Goal: Information Seeking & Learning: Check status

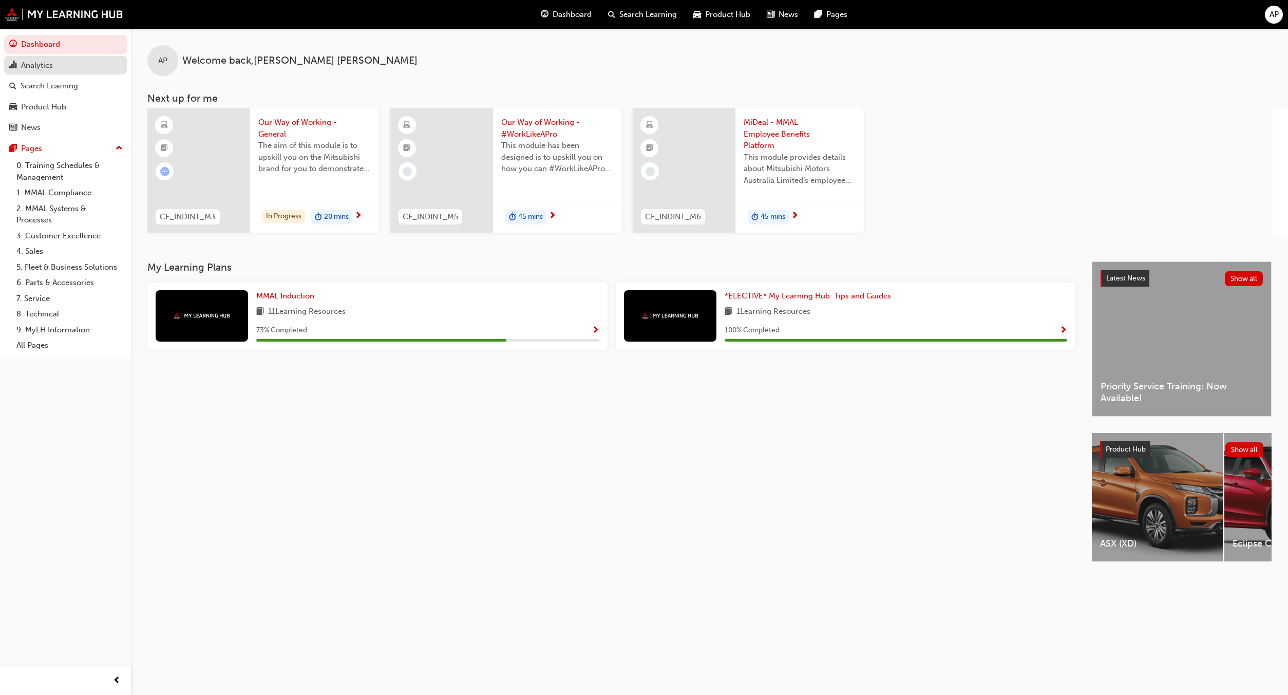
click at [33, 58] on link "Analytics" at bounding box center [65, 65] width 123 height 19
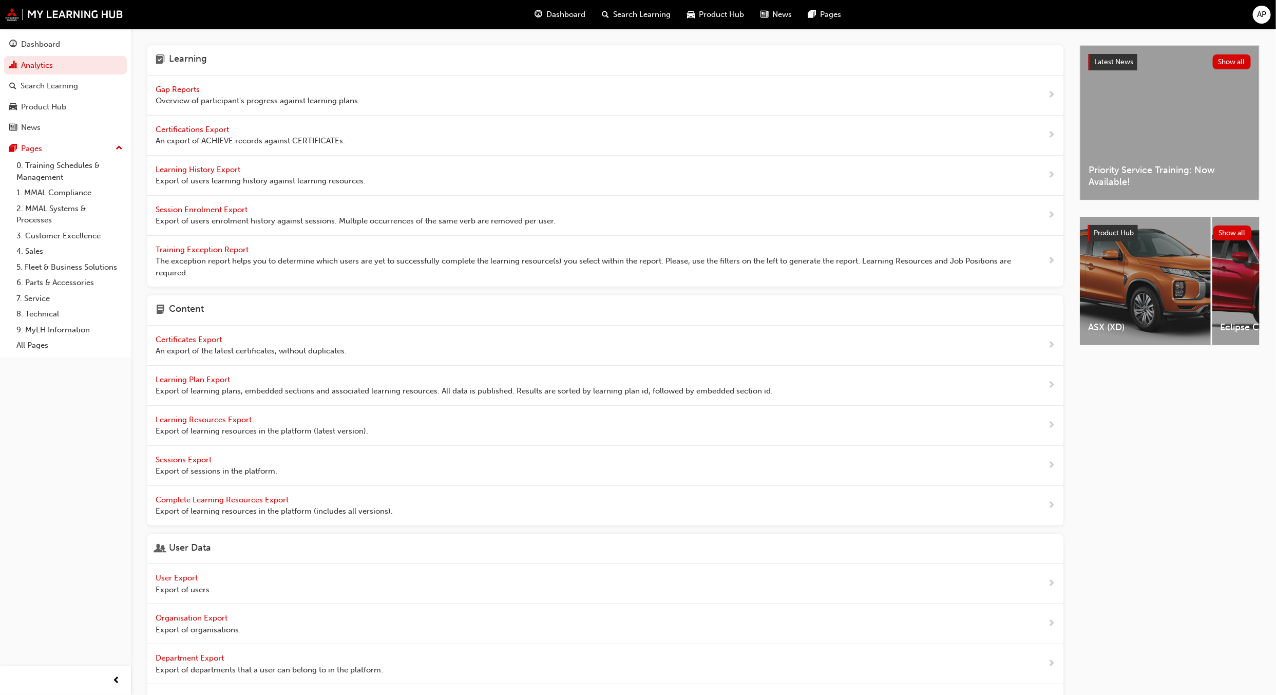
click at [176, 92] on span "Gap Reports" at bounding box center [179, 89] width 46 height 9
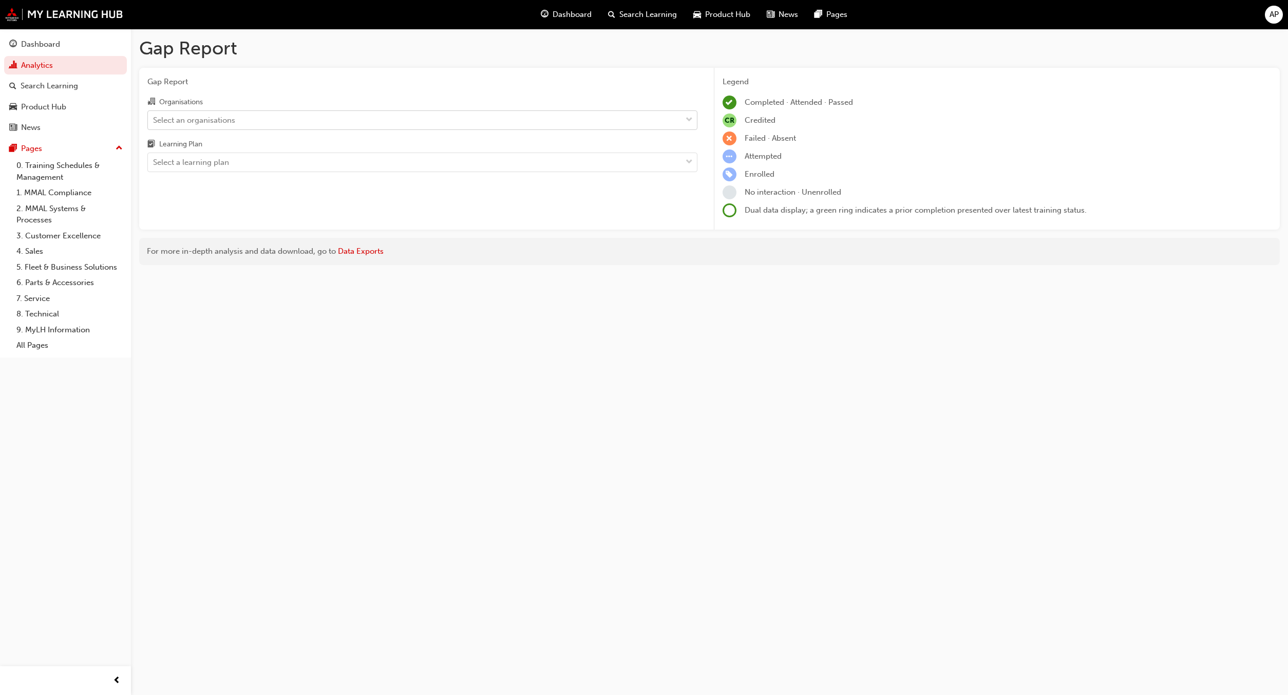
click at [213, 123] on div "Select an organisations" at bounding box center [194, 120] width 82 height 12
click at [154, 123] on input "Organisations Select an organisations" at bounding box center [153, 119] width 1 height 9
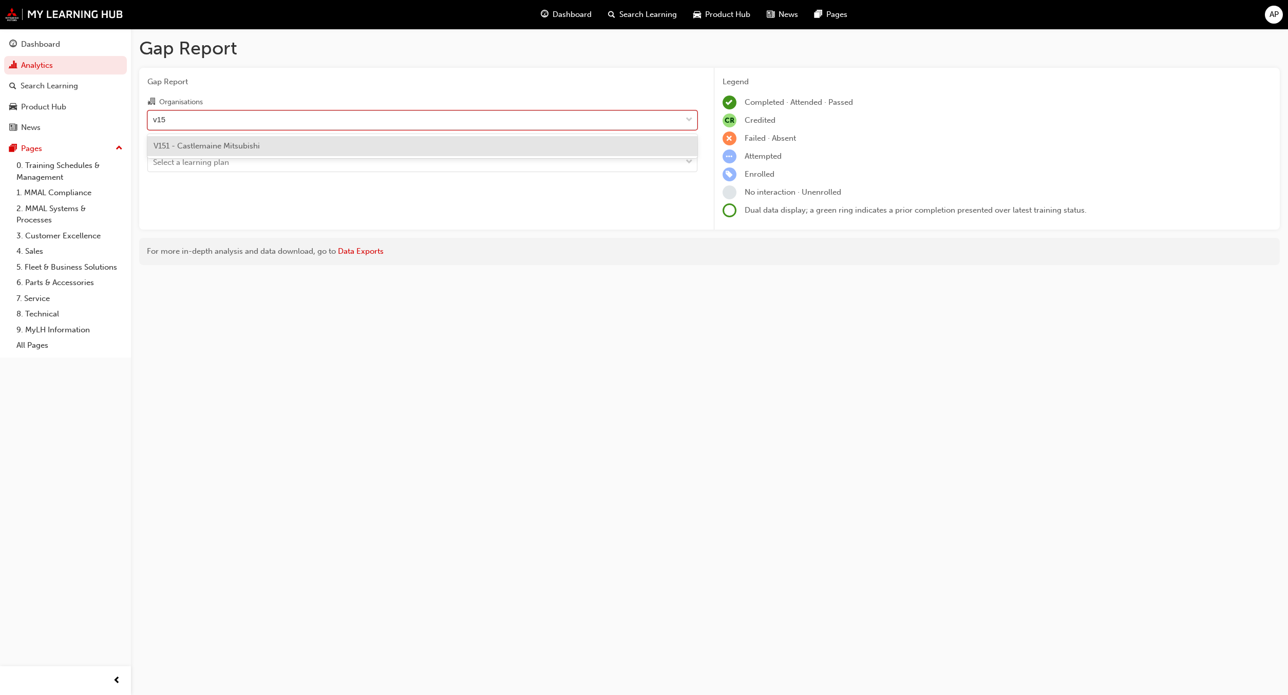
type input "v151"
click at [222, 144] on span "V151 - Castlemaine Mitsubishi" at bounding box center [207, 145] width 106 height 9
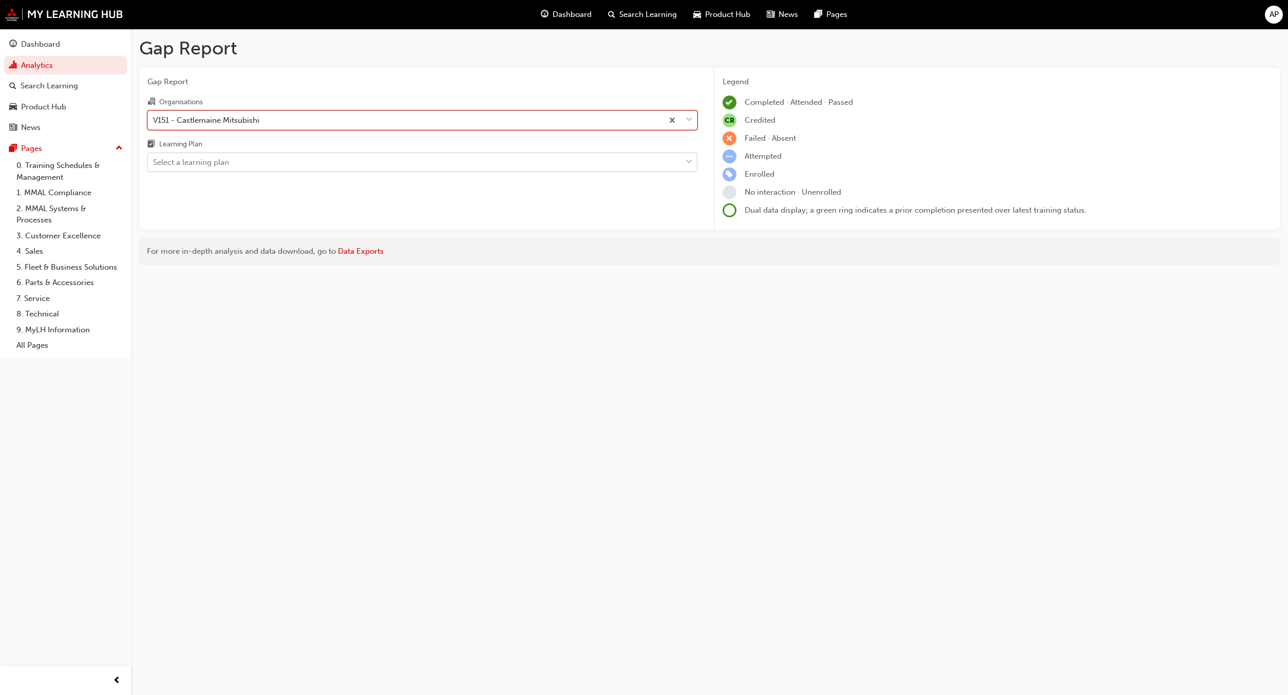
click at [223, 162] on div "Select a learning plan" at bounding box center [191, 163] width 76 height 12
click at [154, 162] on input "Learning Plan Select a learning plan" at bounding box center [153, 162] width 1 height 9
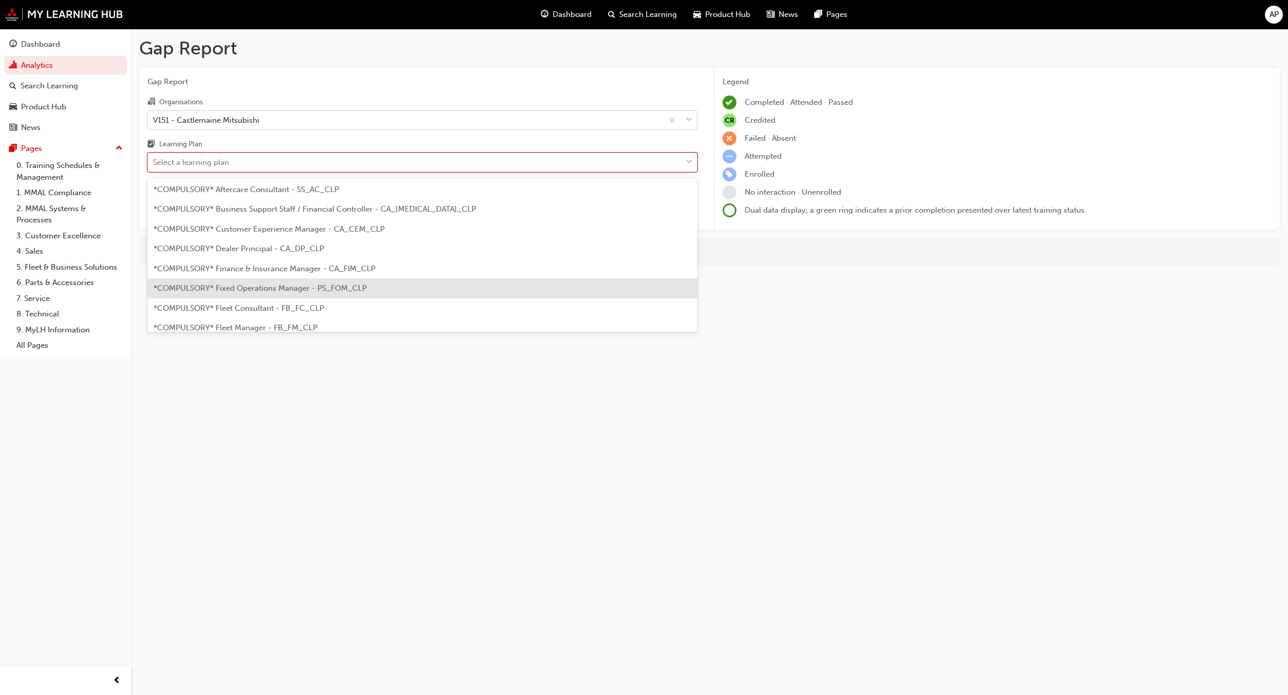
scroll to position [231, 0]
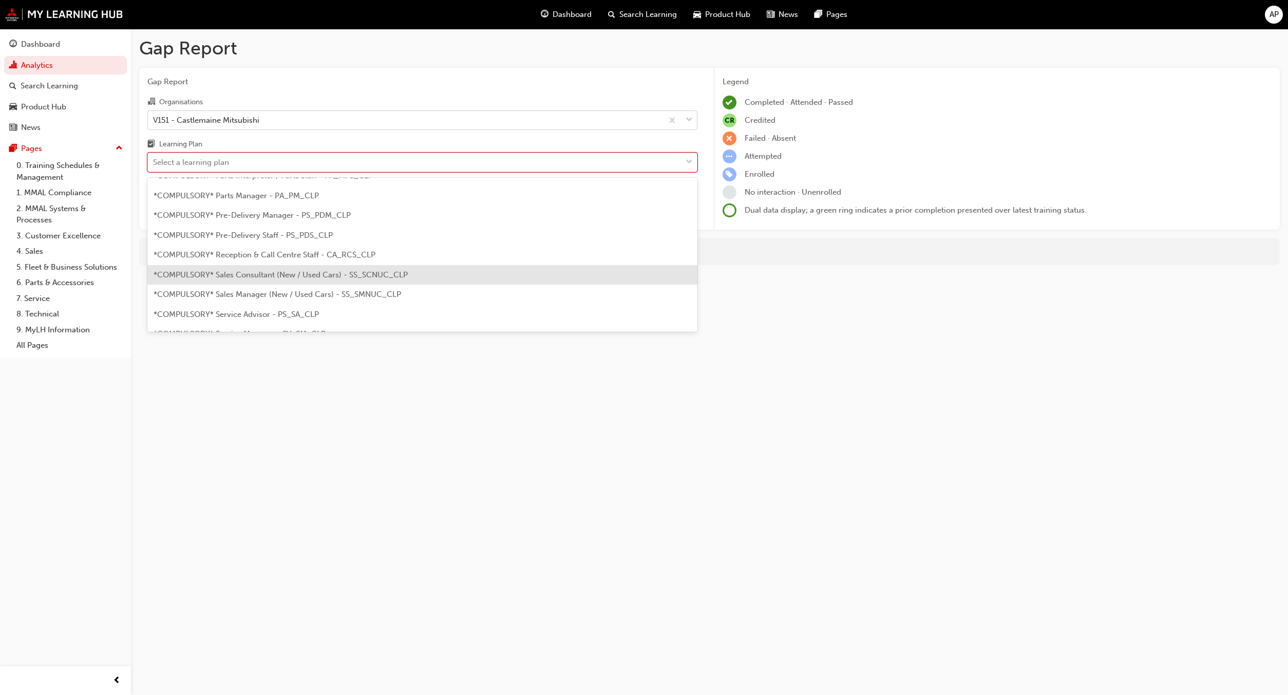
click at [317, 275] on span "*COMPULSORY* Sales Consultant (New / Used Cars) - SS_SCNUC_CLP" at bounding box center [281, 274] width 254 height 9
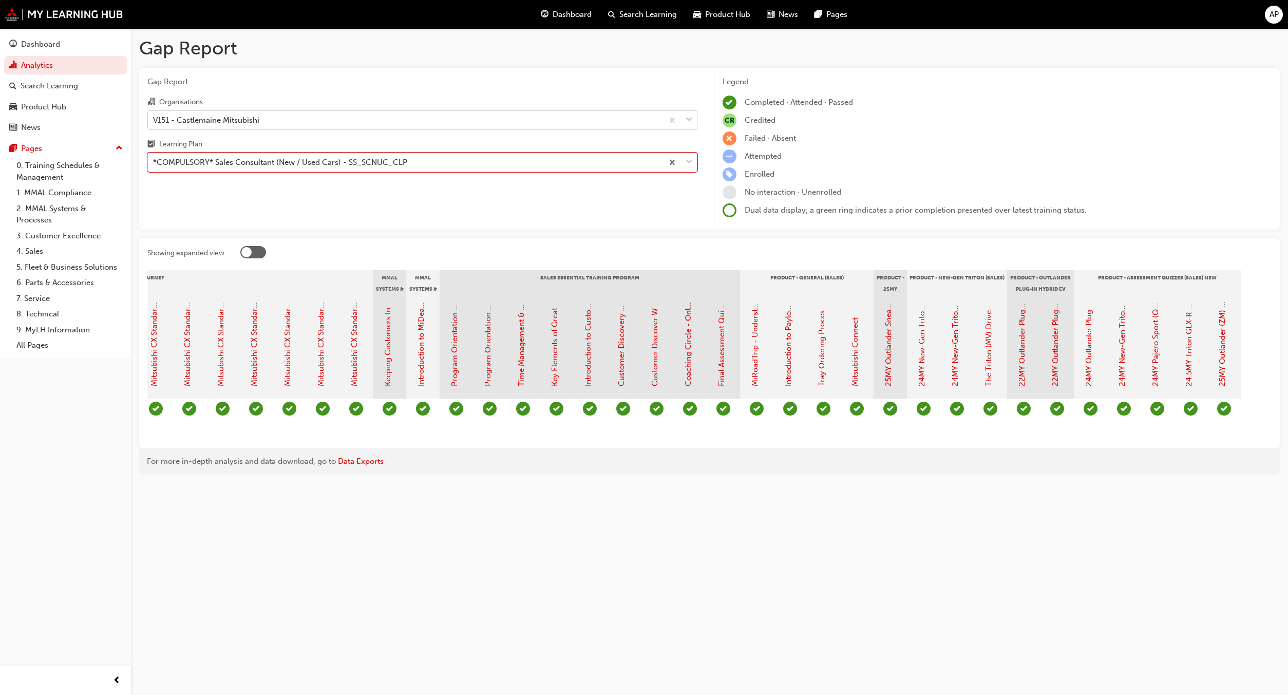
scroll to position [0, 711]
click at [377, 176] on div "Gap Report Organisations V151 - Castlemaine Mitsubishi Learning Plan *COMPULSOR…" at bounding box center [422, 149] width 566 height 162
click at [380, 168] on div "*COMPULSORY* Sales Consultant (New / Used Cars) - SS_SCNUC_CLP" at bounding box center [280, 163] width 254 height 12
click at [154, 166] on input "Learning Plan *COMPULSORY* Sales Consultant (New / Used Cars) - SS_SCNUC_CLP" at bounding box center [153, 162] width 1 height 9
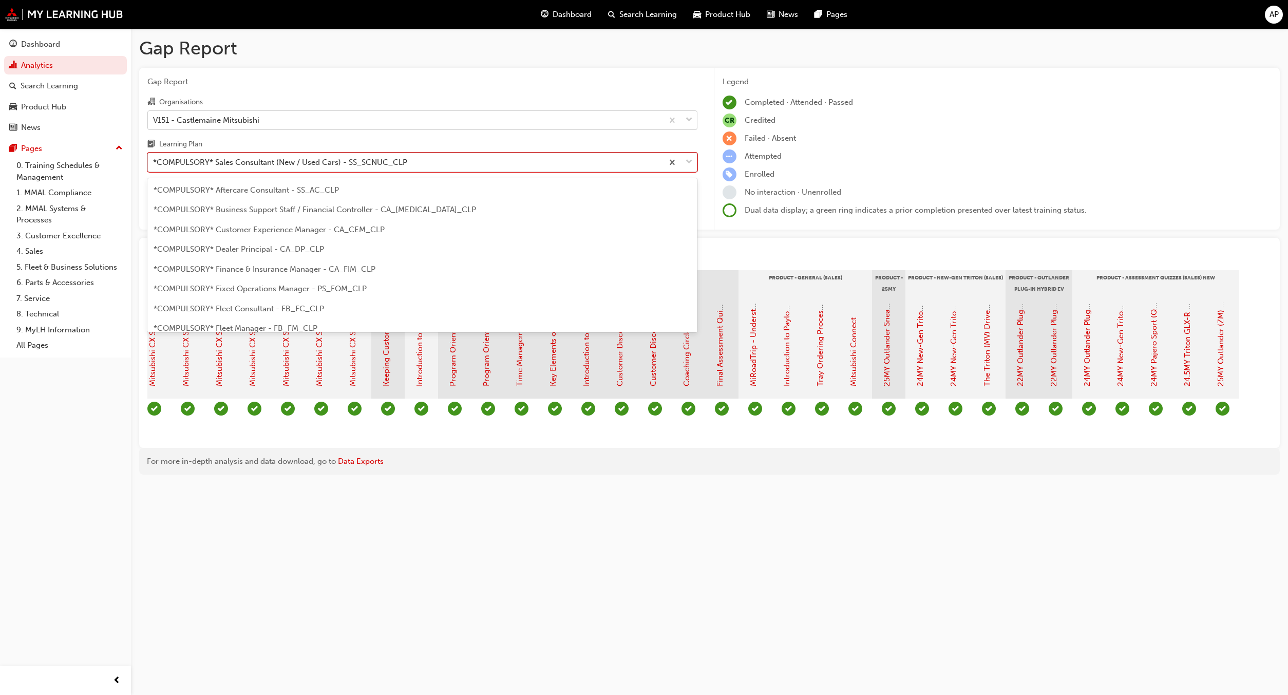
scroll to position [190, 0]
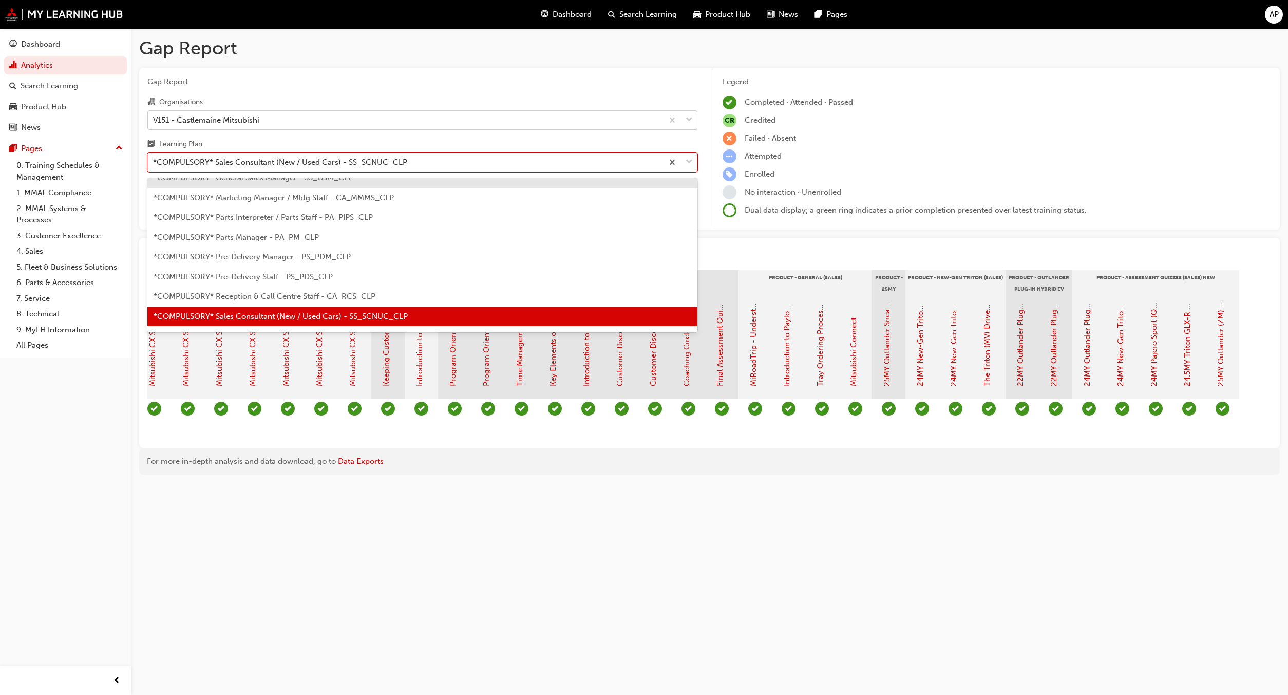
click at [331, 122] on div "V151 - Castlemaine Mitsubishi" at bounding box center [405, 120] width 515 height 18
click at [154, 122] on input "Organisations V151 - Castlemaine Mitsubishi" at bounding box center [153, 119] width 1 height 9
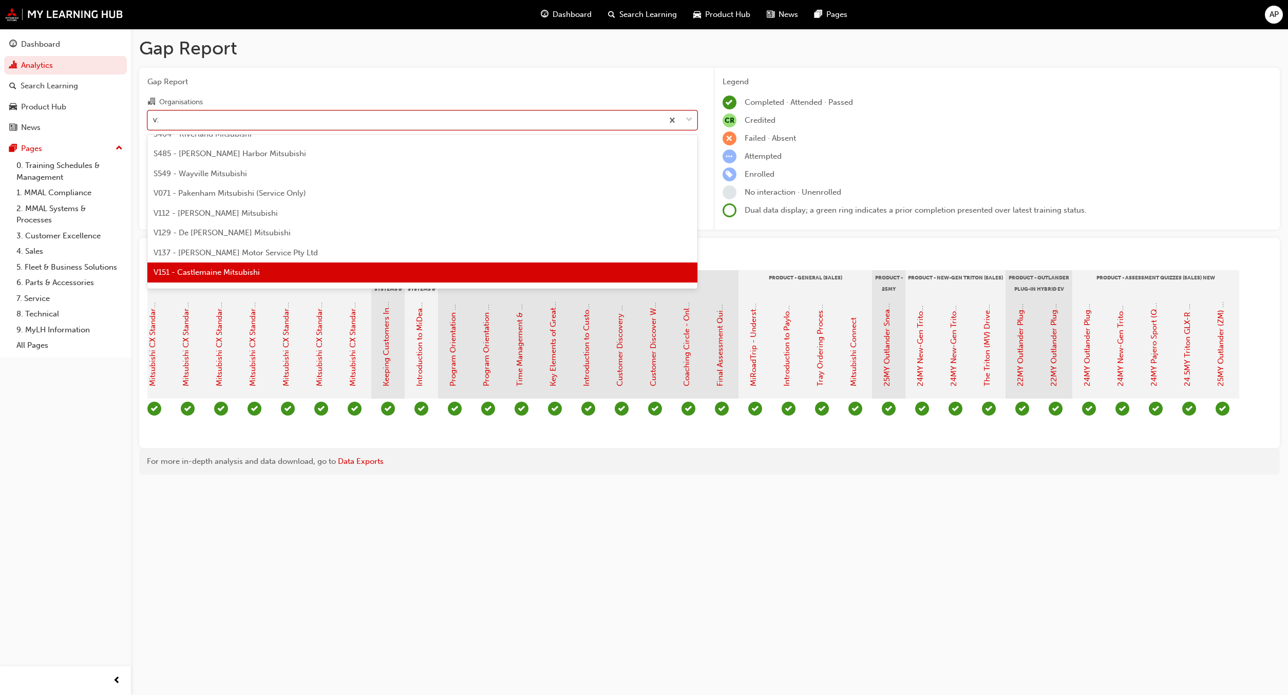
scroll to position [0, 0]
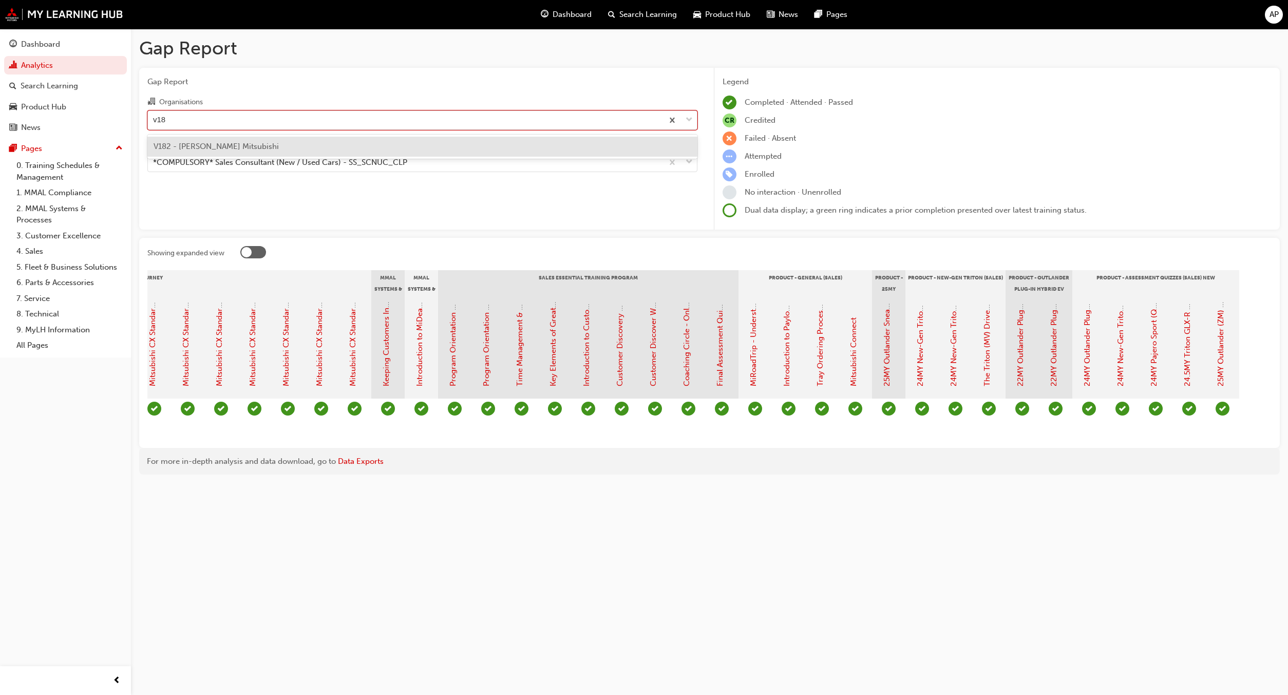
type input "v182"
click at [290, 148] on div "V182 - Baker Mitsubishi" at bounding box center [422, 147] width 550 height 20
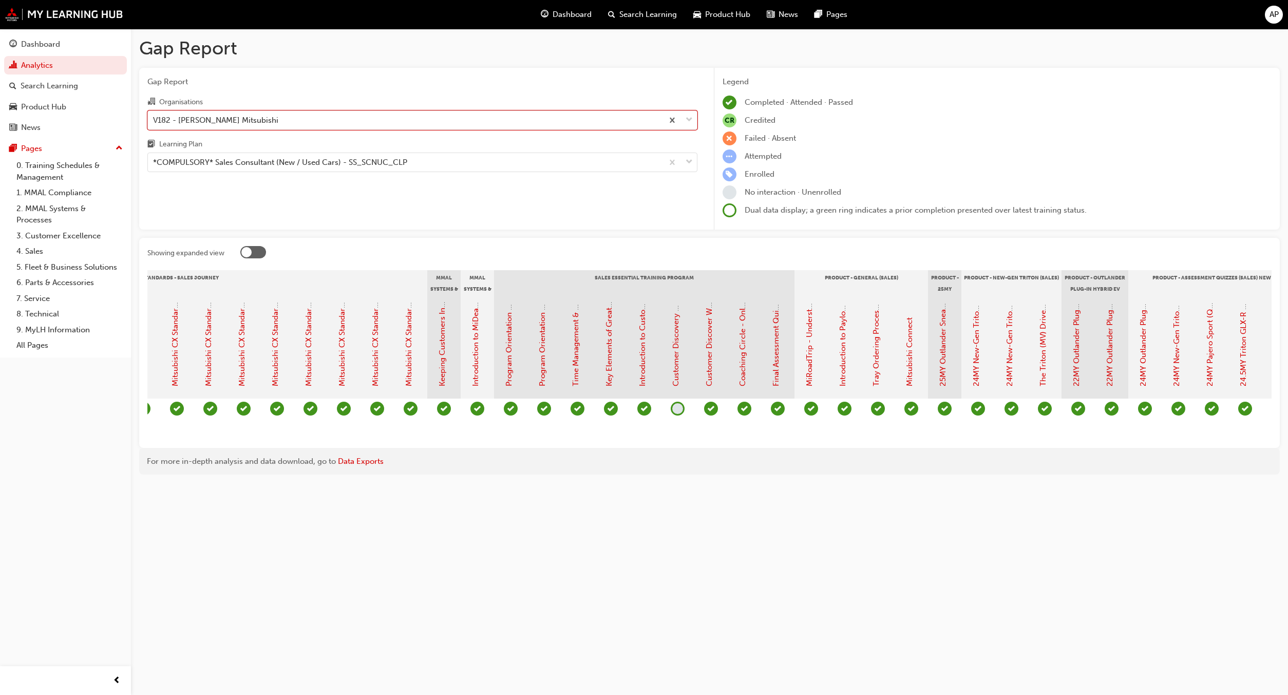
scroll to position [0, 711]
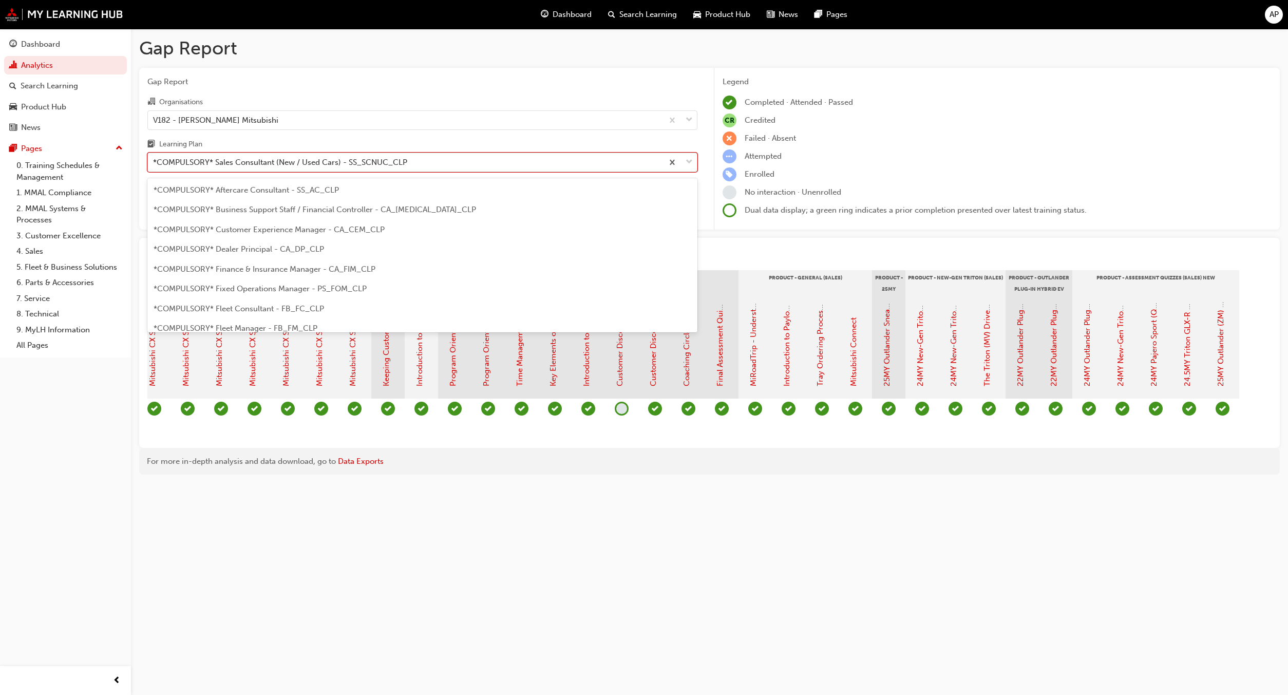
click at [326, 159] on div "*COMPULSORY* Sales Consultant (New / Used Cars) - SS_SCNUC_CLP" at bounding box center [280, 163] width 254 height 12
click at [154, 159] on input "Learning Plan option *COMPULSORY* Sales Consultant (New / Used Cars) - SS_SCNUC…" at bounding box center [153, 162] width 1 height 9
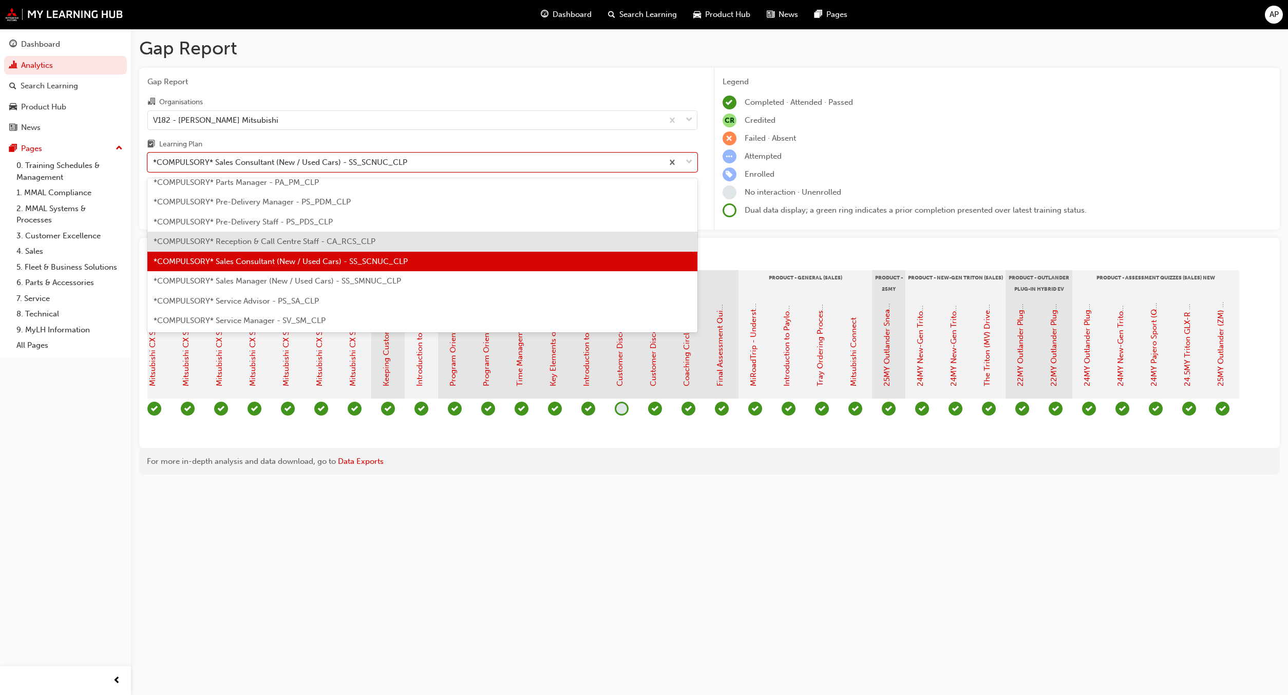
scroll to position [267, 0]
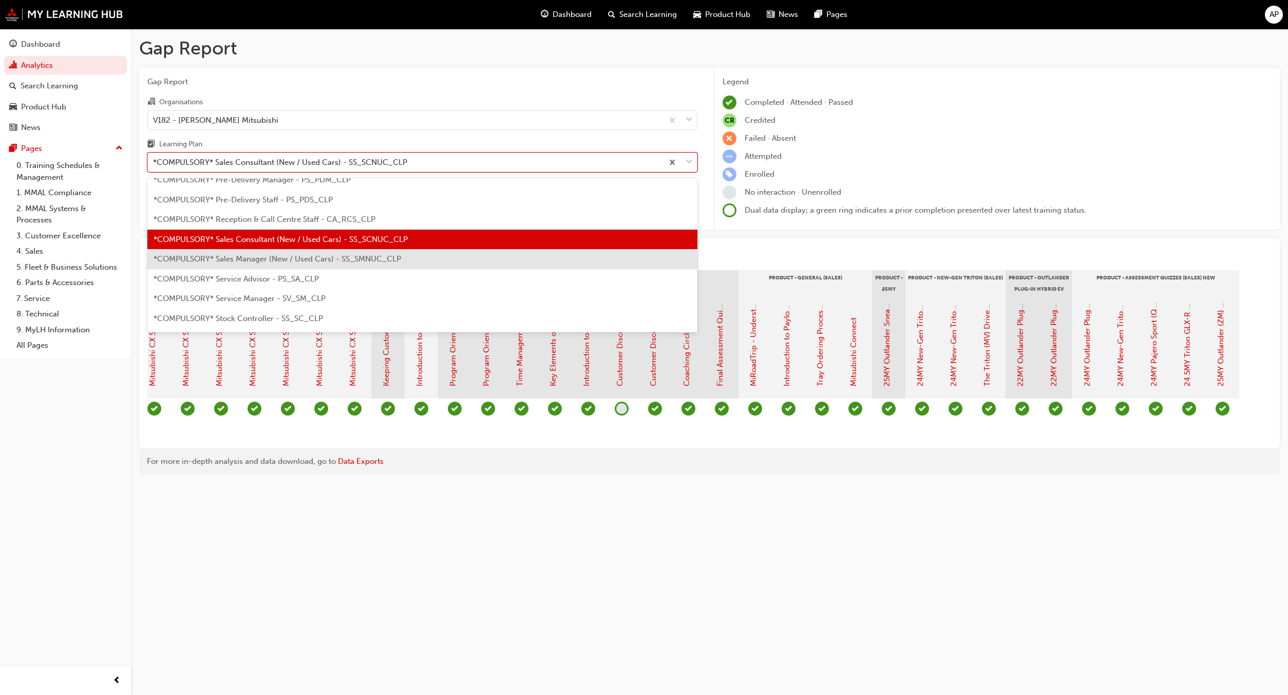
click at [316, 256] on span "*COMPULSORY* Sales Manager (New / Used Cars) - SS_SMNUC_CLP" at bounding box center [278, 258] width 248 height 9
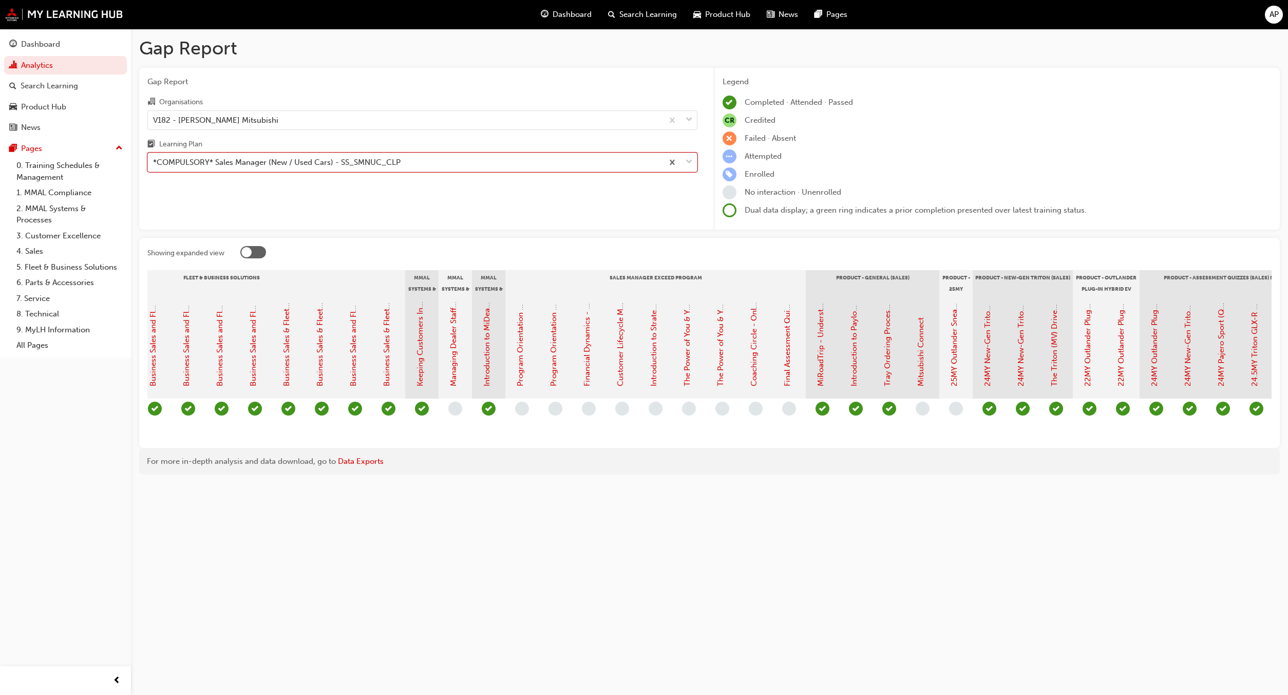
scroll to position [0, 1145]
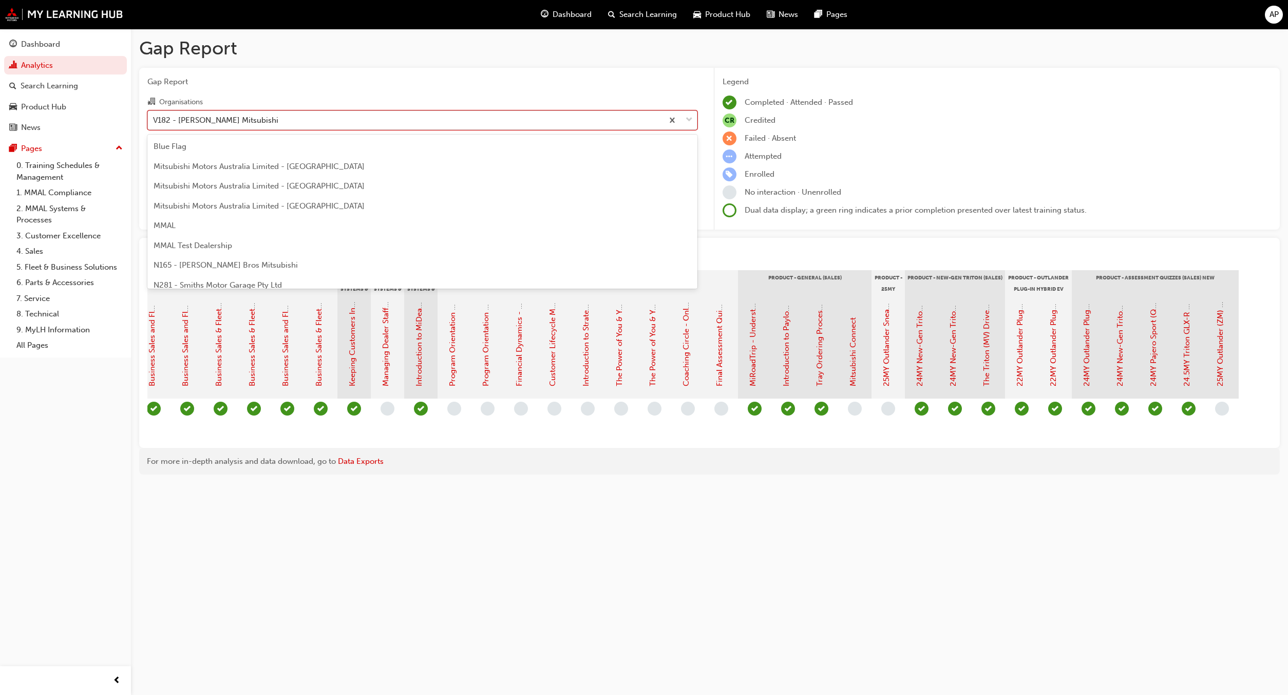
click at [335, 129] on div "V182 - Baker Mitsubishi" at bounding box center [405, 120] width 515 height 18
click at [154, 124] on input "Organisations option V182 - Baker Mitsubishi, selected. option V182 - Baker Mit…" at bounding box center [153, 119] width 1 height 9
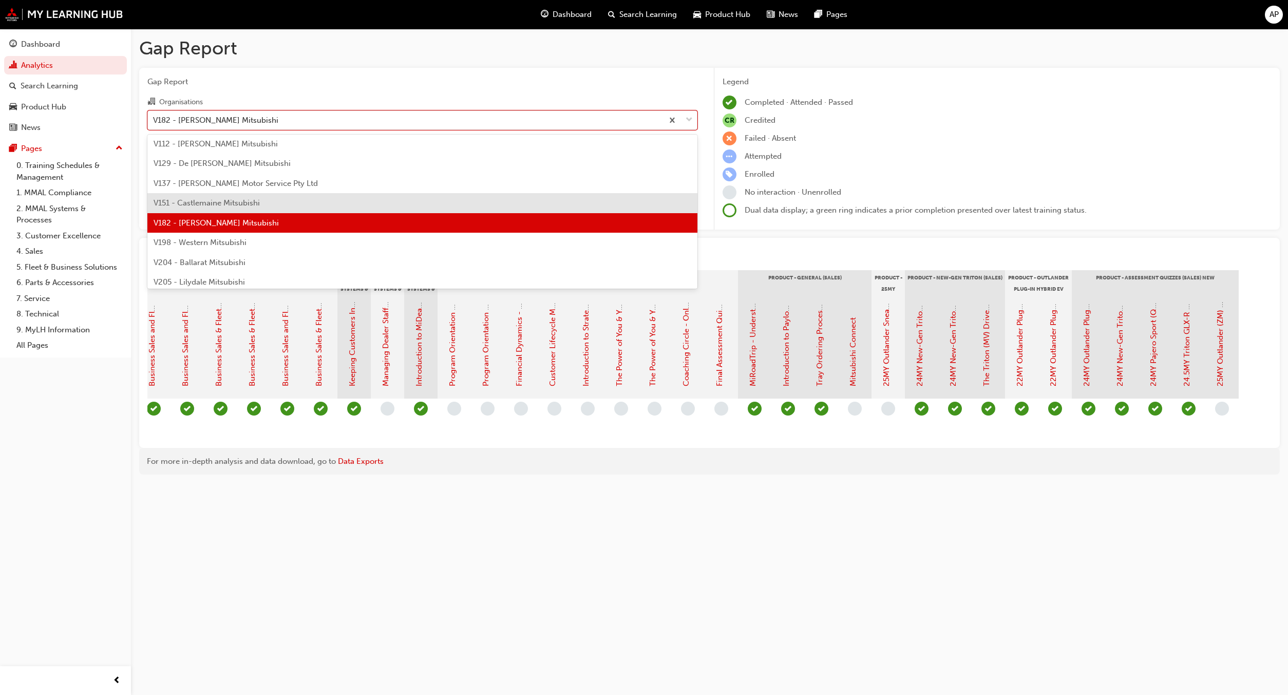
scroll to position [2698, 0]
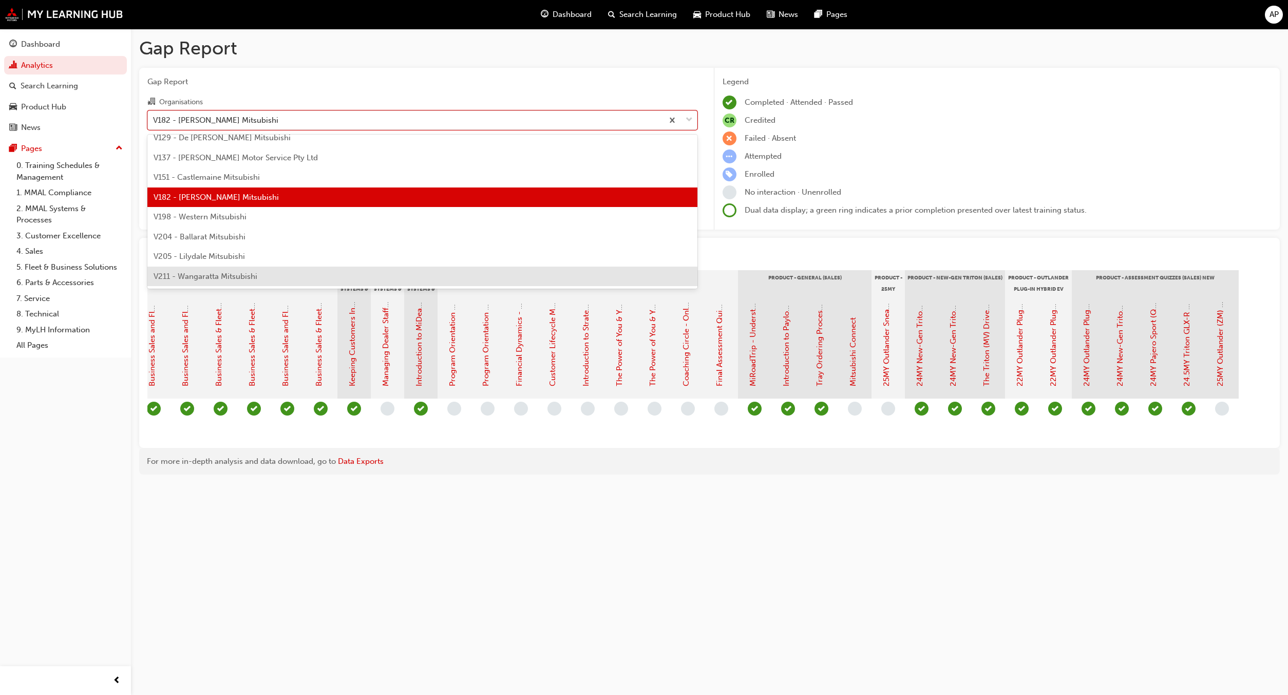
click at [239, 273] on span "V211 - Wangaratta Mitsubishi" at bounding box center [206, 276] width 104 height 9
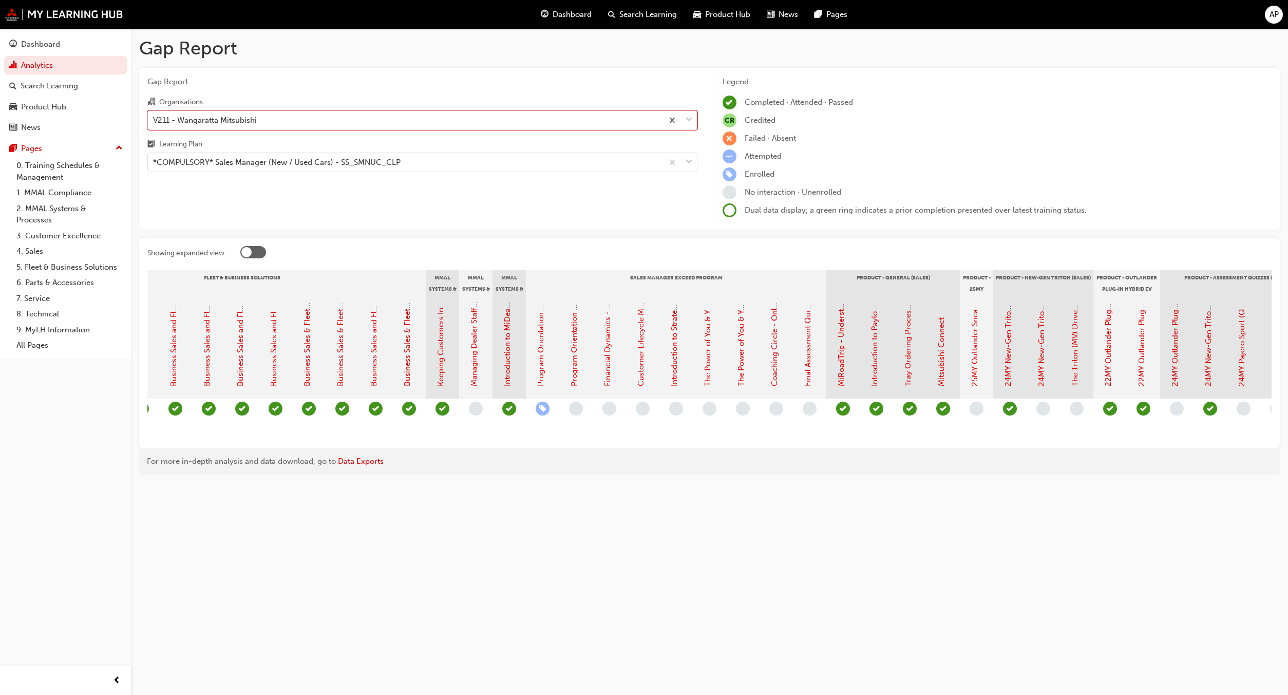
scroll to position [0, 1068]
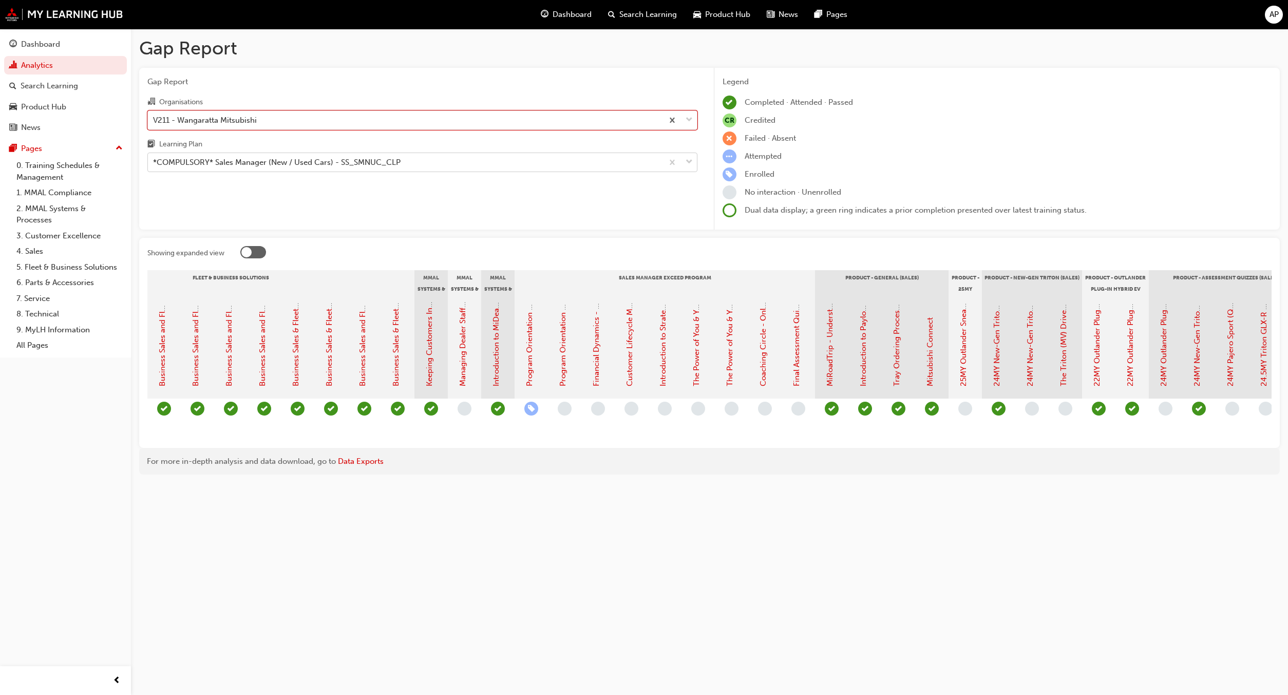
click at [285, 171] on div "*COMPULSORY* Sales Manager (New / Used Cars) - SS_SMNUC_CLP" at bounding box center [405, 163] width 515 height 18
click at [154, 166] on input "Learning Plan *COMPULSORY* Sales Manager (New / Used Cars) - SS_SMNUC_CLP" at bounding box center [153, 162] width 1 height 9
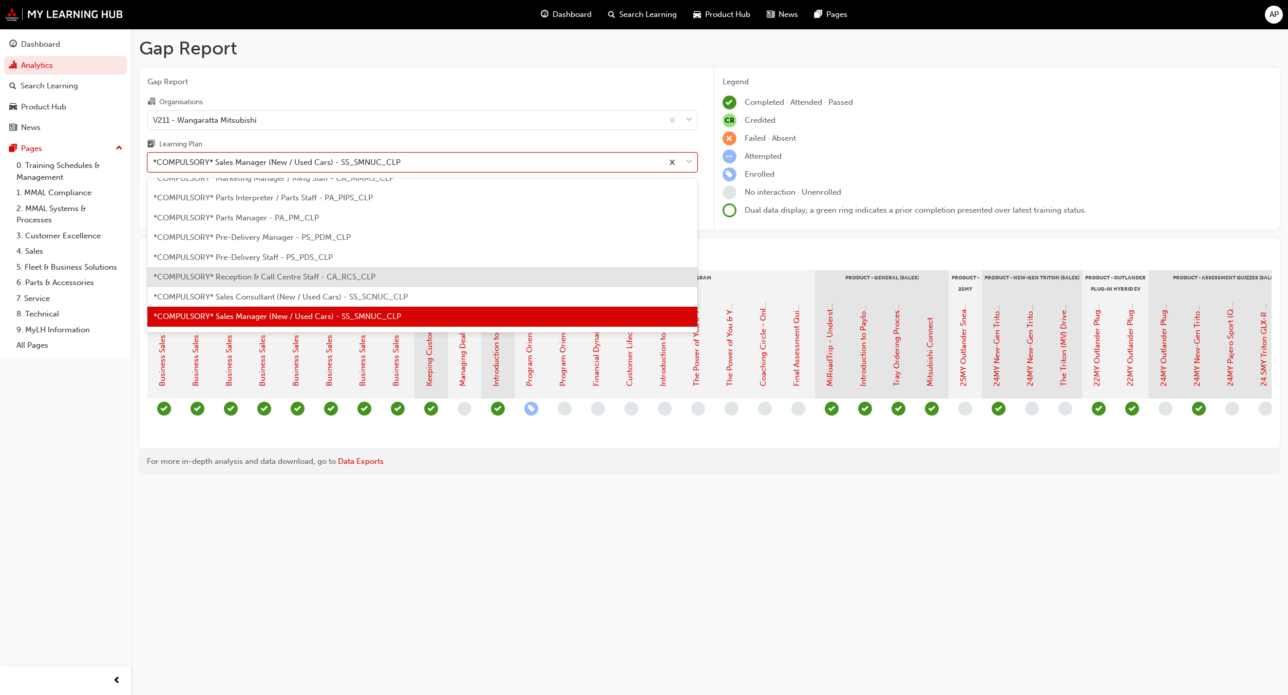
scroll to position [287, 0]
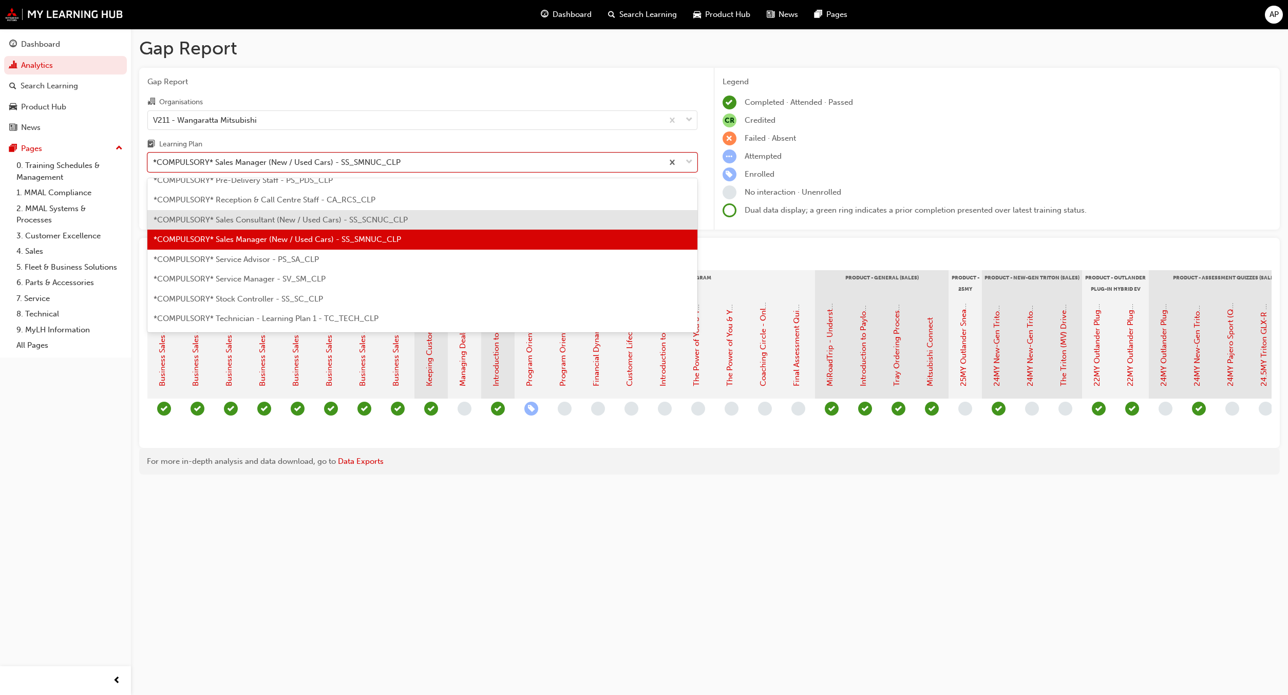
click at [344, 226] on div "*COMPULSORY* Sales Consultant (New / Used Cars) - SS_SCNUC_CLP" at bounding box center [422, 220] width 550 height 20
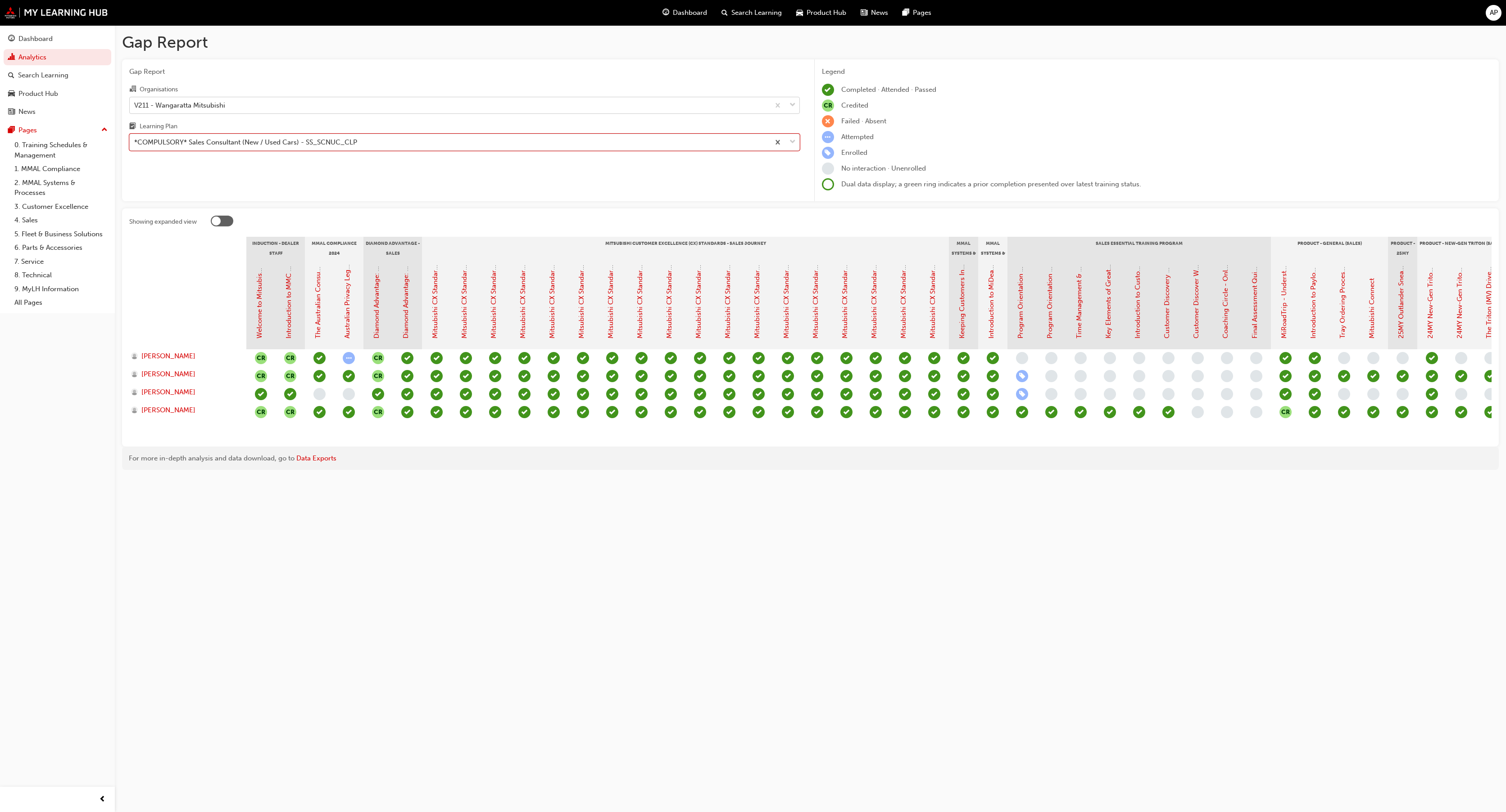
click at [357, 104] on div "V211 - Wangaratta Mitsubishi" at bounding box center [450, 105] width 640 height 16
click at [135, 104] on input "Organisations V211 - Wangaratta Mitsubishi" at bounding box center [134, 104] width 1 height 8
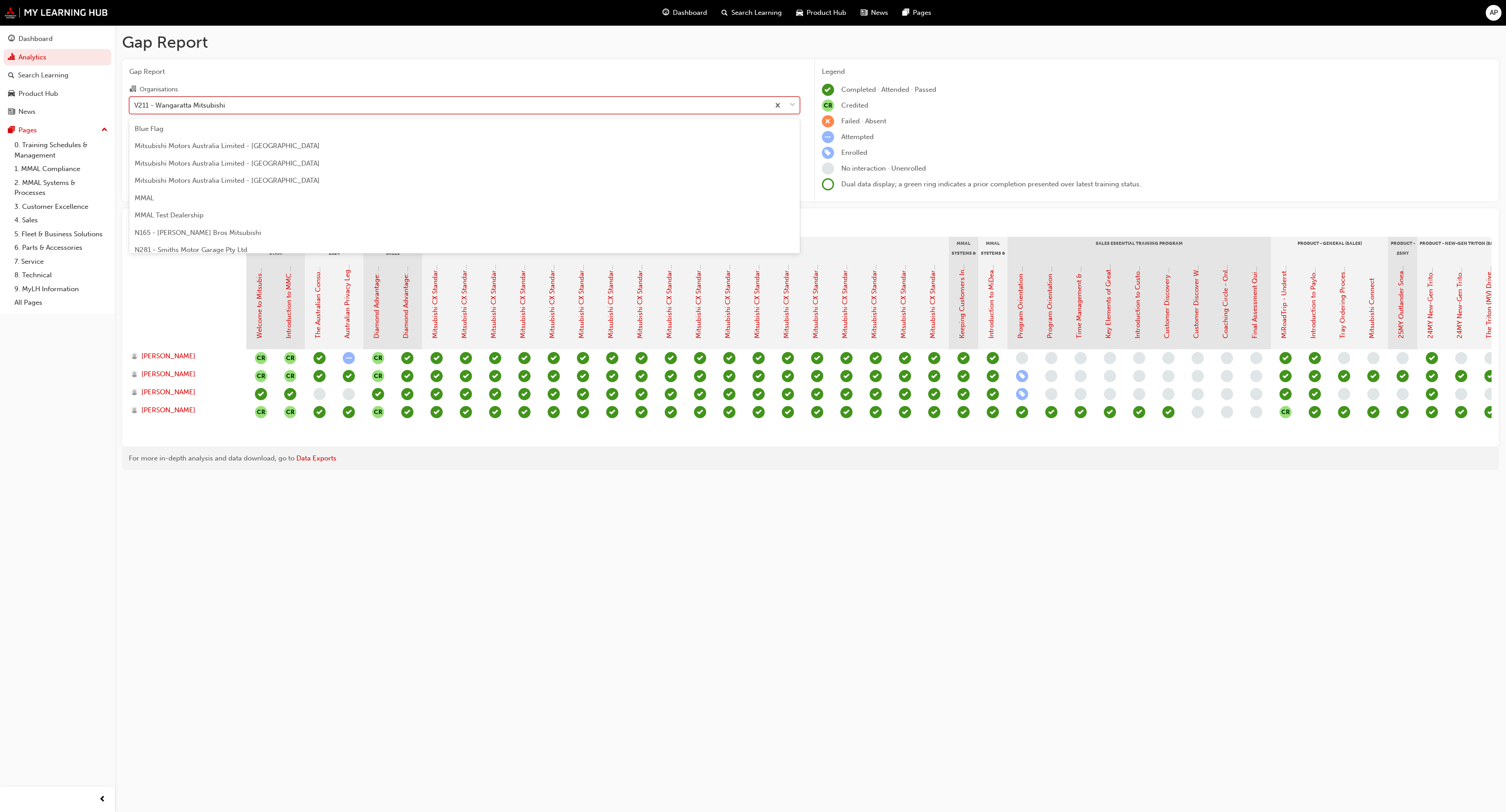
scroll to position [2369, 0]
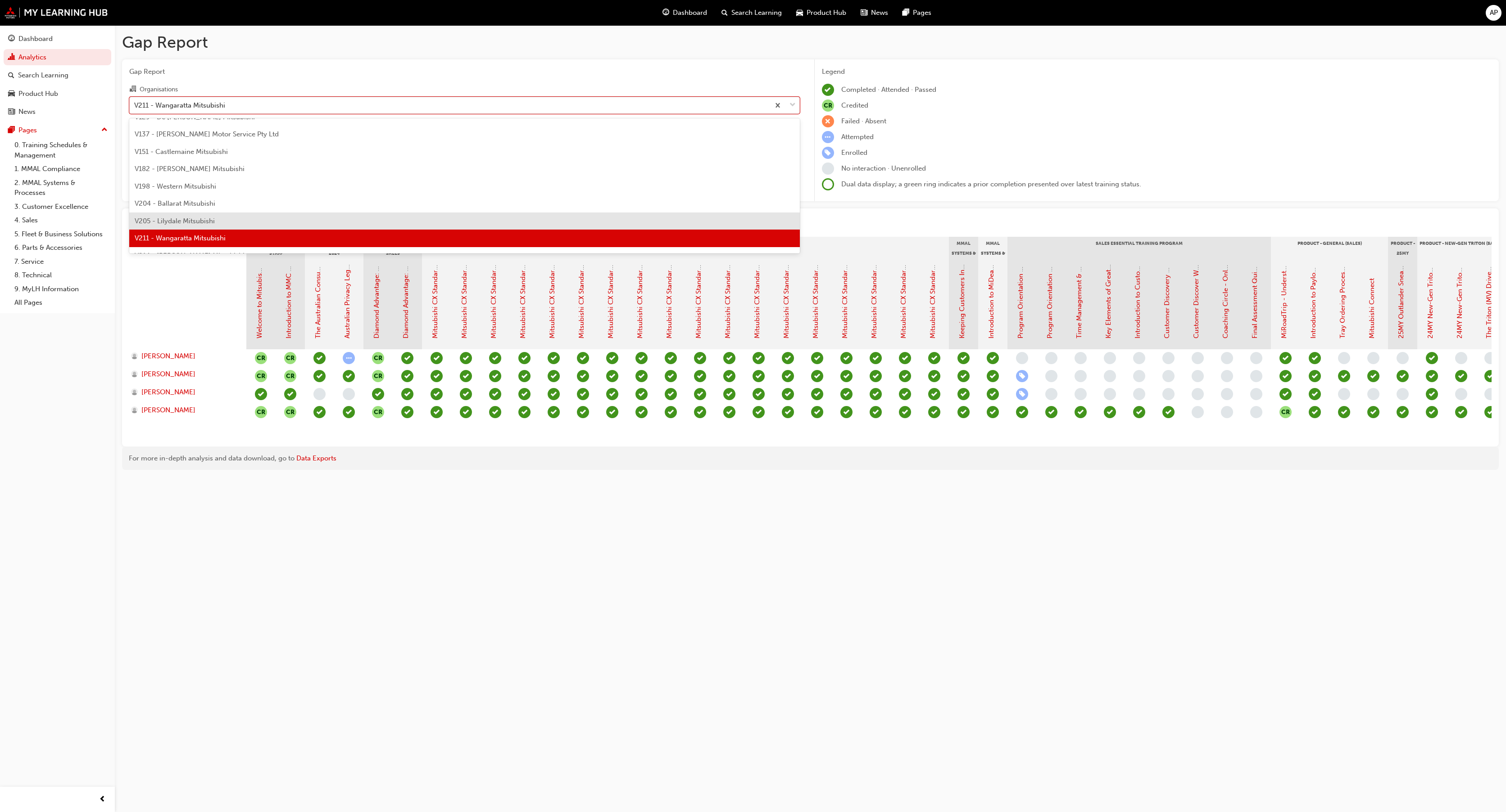
click at [291, 215] on div "V205 - Lilydale Mitsubishi" at bounding box center [464, 221] width 671 height 18
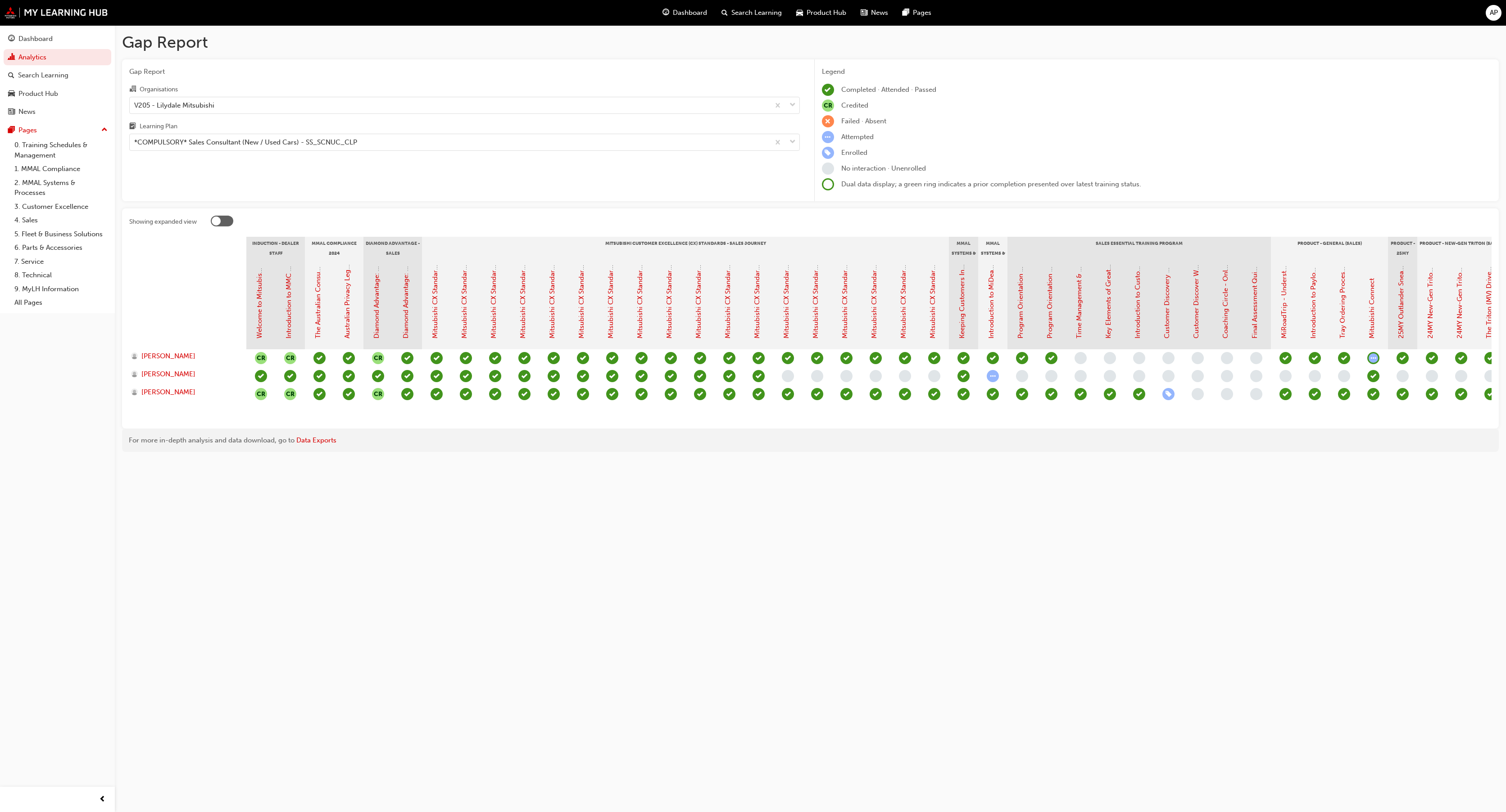
drag, startPoint x: 1019, startPoint y: 729, endPoint x: 1004, endPoint y: 708, distance: 25.8
click at [1019, 609] on div "Gap Report Gap Report Organisations V205 - Lilydale Mitsubishi Learning Plan *C…" at bounding box center [753, 406] width 1506 height 812
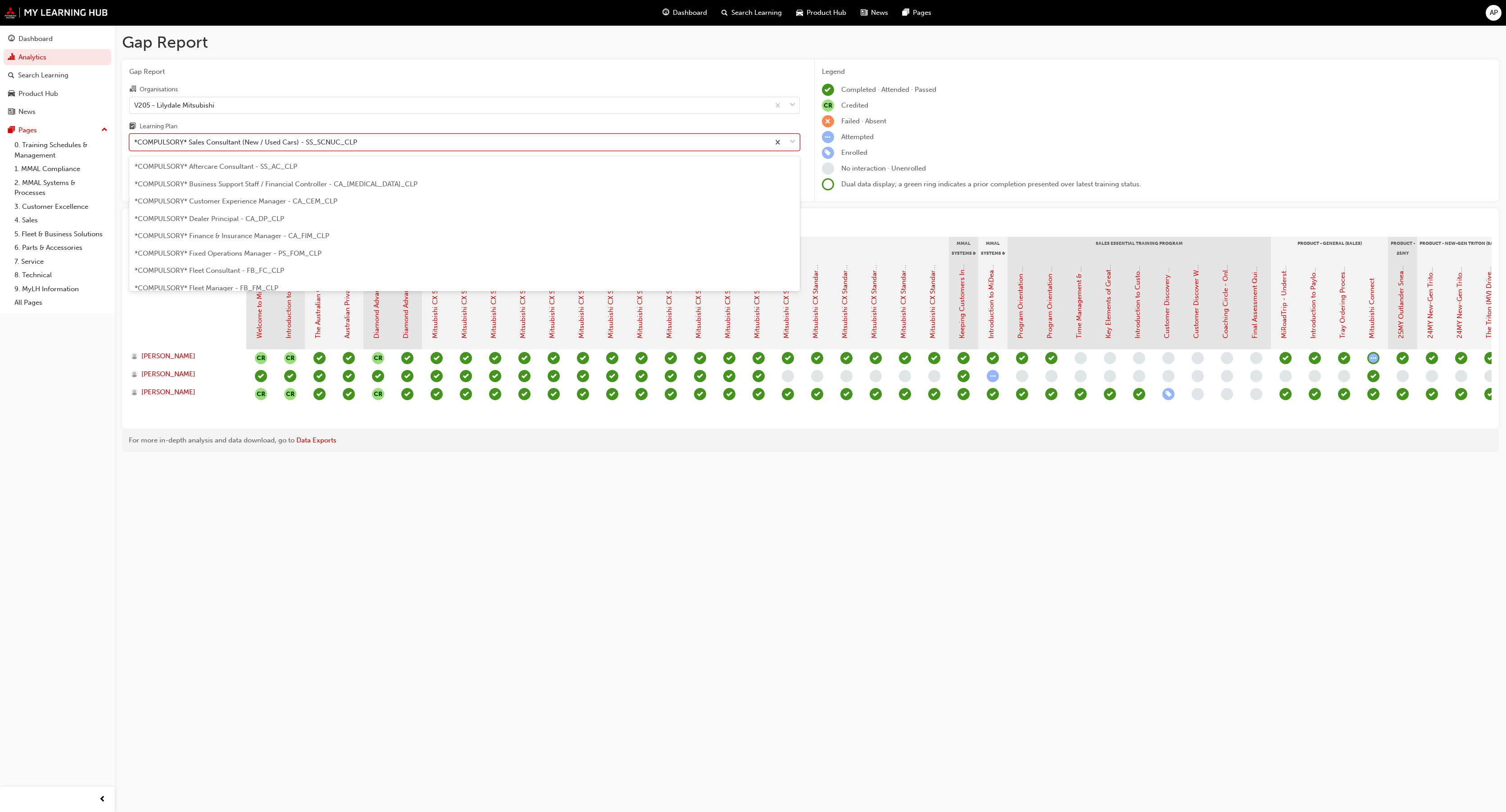
click at [256, 136] on div "*COMPULSORY* Sales Consultant (New / Used Cars) - SS_SCNUC_CLP" at bounding box center [450, 143] width 640 height 16
click at [135, 139] on input "Learning Plan option *COMPULSORY* Sales Consultant (New / Used Cars) - SS_SCNUC…" at bounding box center [134, 142] width 1 height 8
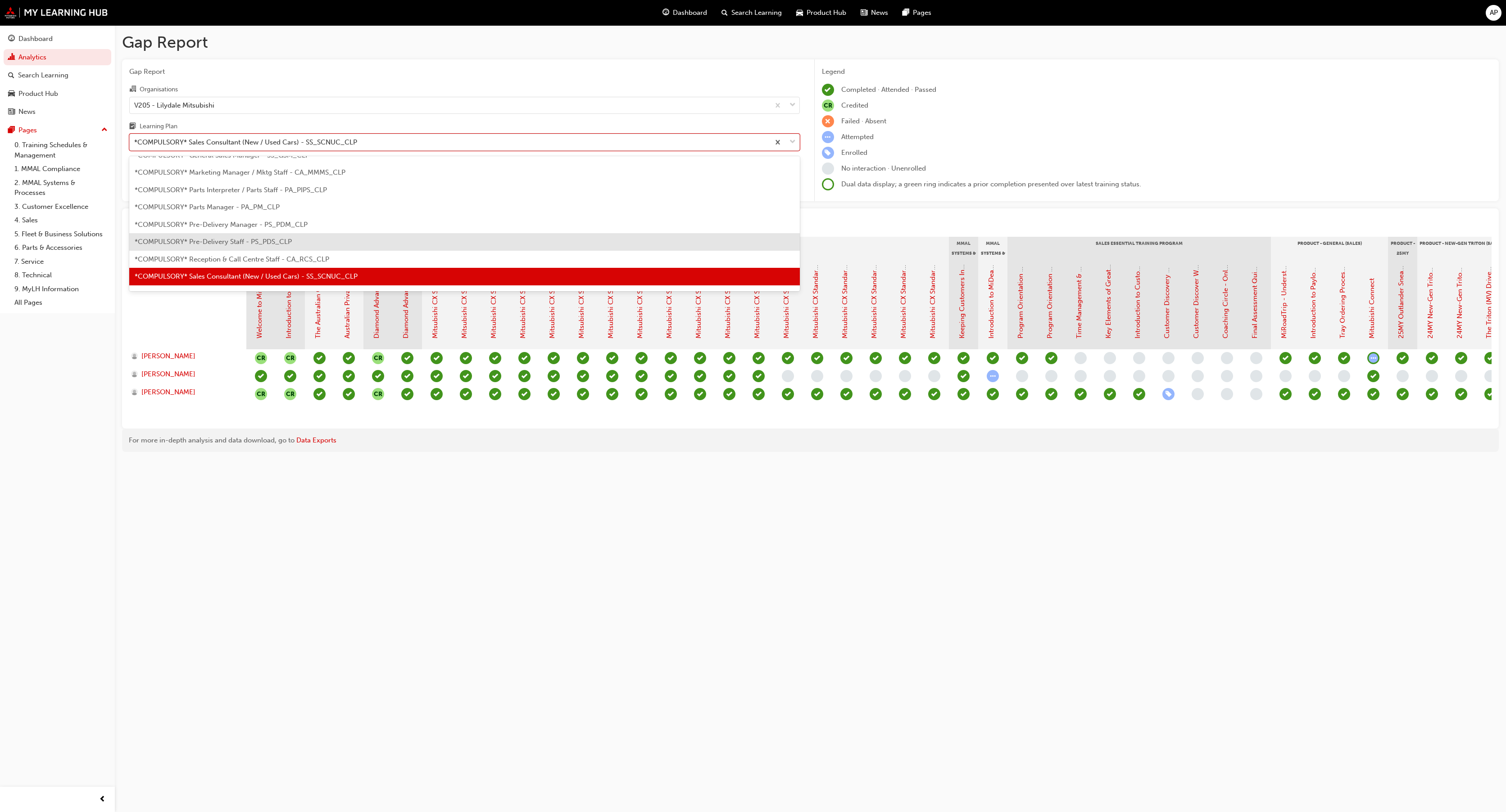
scroll to position [258, 0]
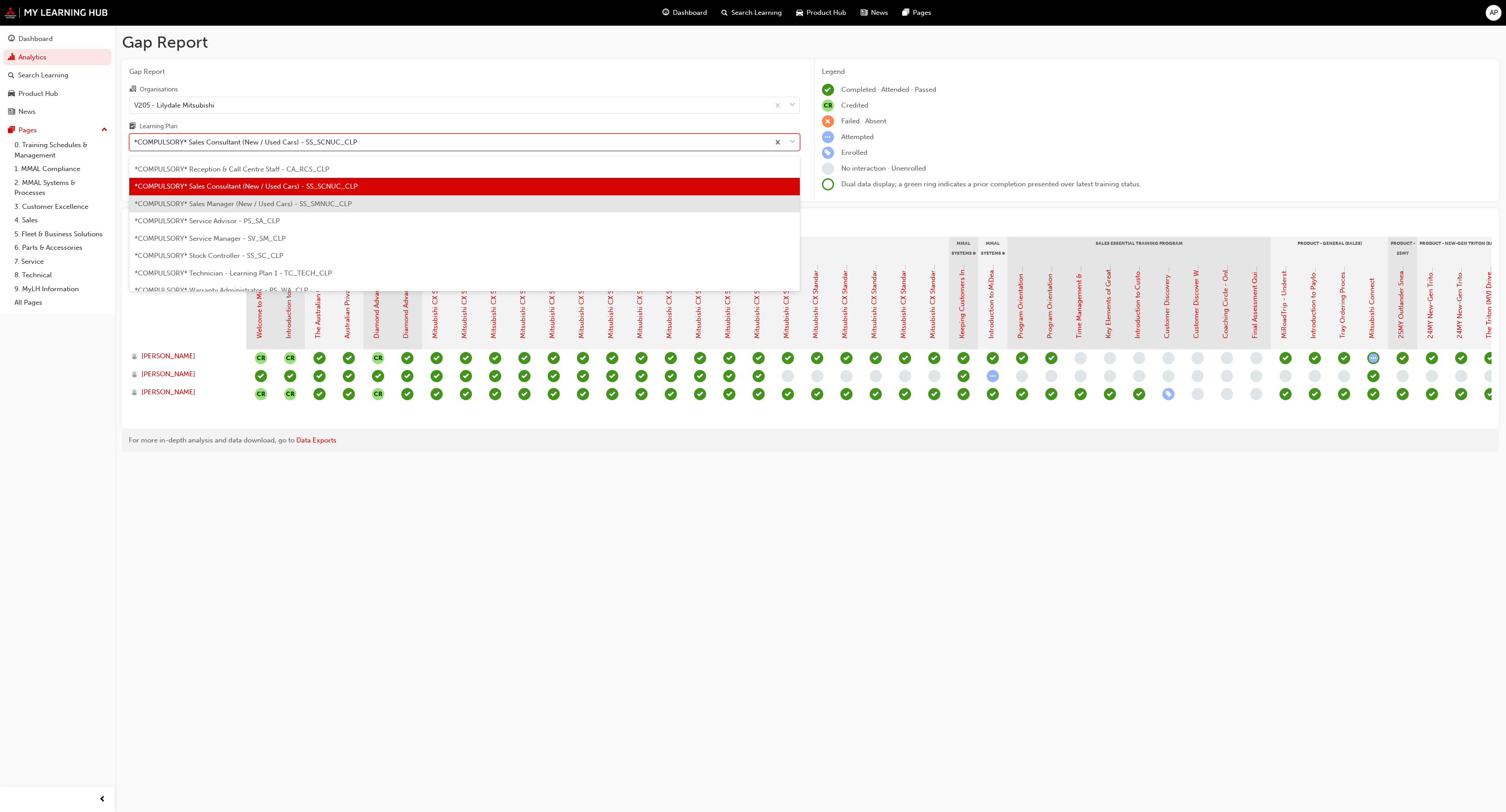
click at [293, 202] on span "*COMPULSORY* Sales Manager (New / Used Cars) - SS_SMNUC_CLP" at bounding box center [244, 203] width 218 height 8
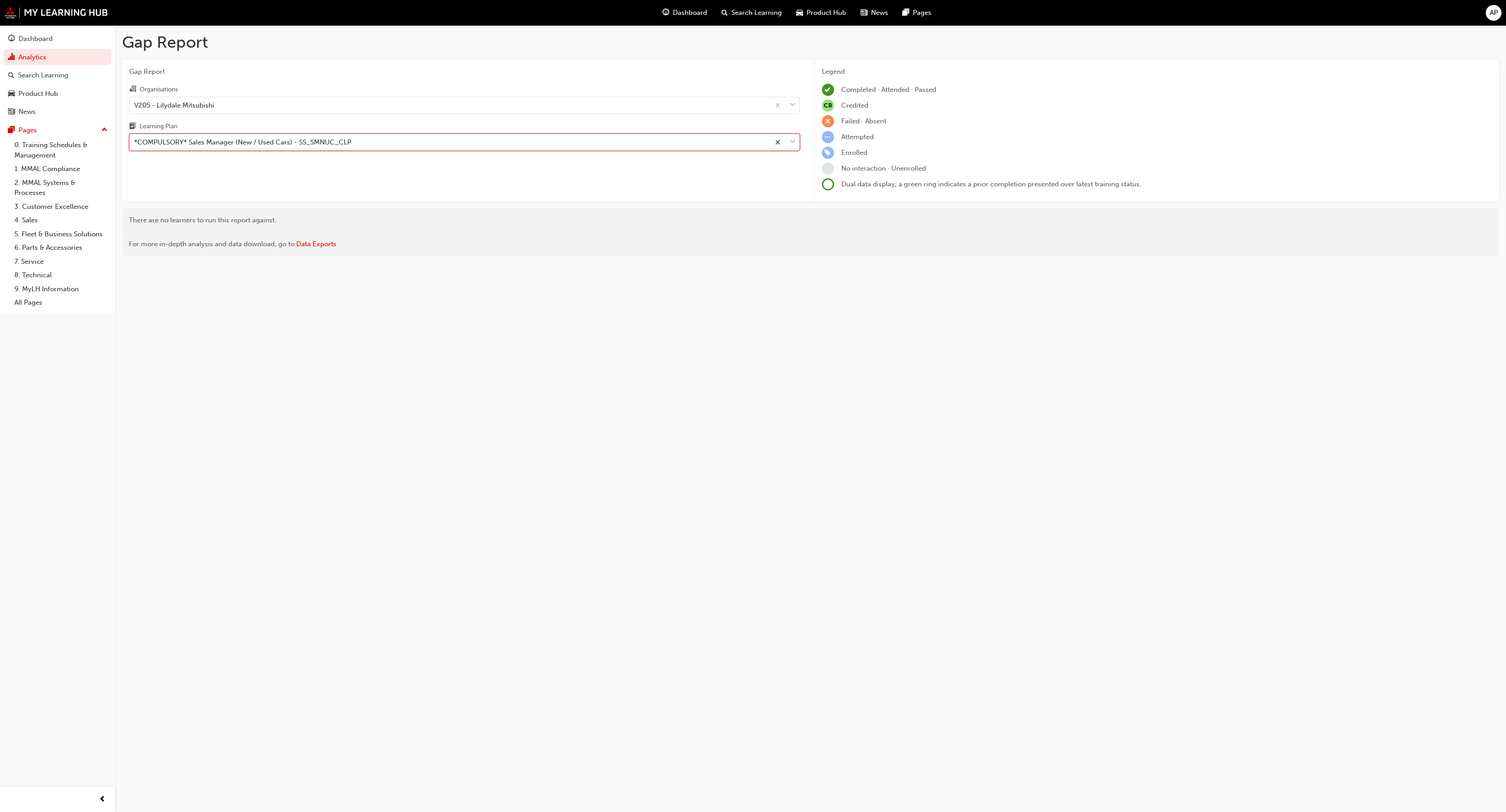
click at [629, 455] on div "Gap Report Gap Report Organisations V205 - Lilydale Mitsubishi Learning Plan op…" at bounding box center [753, 406] width 1506 height 812
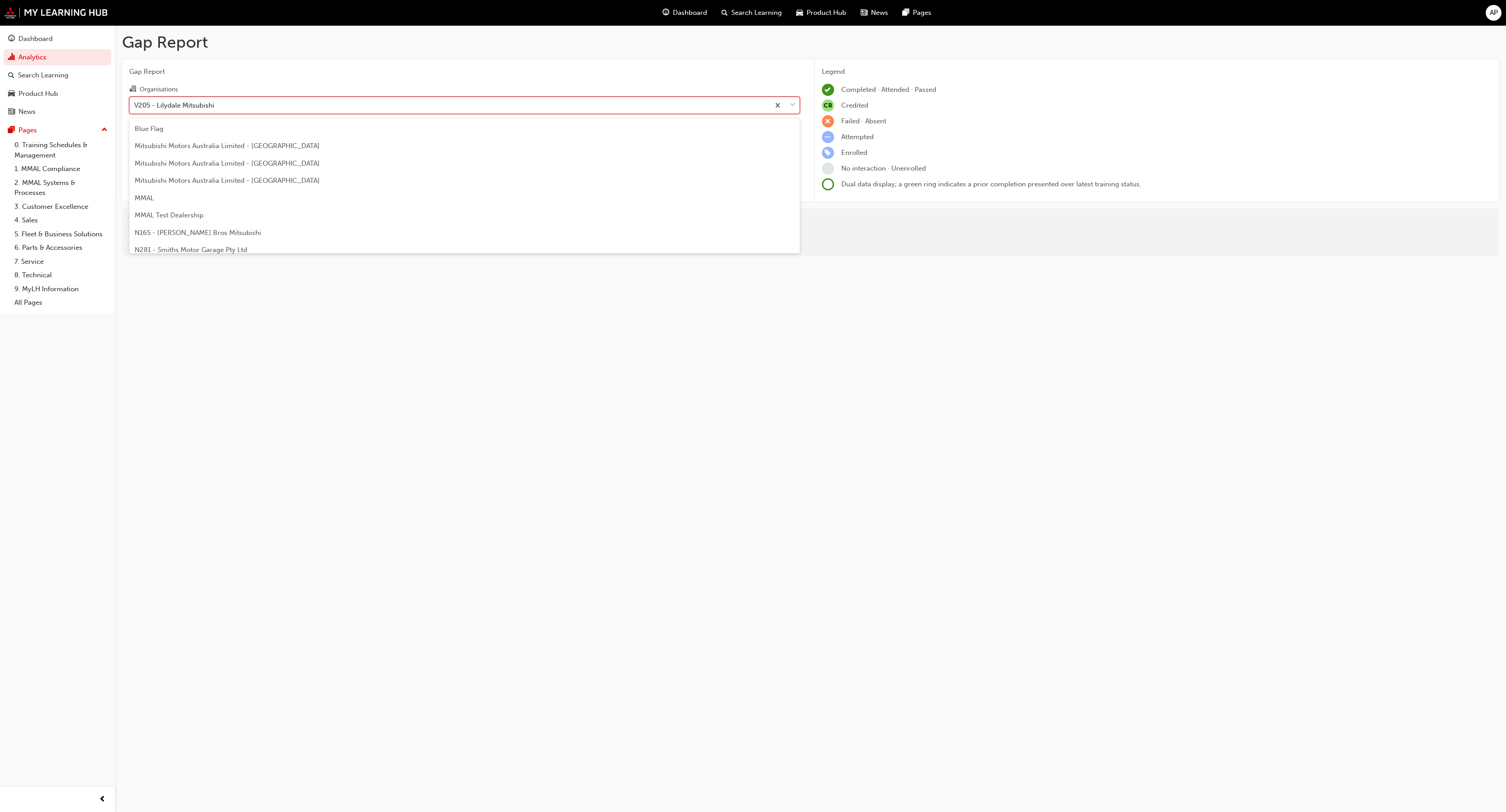
click at [275, 103] on div "V205 - Lilydale Mitsubishi" at bounding box center [450, 105] width 640 height 16
click at [135, 103] on input "Organisations option V205 - Lilydale Mitsubishi, selected. option V205 - Lilyda…" at bounding box center [134, 104] width 1 height 8
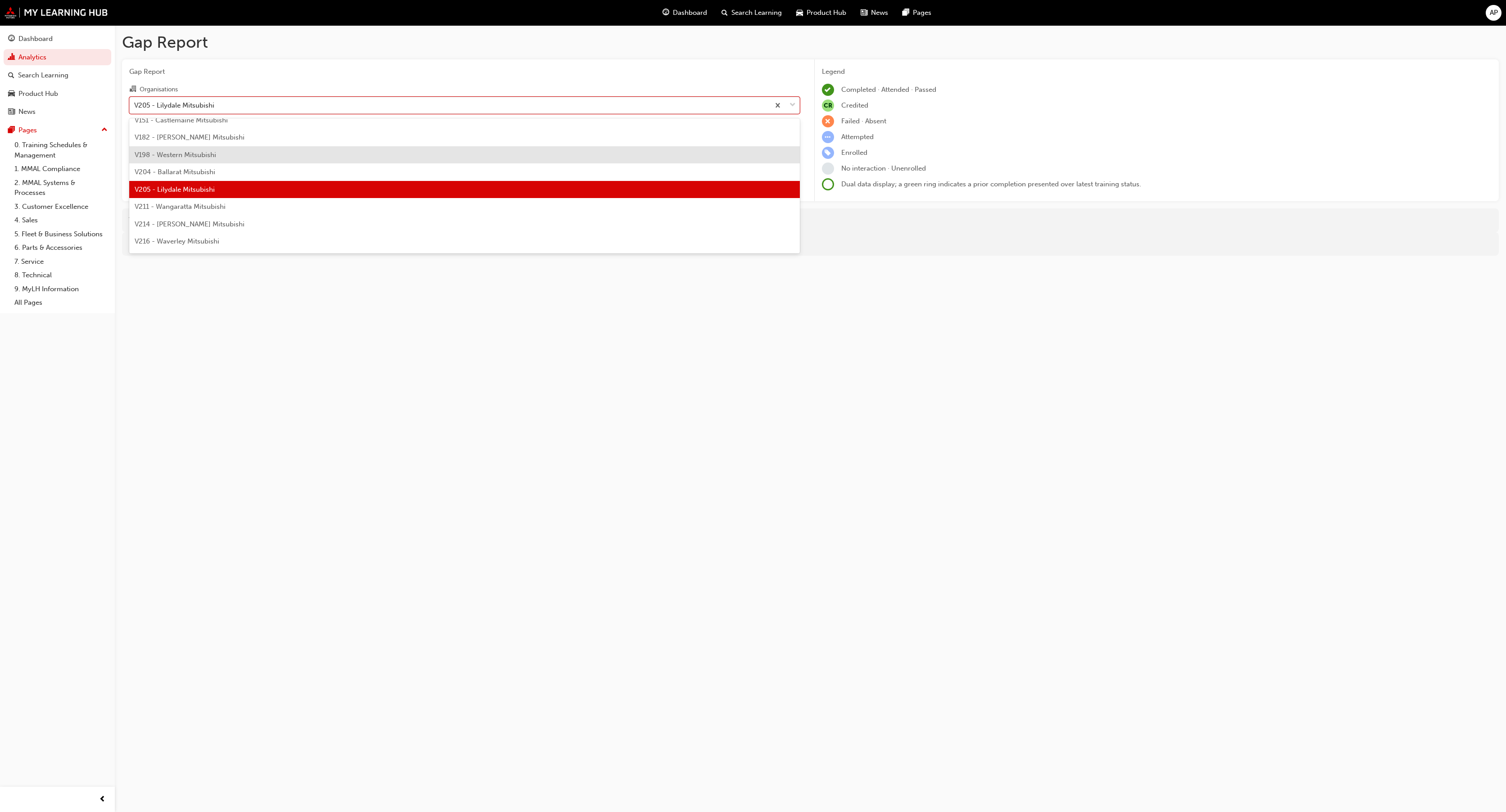
scroll to position [2443, 0]
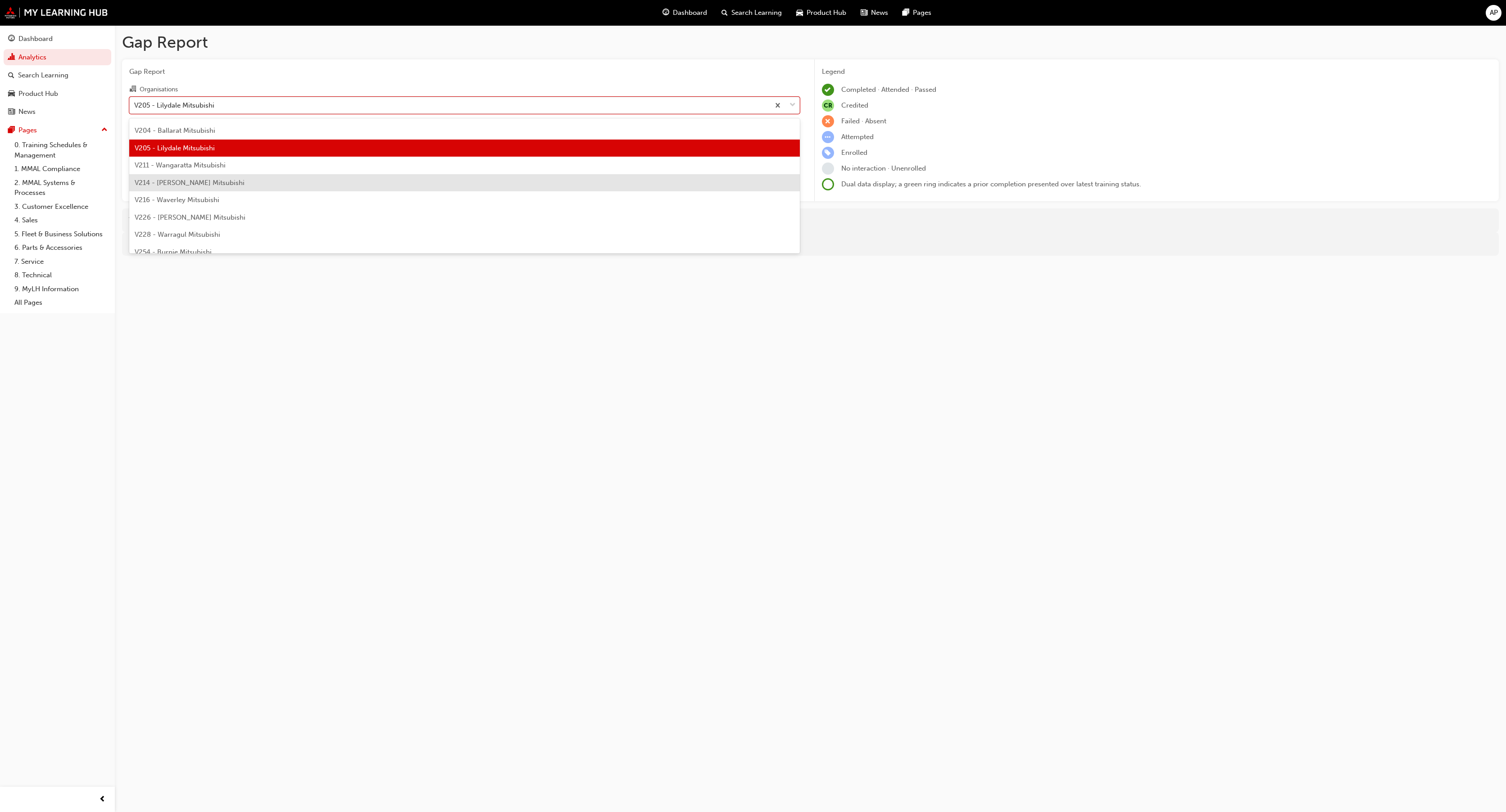
click at [211, 175] on div "V214 - Wilson Bolton Mitsubishi" at bounding box center [464, 183] width 671 height 18
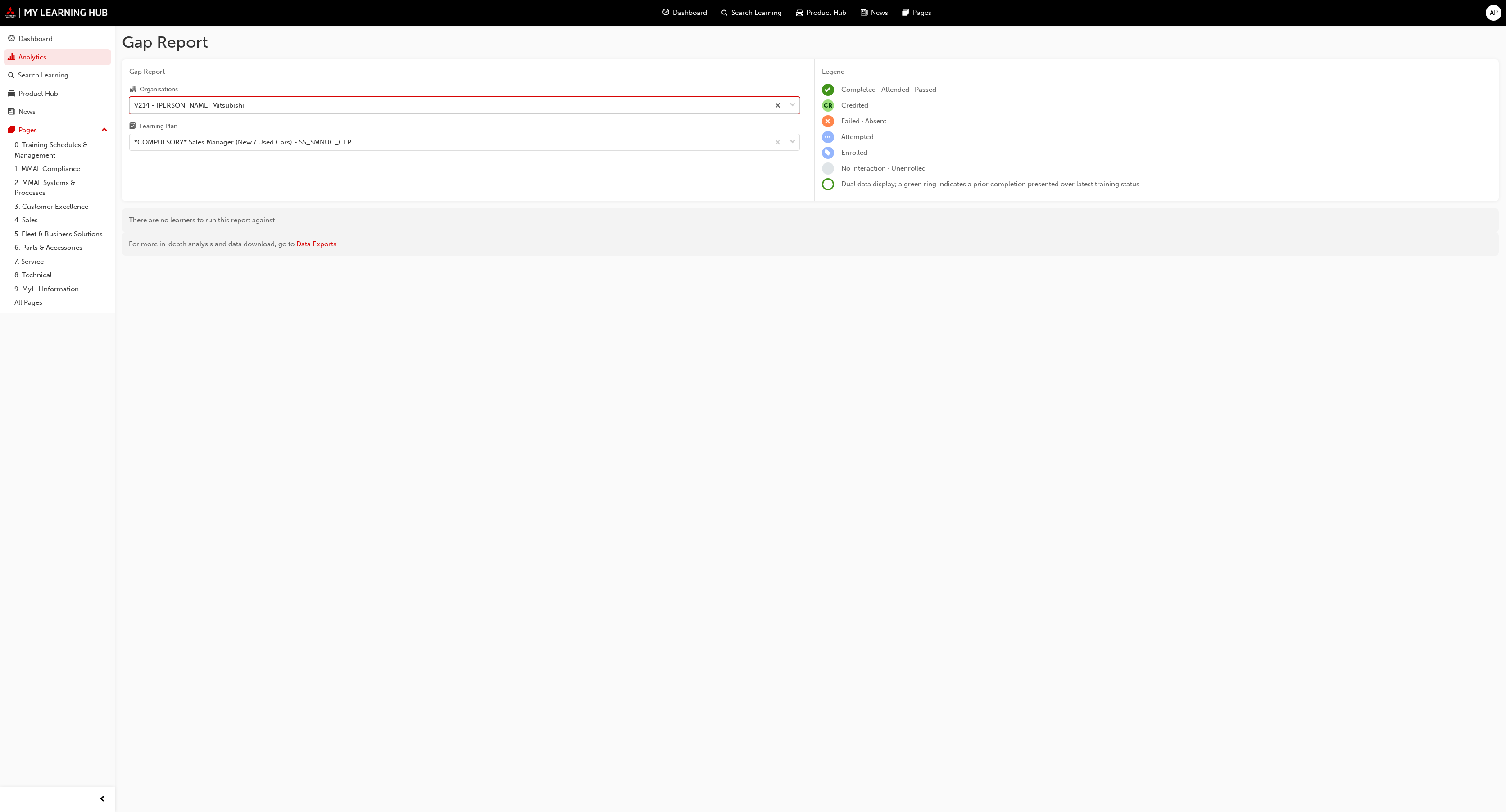
click at [231, 103] on div "V214 - Wilson Bolton Mitsubishi" at bounding box center [189, 105] width 110 height 11
click at [135, 103] on input "Organisations option V214 - Wilson Bolton Mitsubishi, selected. 0 results avail…" at bounding box center [134, 104] width 1 height 8
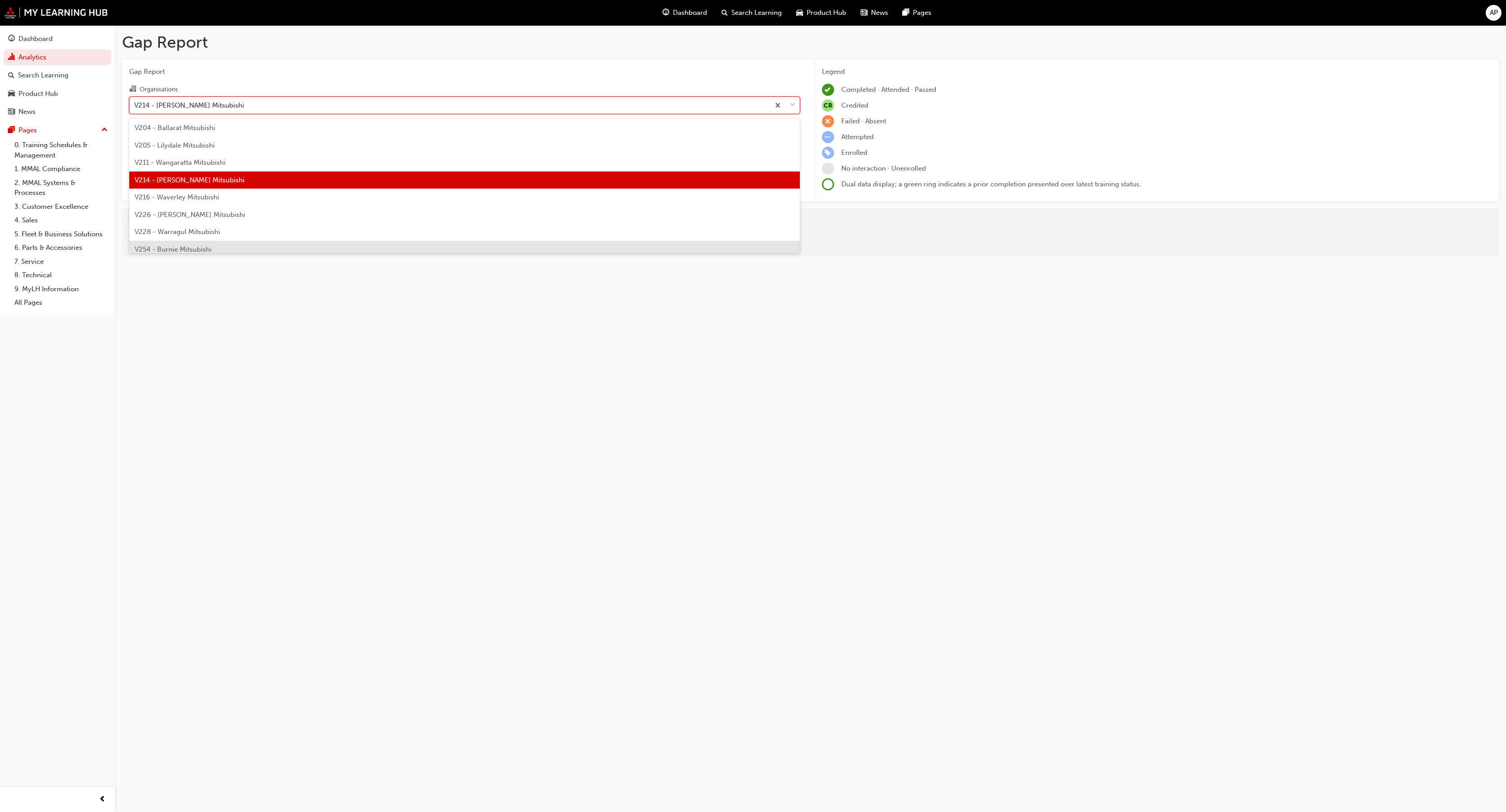
scroll to position [2477, 0]
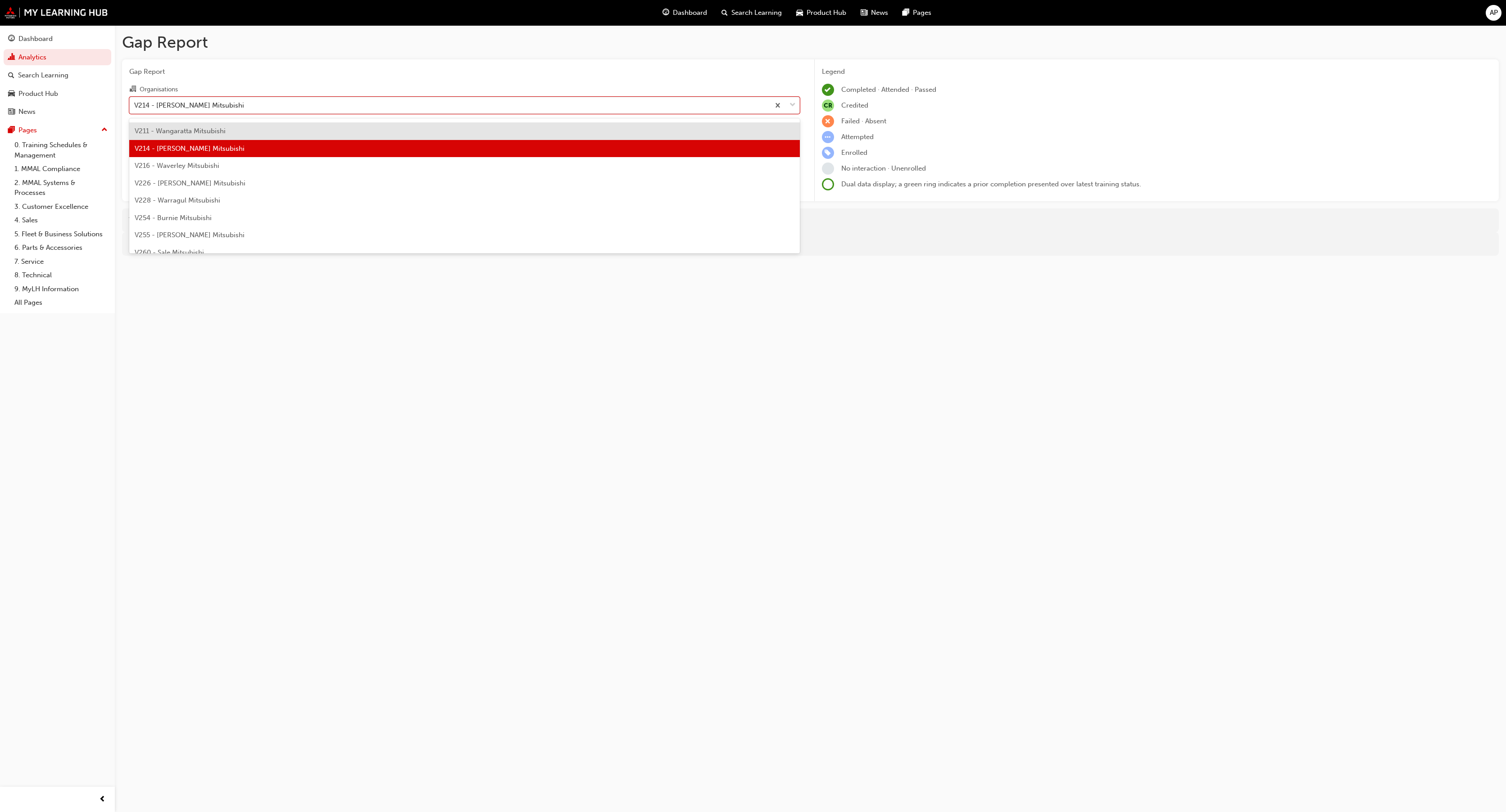
click at [179, 130] on span "V211 - Wangaratta Mitsubishi" at bounding box center [181, 131] width 91 height 8
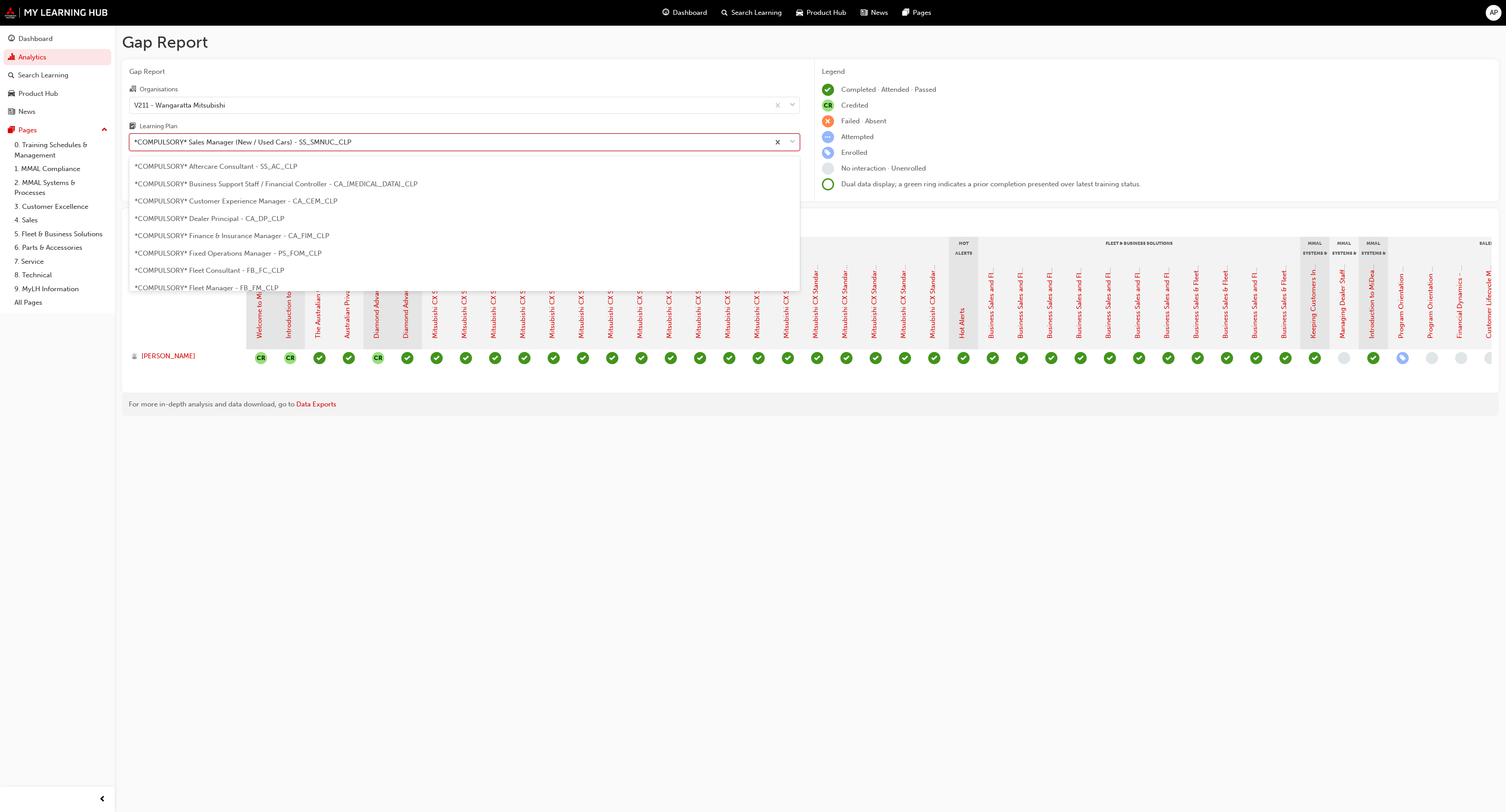
click at [330, 136] on div "*COMPULSORY* Sales Manager (New / Used Cars) - SS_SMNUC_CLP" at bounding box center [450, 143] width 640 height 16
click at [135, 139] on input "Learning Plan option *COMPULSORY* Sales Manager (New / Used Cars) - SS_SMNUC_CL…" at bounding box center [134, 142] width 1 height 8
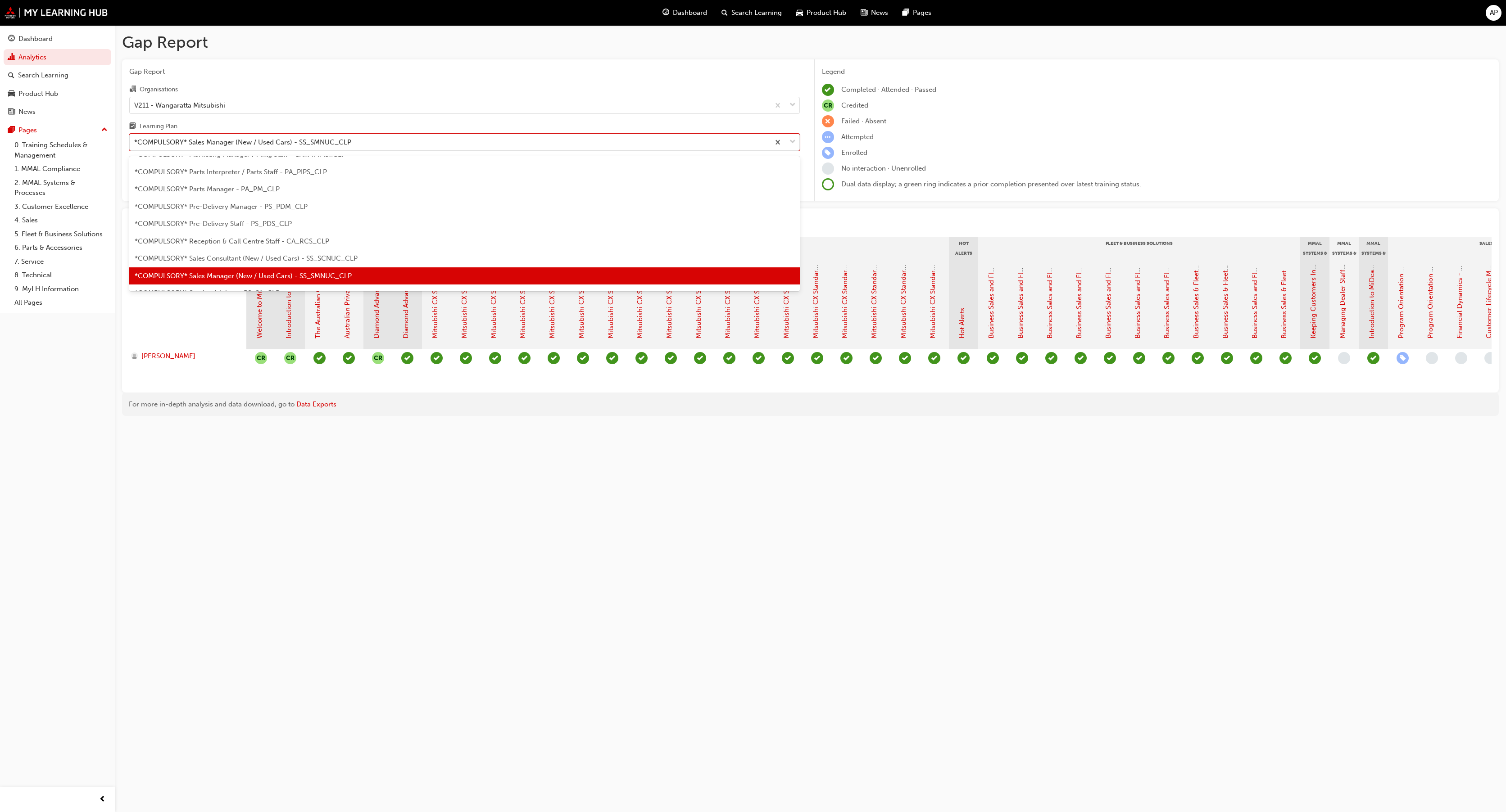
click at [338, 125] on div "Learning Plan" at bounding box center [464, 127] width 671 height 13
click at [135, 139] on input "Learning Plan option *COMPULSORY* Sales Manager (New / Used Cars) - SS_SMNUC_CL…" at bounding box center [134, 142] width 1 height 8
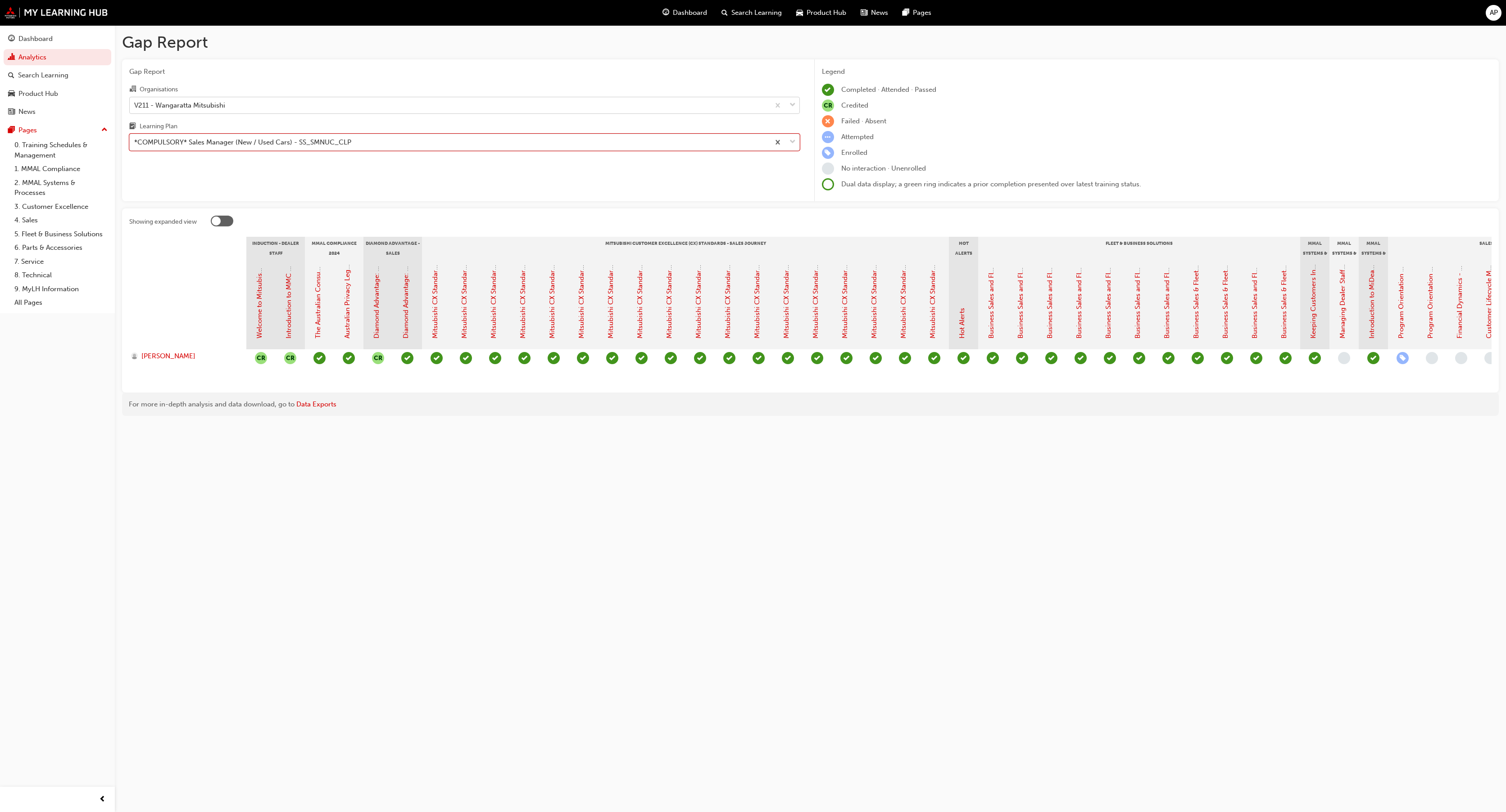
click at [348, 105] on div "V211 - Wangaratta Mitsubishi" at bounding box center [450, 105] width 640 height 16
click at [135, 105] on input "Organisations V211 - Wangaratta Mitsubishi" at bounding box center [134, 104] width 1 height 8
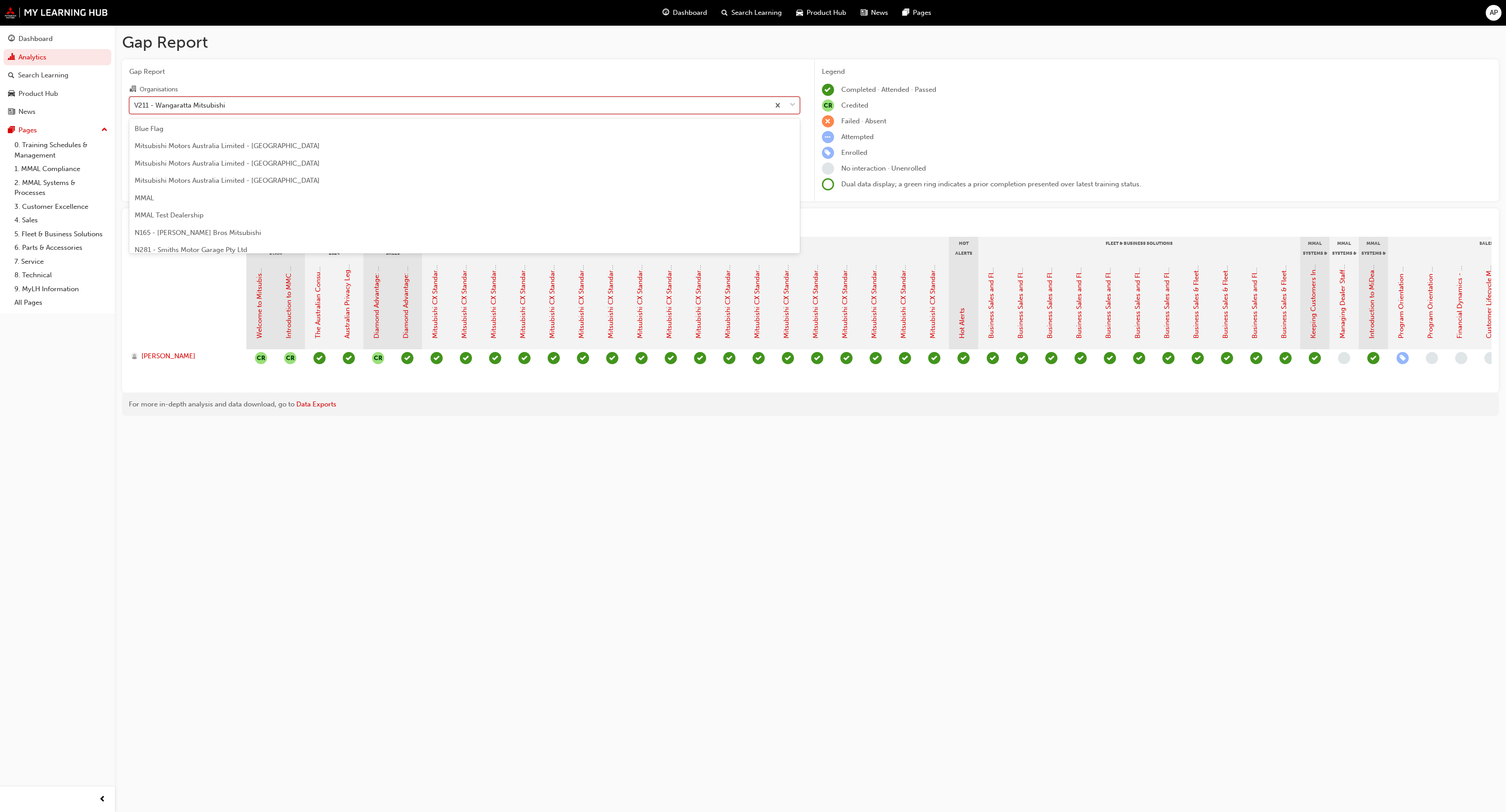
scroll to position [2369, 0]
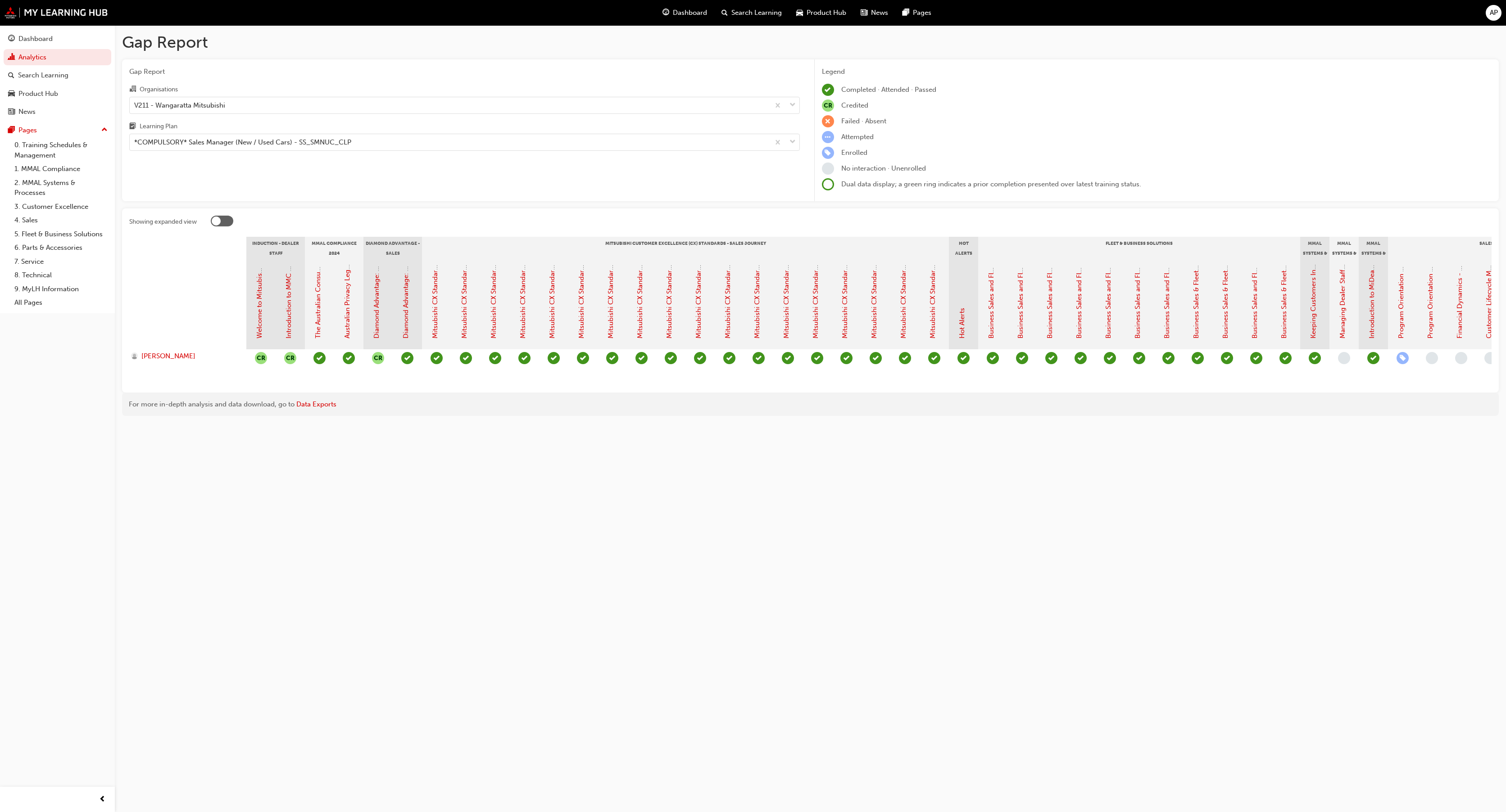
drag, startPoint x: 422, startPoint y: 465, endPoint x: 411, endPoint y: 436, distance: 31.0
click at [411, 436] on div "Gap Report Gap Report Organisations V211 - Wangaratta Mitsubishi Learning Plan …" at bounding box center [753, 406] width 1506 height 812
click at [317, 113] on div "V211 - Wangaratta Mitsubishi" at bounding box center [464, 105] width 671 height 18
click at [135, 109] on input "Organisations V211 - Wangaratta Mitsubishi" at bounding box center [134, 104] width 1 height 8
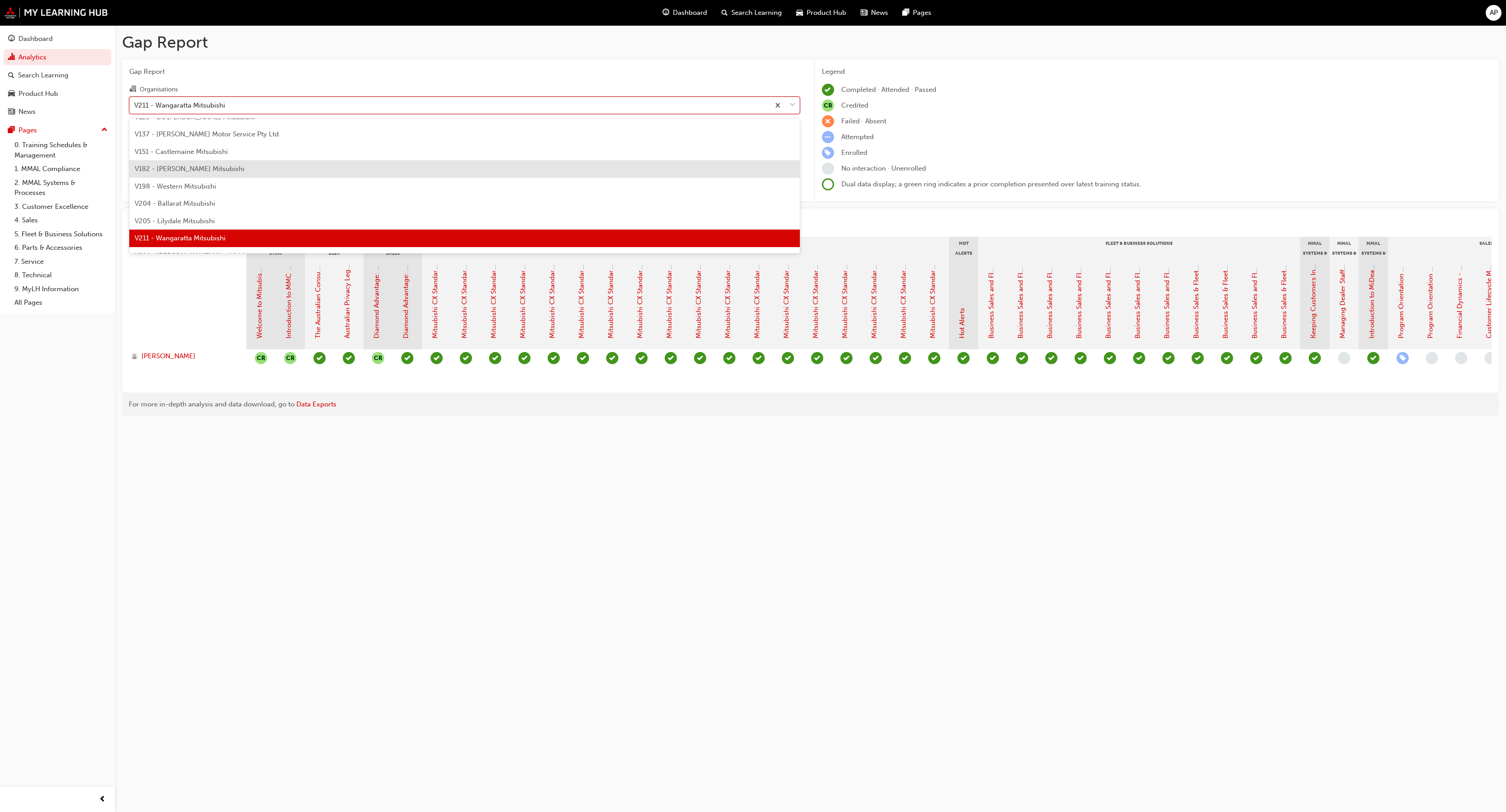
click at [246, 167] on div "V182 - Baker Mitsubishi" at bounding box center [464, 169] width 671 height 18
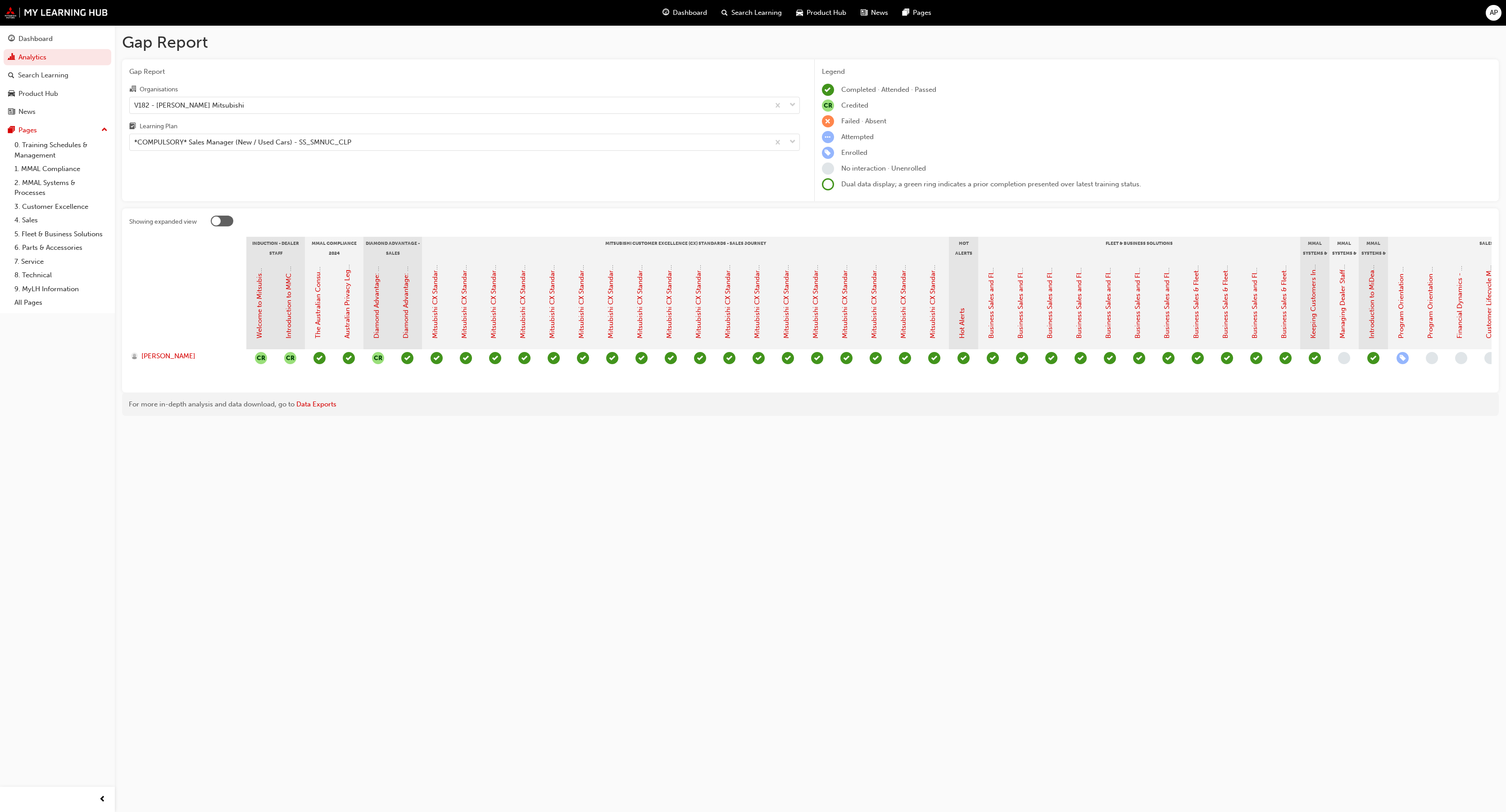
click at [609, 182] on div "Gap Report Organisations V182 - Baker Mitsubishi Learning Plan *COMPULSORY* Sal…" at bounding box center [464, 131] width 685 height 142
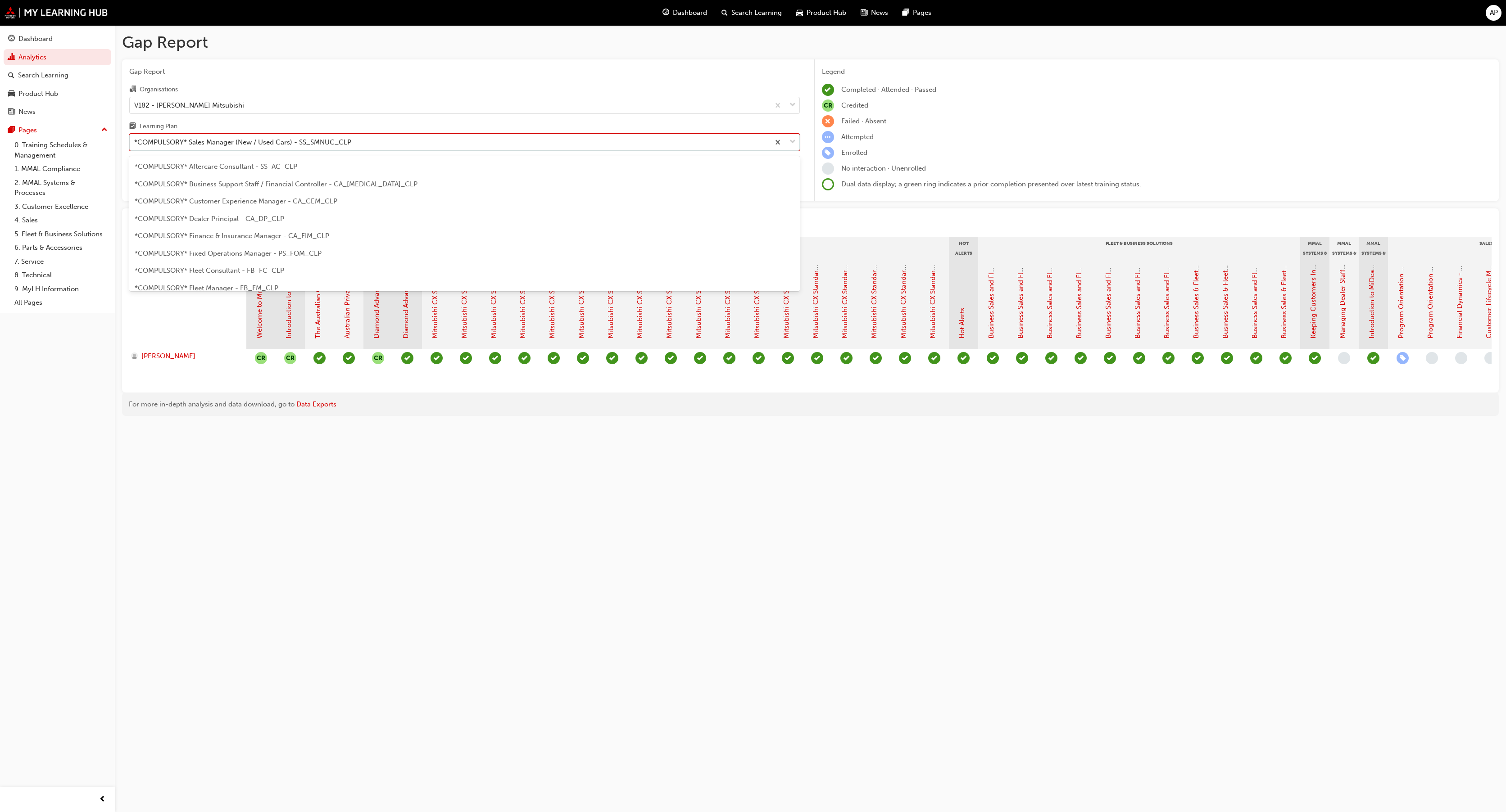
click at [277, 135] on div "*COMPULSORY* Sales Manager (New / Used Cars) - SS_SMNUC_CLP" at bounding box center [450, 143] width 640 height 16
click at [135, 139] on input "Learning Plan option *COMPULSORY* Sales Manager (New / Used Cars) - SS_SMNUC_CL…" at bounding box center [134, 142] width 1 height 8
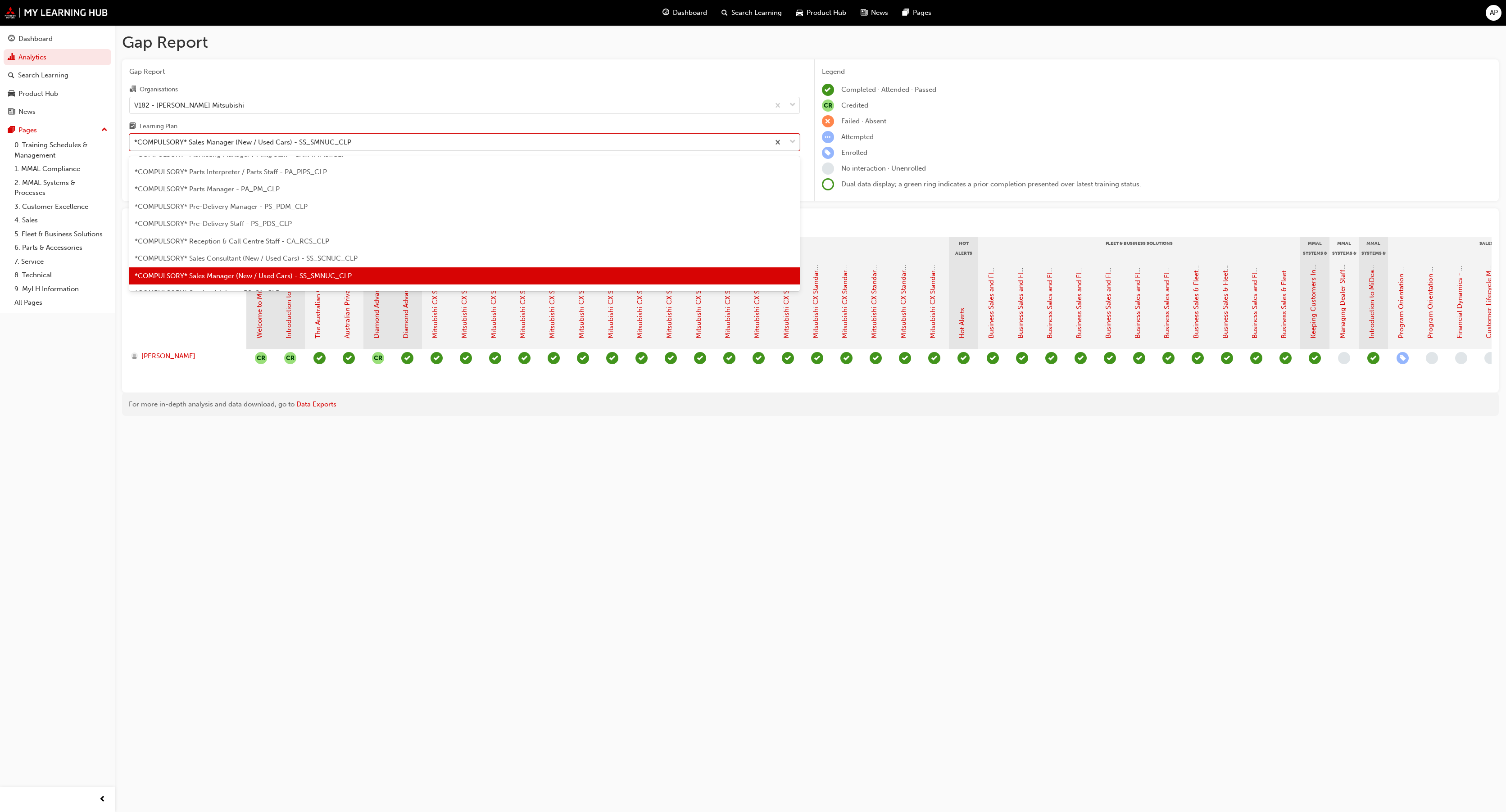
click at [268, 281] on div "*COMPULSORY* Sales Manager (New / Used Cars) - SS_SMNUC_CLP" at bounding box center [464, 276] width 671 height 18
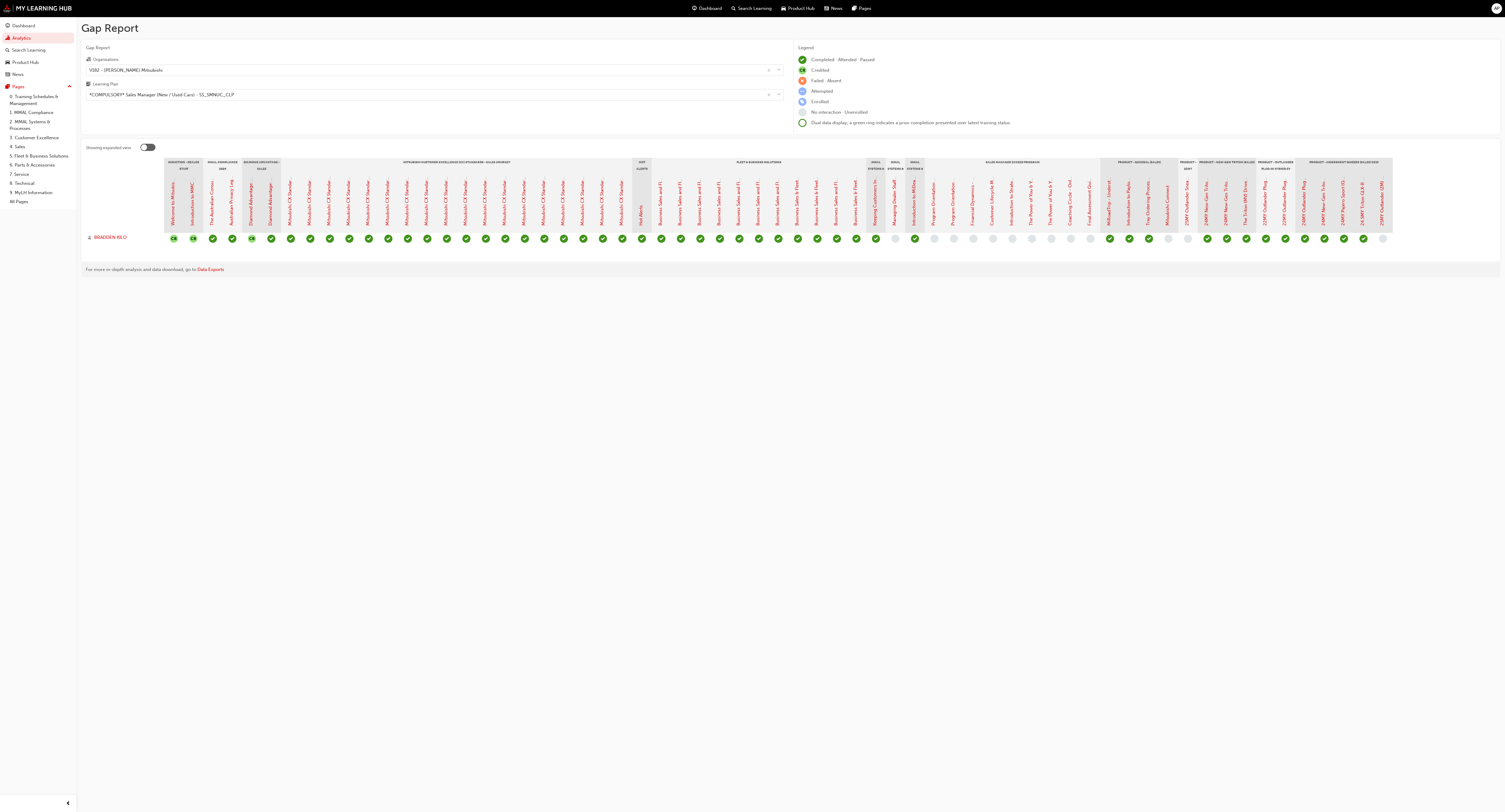
click at [752, 405] on div "Gap Report Gap Report Organisations V182 - Baker Mitsubishi Learning Plan *COMP…" at bounding box center [752, 406] width 1505 height 812
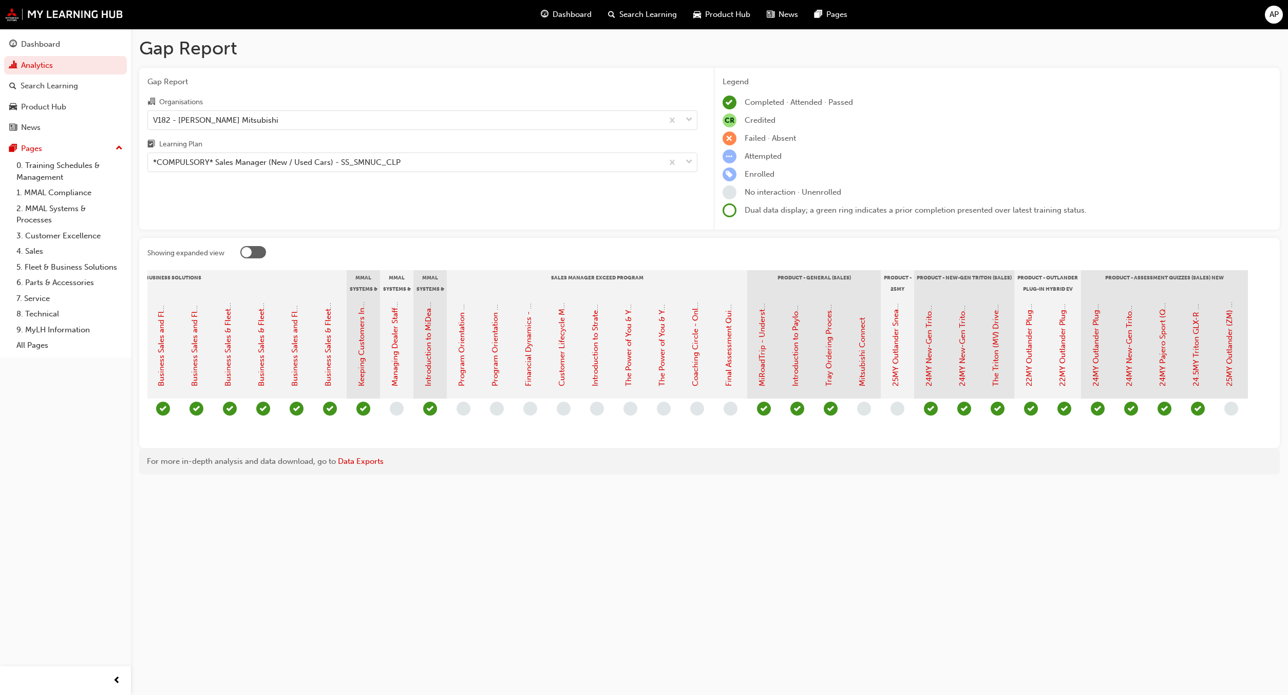
scroll to position [0, 1144]
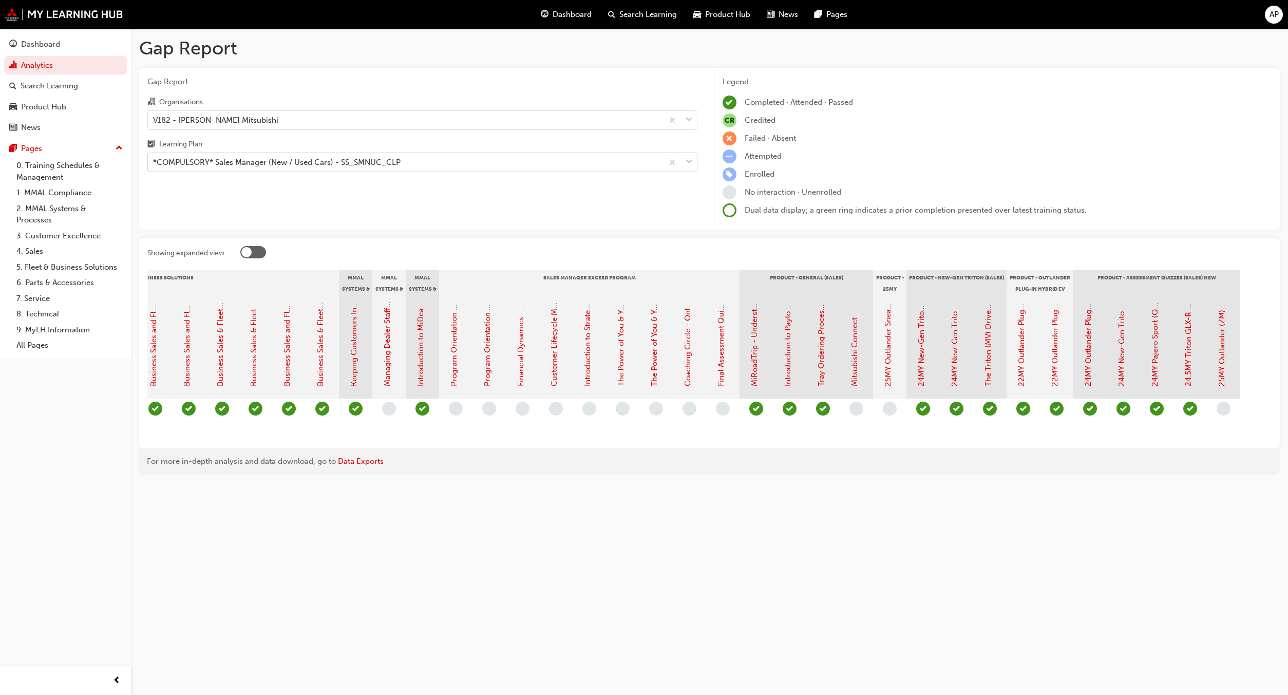
click at [241, 165] on div "*COMPULSORY* Sales Manager (New / Used Cars) - SS_SMNUC_CLP" at bounding box center [277, 163] width 248 height 12
click at [154, 165] on input "Learning Plan *COMPULSORY* Sales Manager (New / Used Cars) - SS_SMNUC_CLP" at bounding box center [153, 162] width 1 height 9
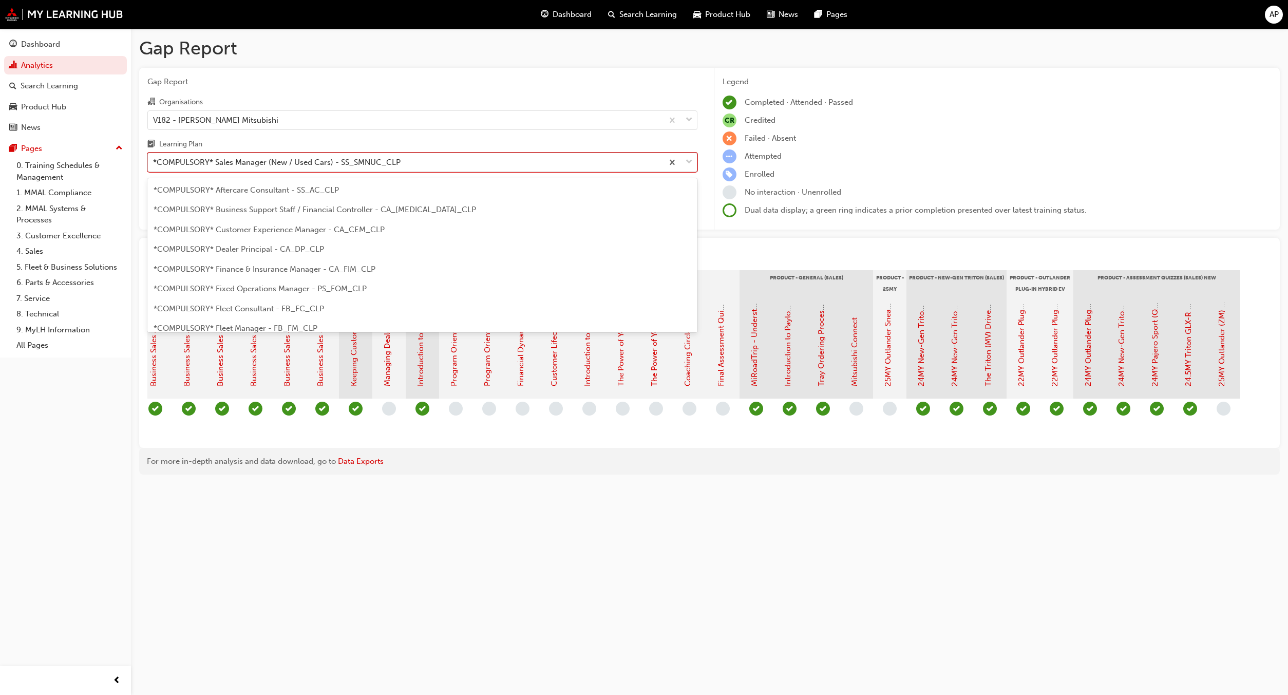
scroll to position [210, 0]
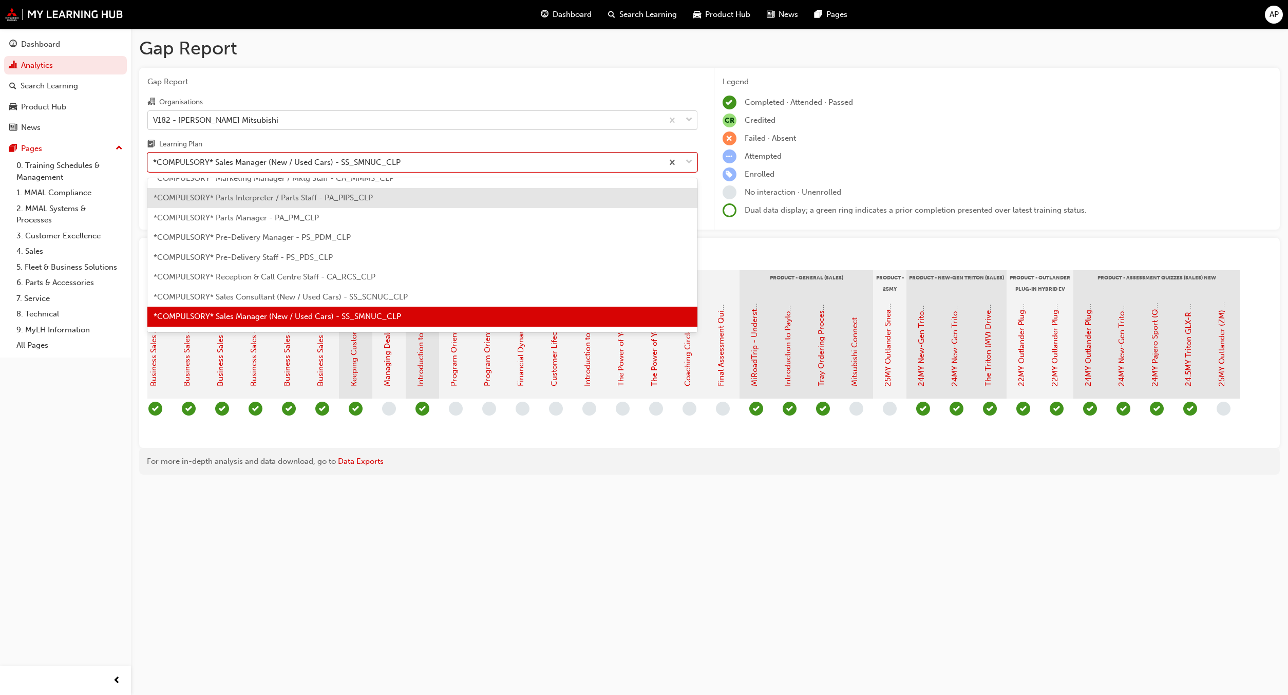
click at [324, 112] on div "V182 - Baker Mitsubishi" at bounding box center [405, 120] width 515 height 18
click at [154, 115] on input "Organisations V182 - Baker Mitsubishi" at bounding box center [153, 119] width 1 height 9
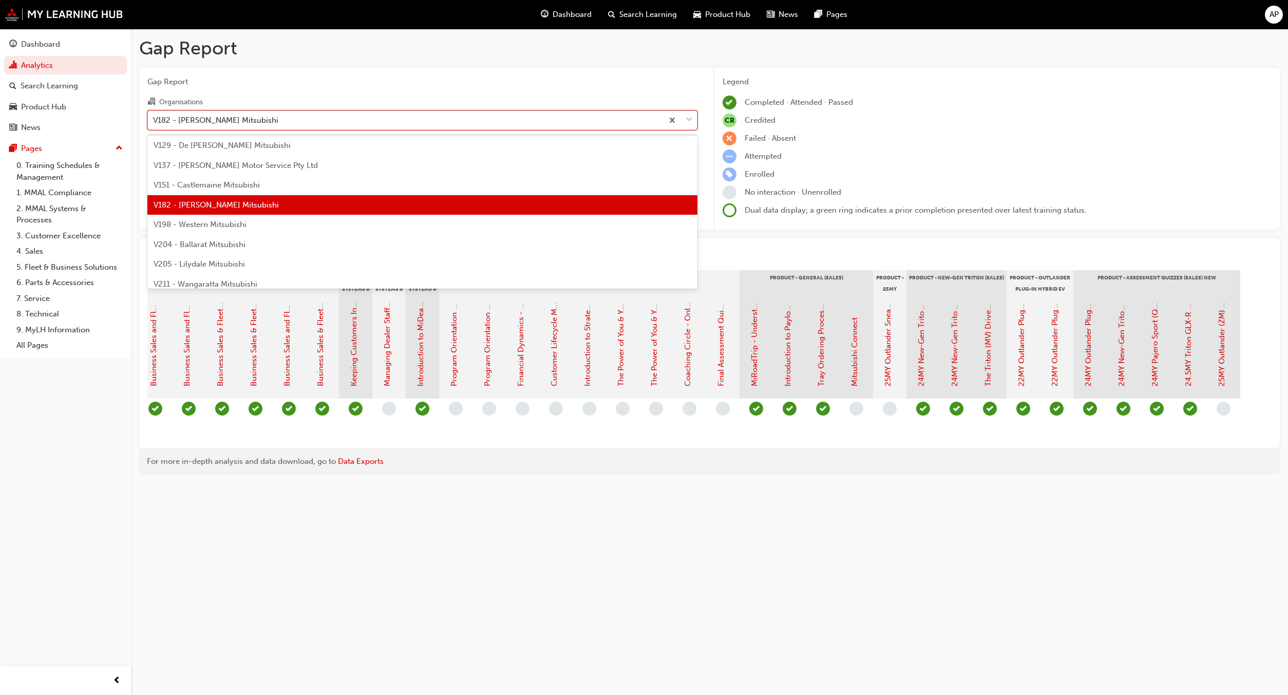
scroll to position [2775, 0]
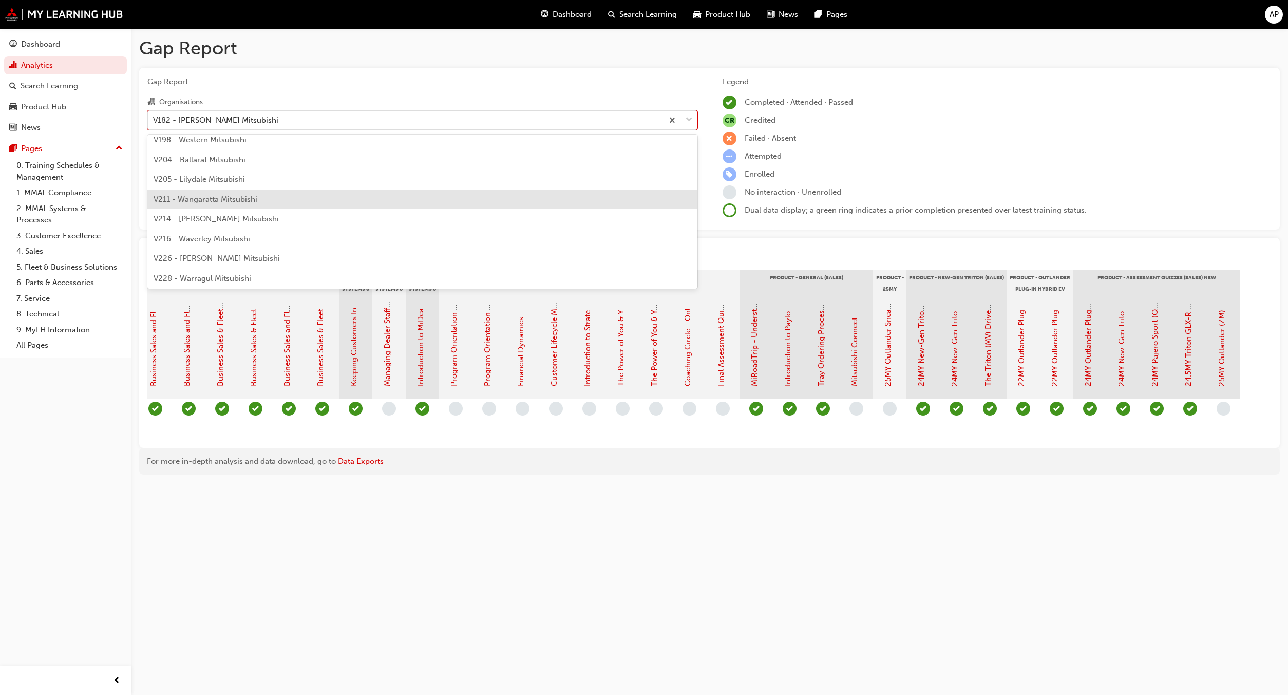
click at [251, 190] on div "V211 - Wangaratta Mitsubishi" at bounding box center [422, 200] width 550 height 20
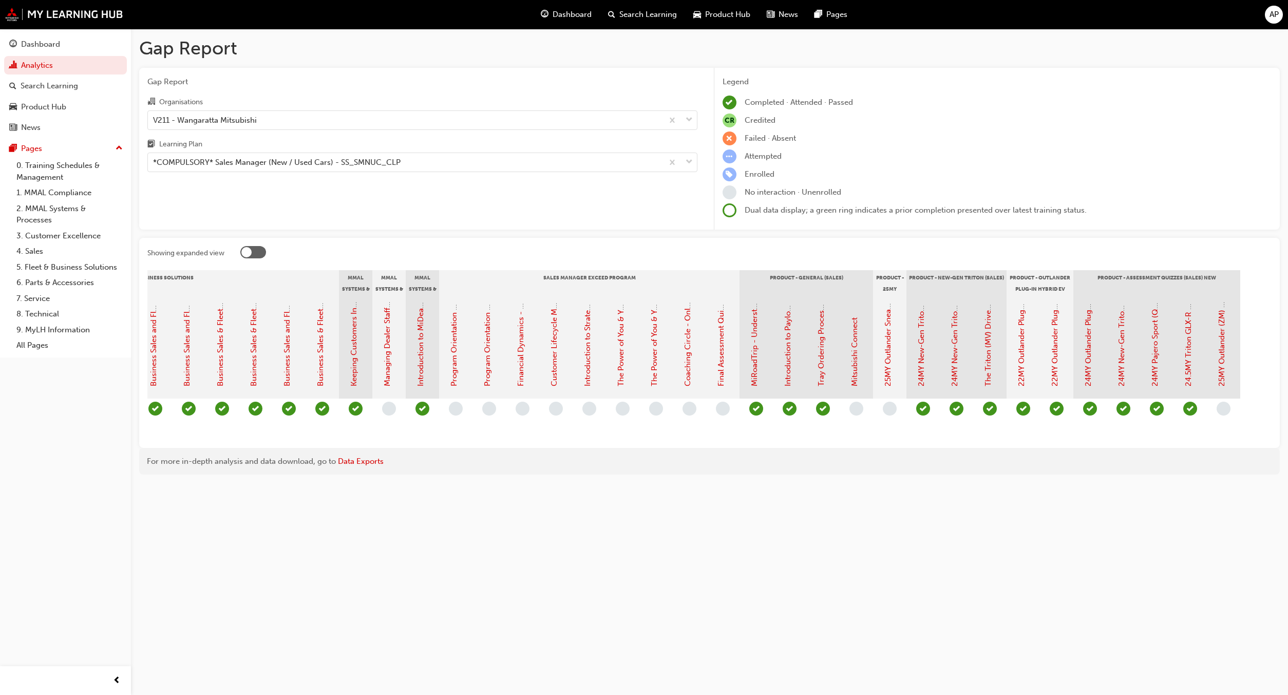
click at [845, 439] on div "CR CR CR" at bounding box center [205, 419] width 2136 height 41
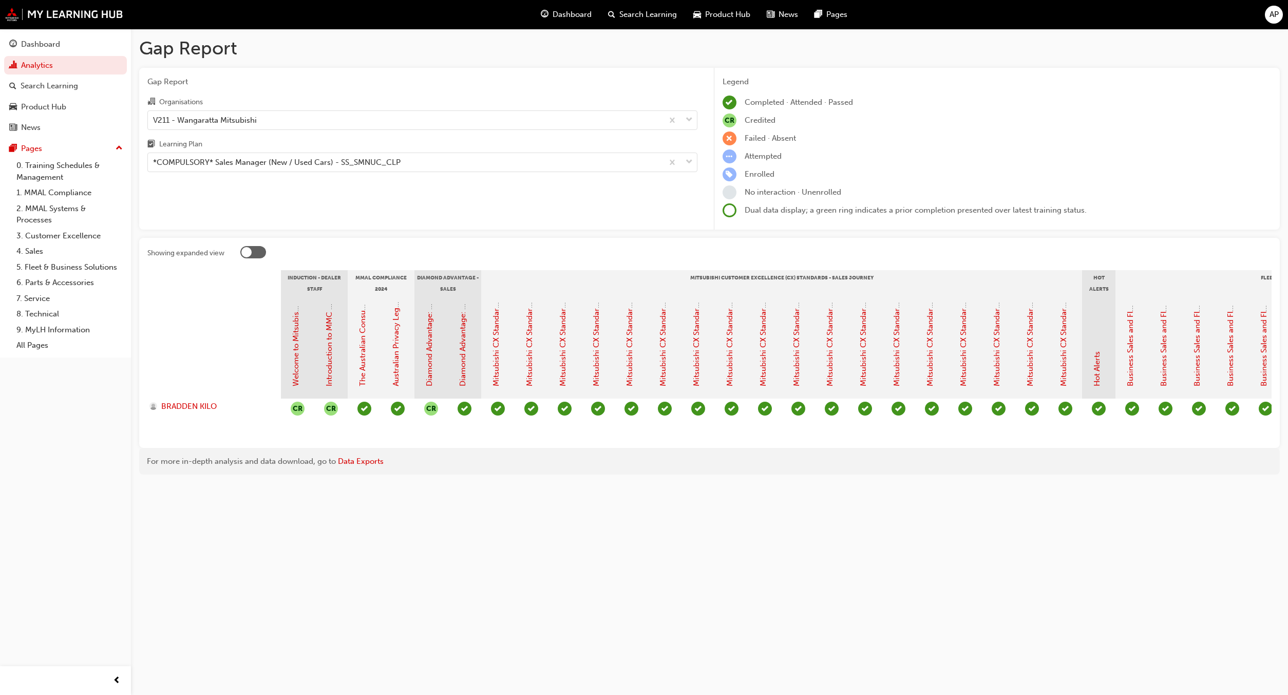
click at [412, 220] on div "Gap Report Organisations V211 - Wangaratta Mitsubishi Learning Plan *COMPULSORY…" at bounding box center [422, 149] width 566 height 162
click at [273, 119] on div "V211 - Wangaratta Mitsubishi" at bounding box center [405, 120] width 515 height 18
click at [154, 119] on input "Organisations V211 - Wangaratta Mitsubishi" at bounding box center [153, 119] width 1 height 9
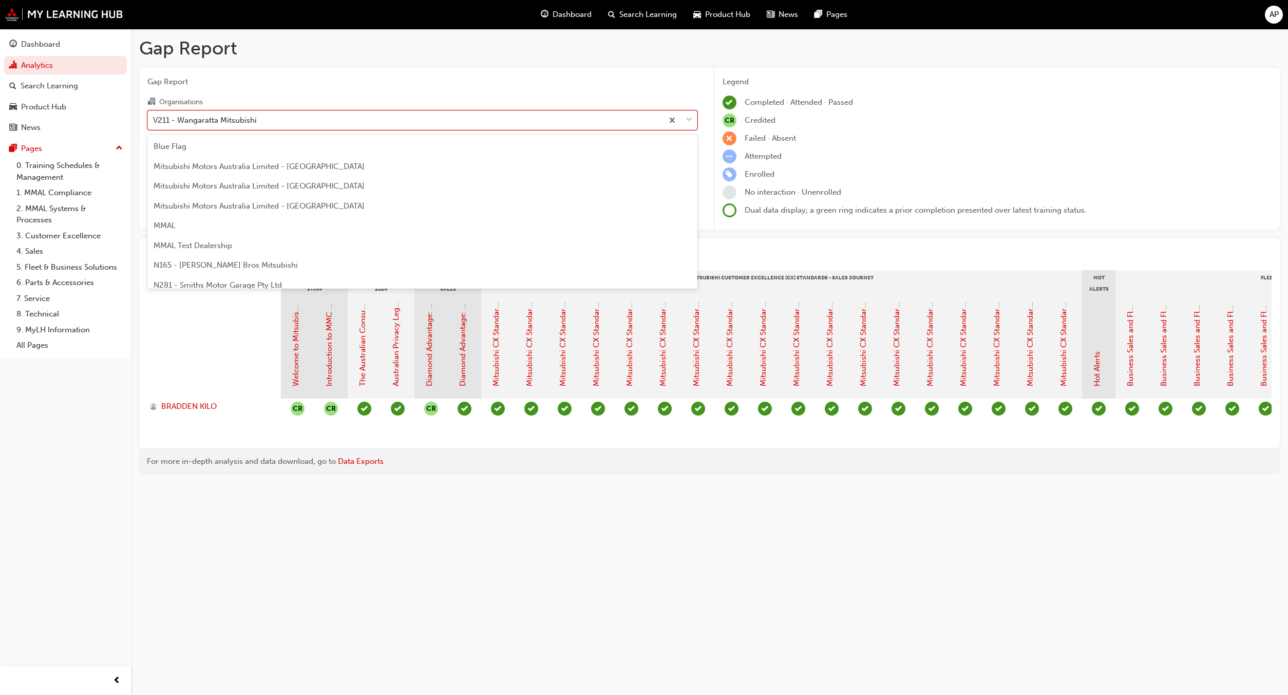
scroll to position [2700, 0]
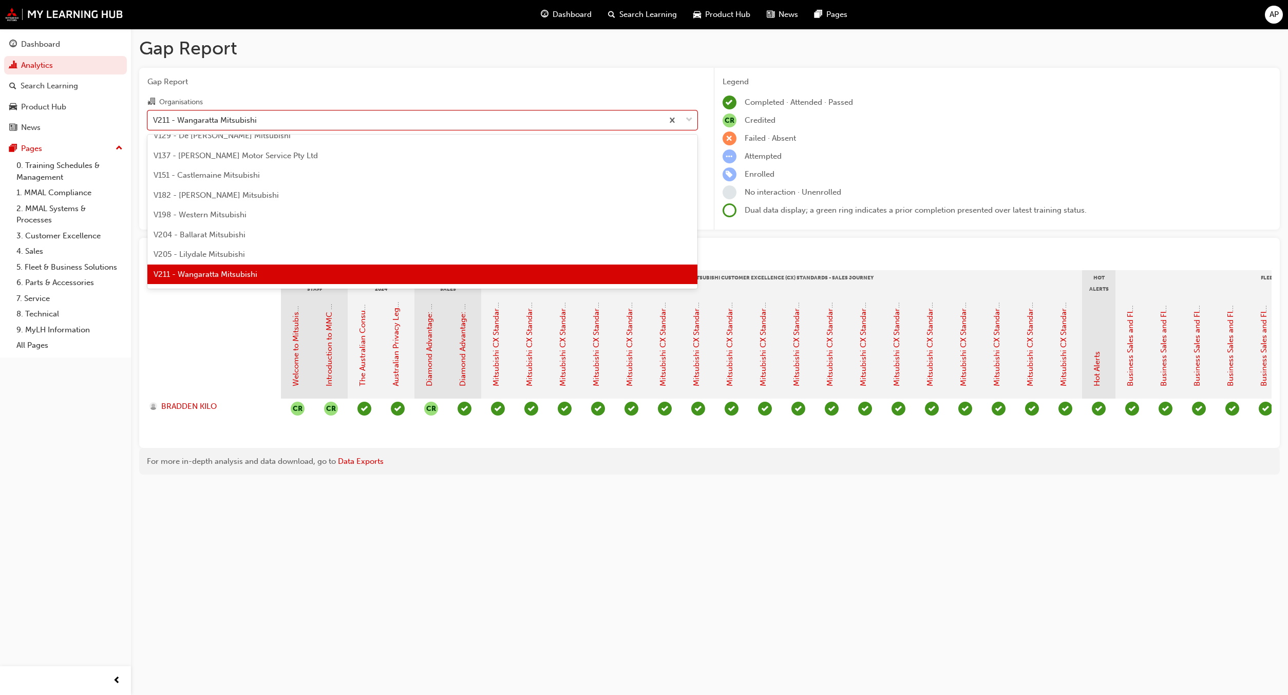
click at [270, 266] on div "V211 - Wangaratta Mitsubishi" at bounding box center [422, 274] width 550 height 20
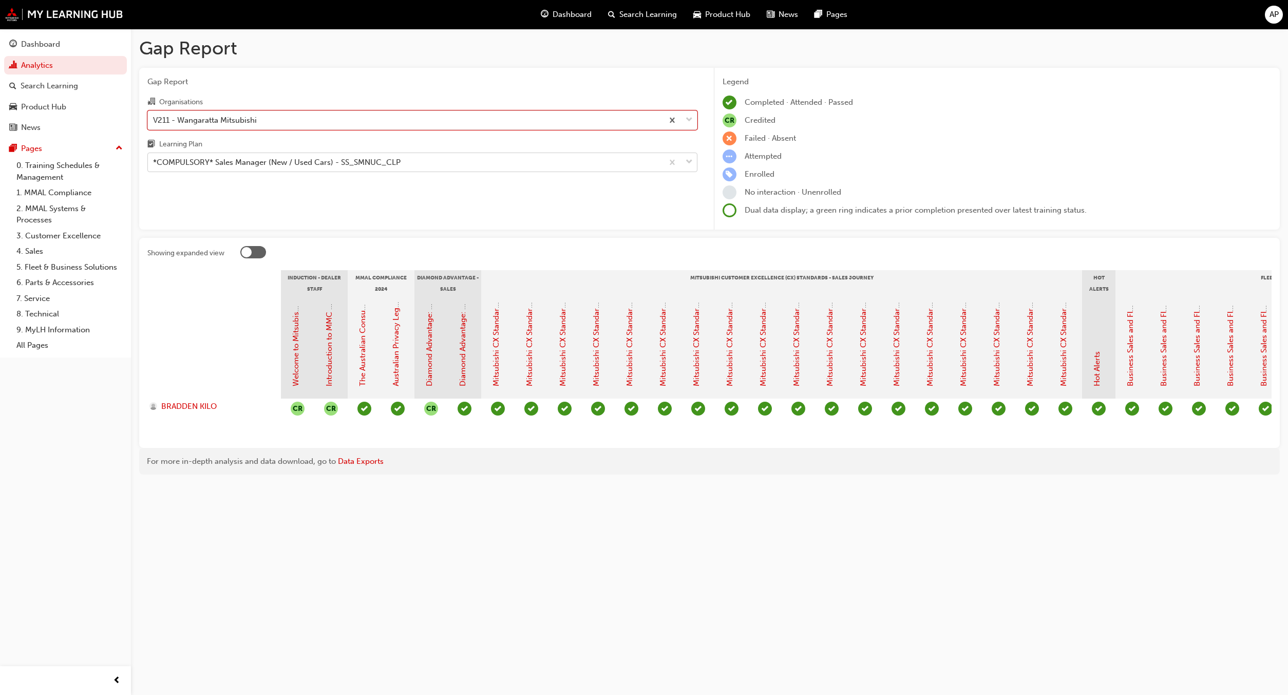
click at [366, 157] on div "*COMPULSORY* Sales Manager (New / Used Cars) - SS_SMNUC_CLP" at bounding box center [405, 163] width 515 height 18
click at [154, 158] on input "Learning Plan *COMPULSORY* Sales Manager (New / Used Cars) - SS_SMNUC_CLP" at bounding box center [153, 162] width 1 height 9
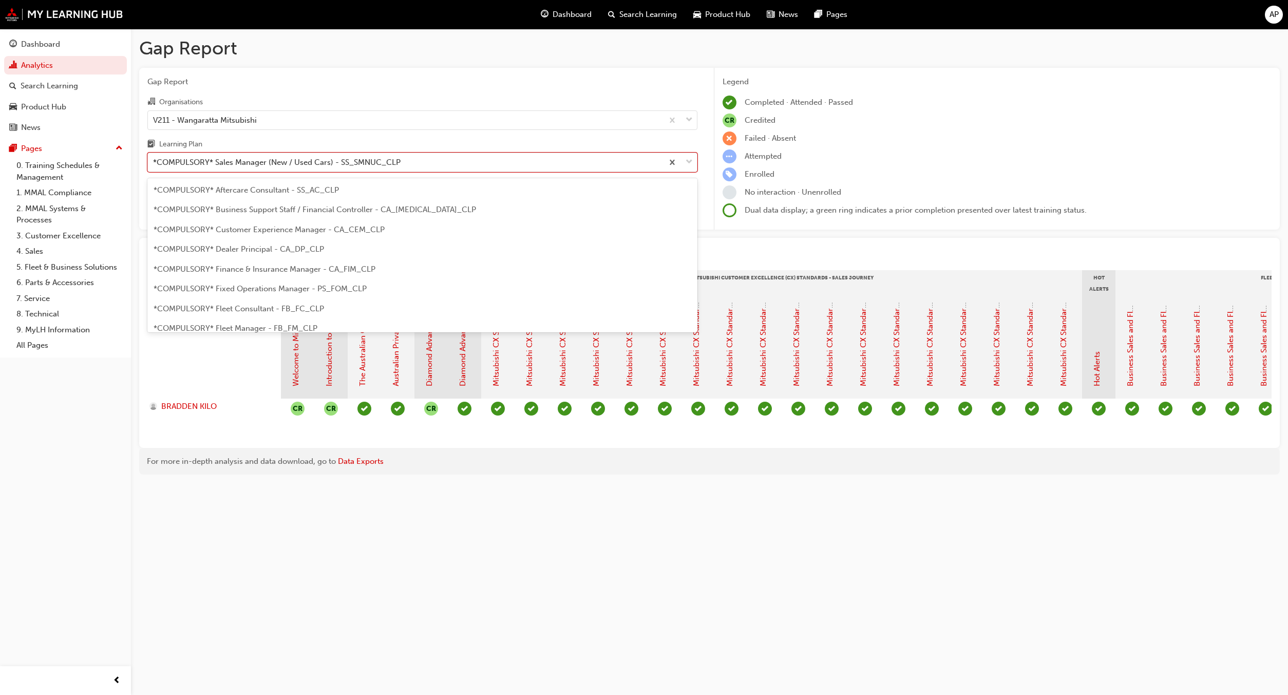
scroll to position [210, 0]
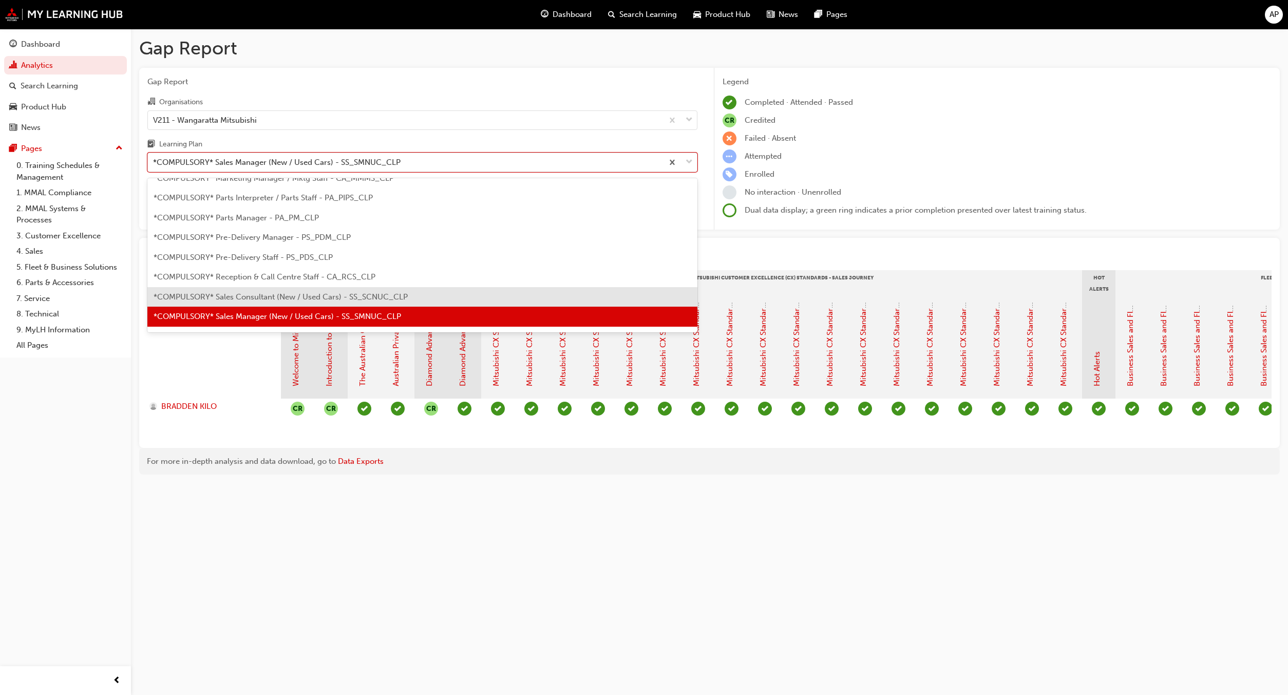
click at [315, 299] on span "*COMPULSORY* Sales Consultant (New / Used Cars) - SS_SCNUC_CLP" at bounding box center [281, 296] width 254 height 9
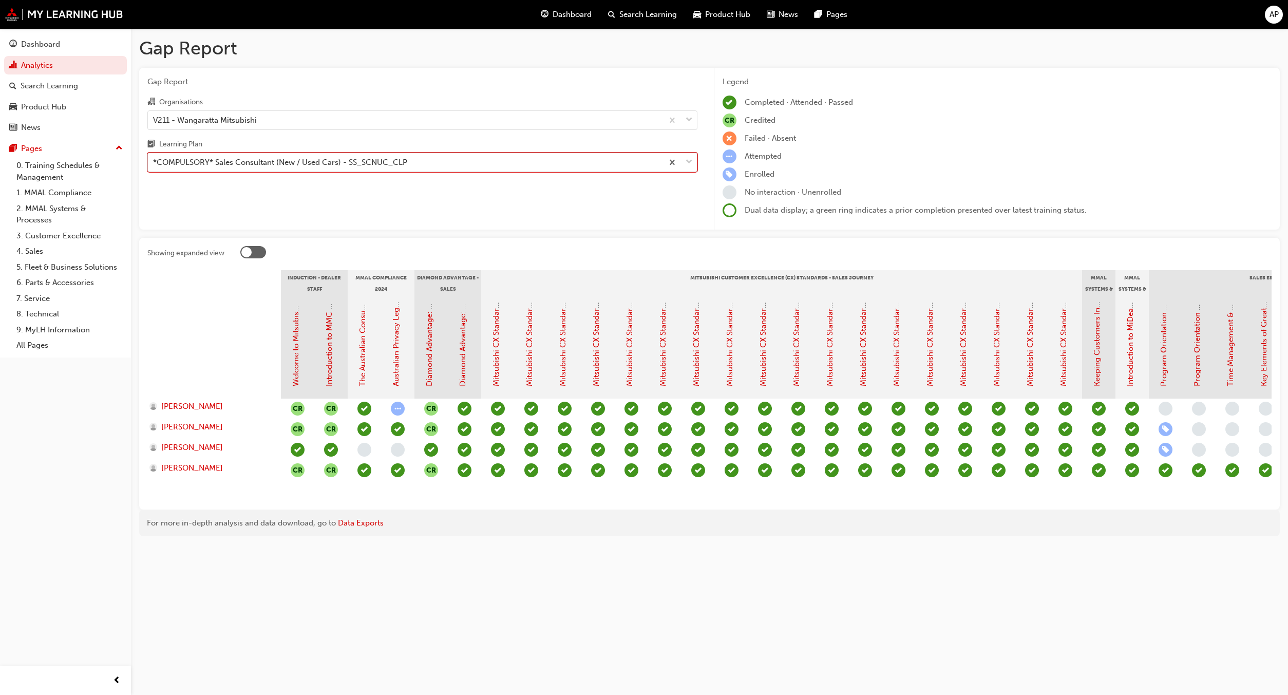
click at [342, 168] on div "*COMPULSORY* Sales Consultant (New / Used Cars) - SS_SCNUC_CLP" at bounding box center [280, 163] width 254 height 12
click at [154, 166] on input "Learning Plan option *COMPULSORY* Sales Consultant (New / Used Cars) - SS_SCNUC…" at bounding box center [153, 162] width 1 height 9
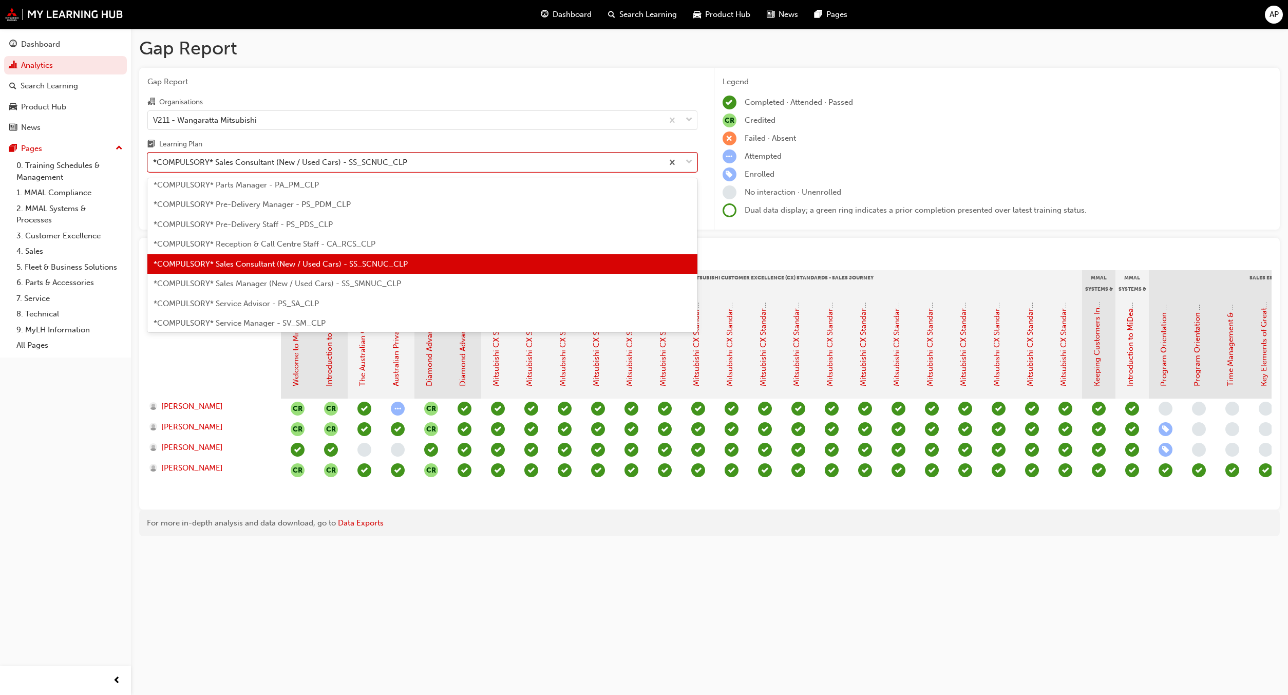
scroll to position [267, 0]
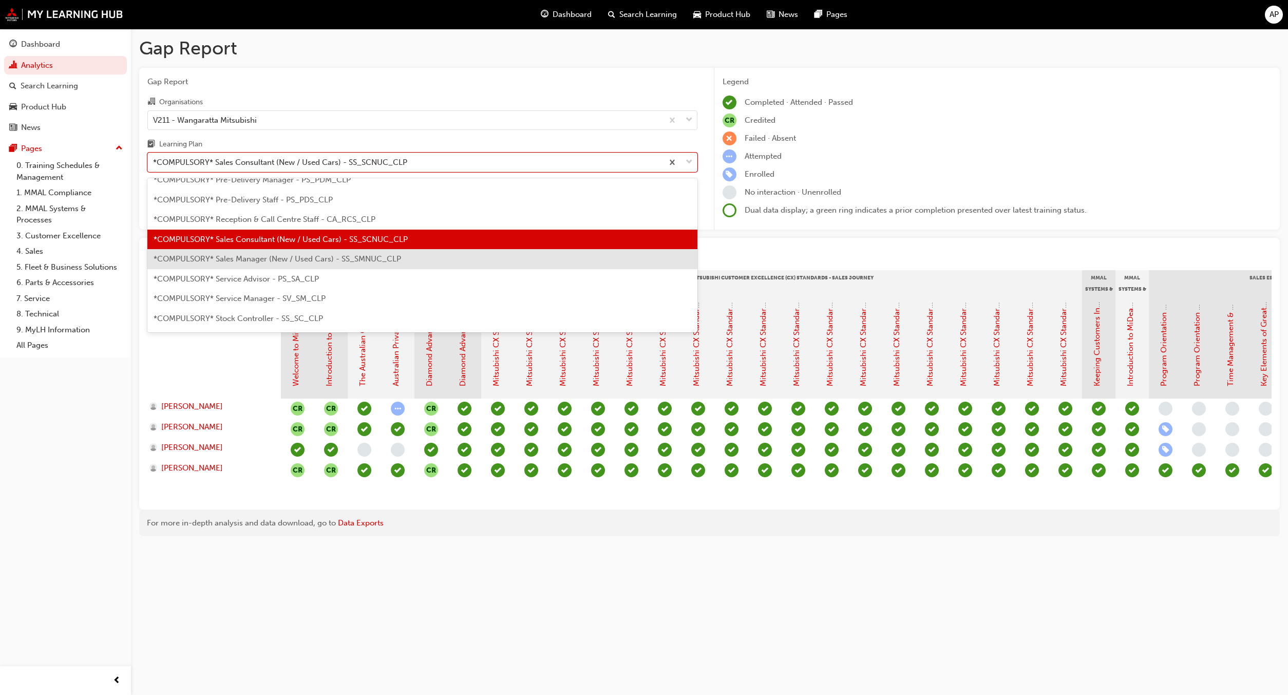
click at [295, 262] on span "*COMPULSORY* Sales Manager (New / Used Cars) - SS_SMNUC_CLP" at bounding box center [278, 258] width 248 height 9
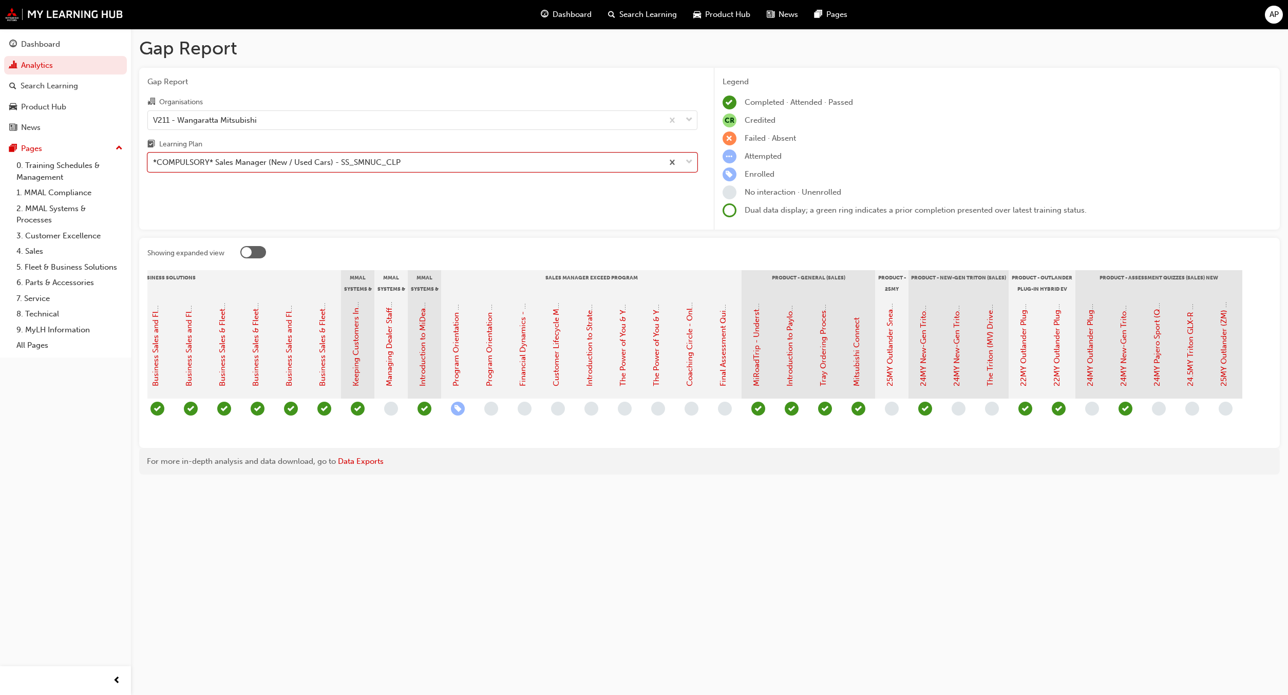
scroll to position [0, 1145]
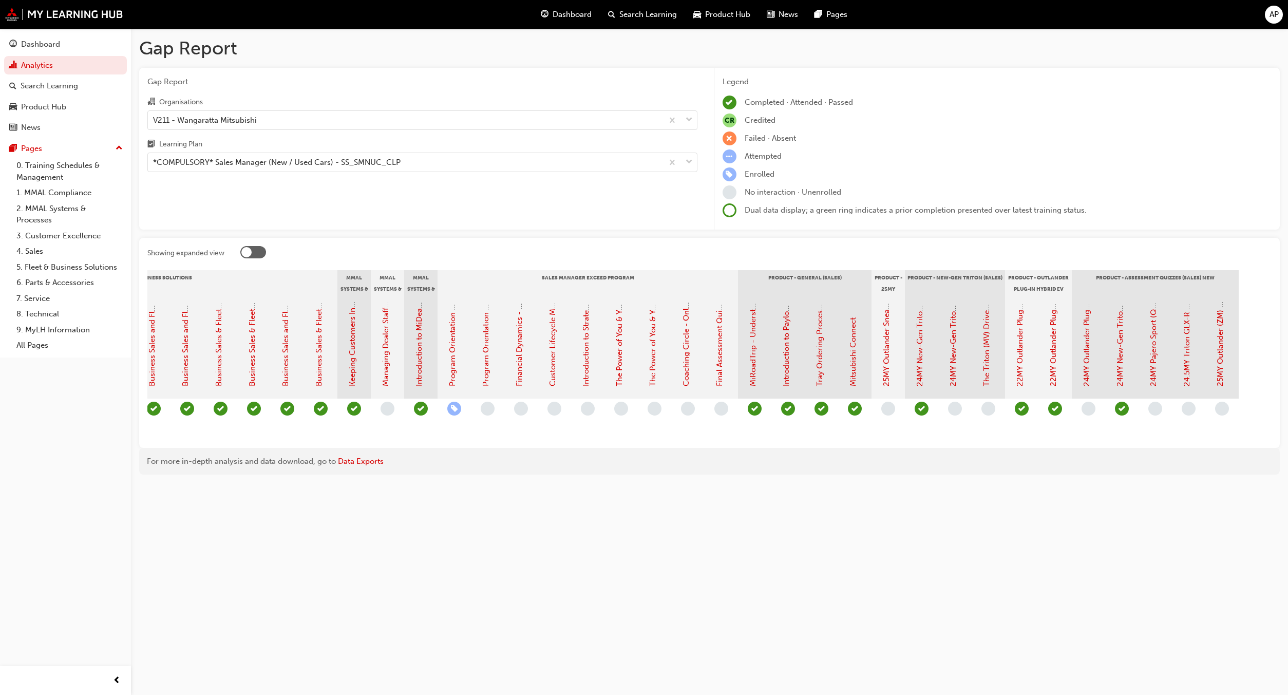
drag, startPoint x: 908, startPoint y: 437, endPoint x: 900, endPoint y: 435, distance: 7.9
click at [900, 435] on div "CR CR CR" at bounding box center [204, 419] width 2136 height 41
drag, startPoint x: 900, startPoint y: 435, endPoint x: 919, endPoint y: 458, distance: 29.2
click at [923, 522] on div "Gap Report Gap Report Organisations V211 - Wangaratta Mitsubishi Learning Plan …" at bounding box center [644, 347] width 1288 height 695
click at [444, 159] on div "*COMPULSORY* Sales Manager (New / Used Cars) - SS_SMNUC_CLP" at bounding box center [405, 163] width 515 height 18
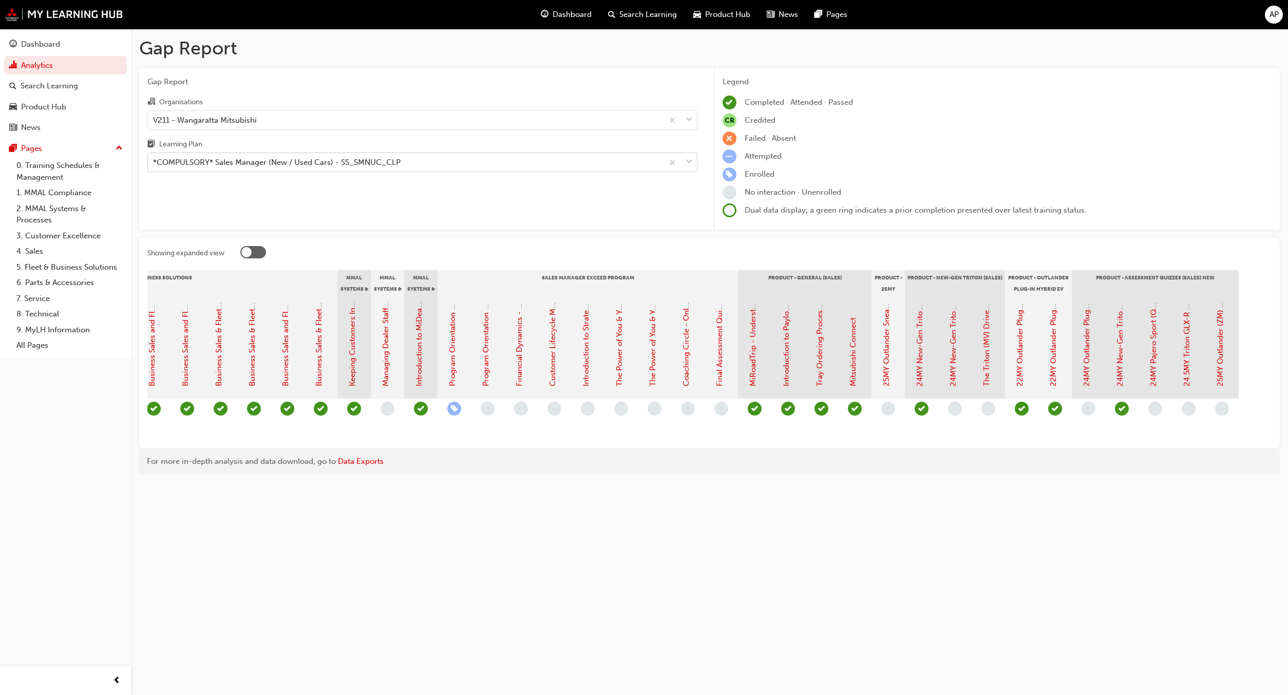
click at [154, 159] on input "Learning Plan *COMPULSORY* Sales Manager (New / Used Cars) - SS_SMNUC_CLP" at bounding box center [153, 162] width 1 height 9
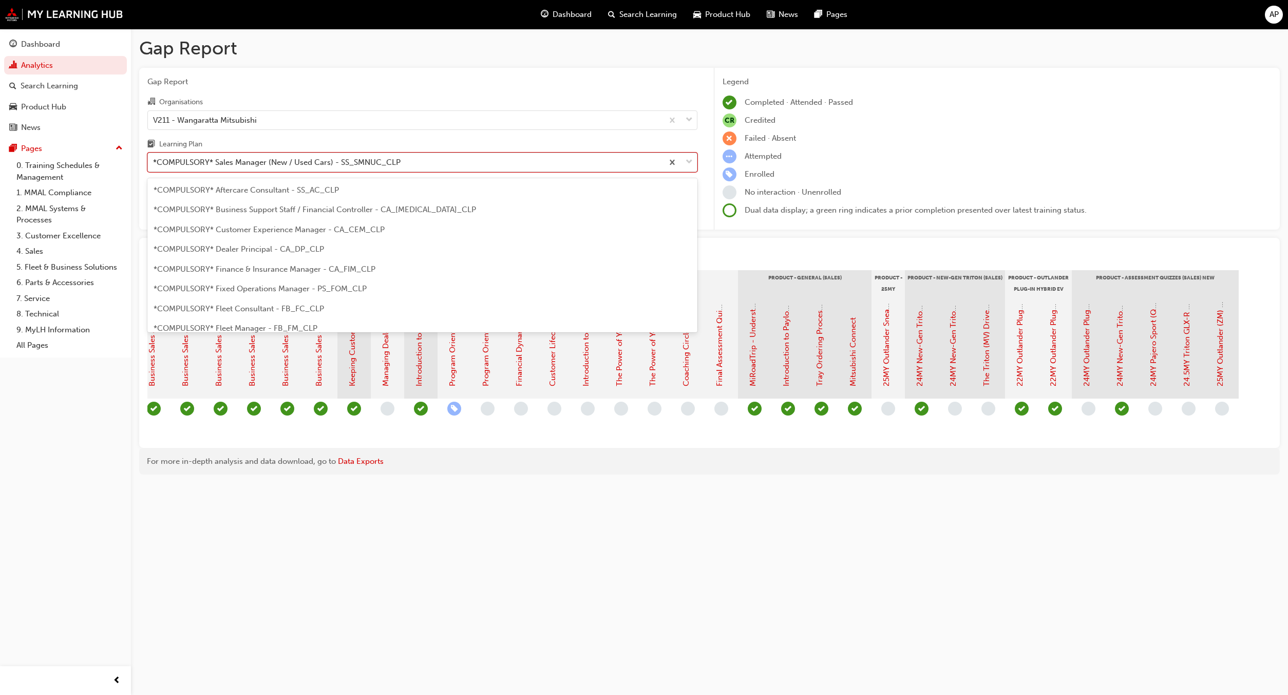
scroll to position [210, 0]
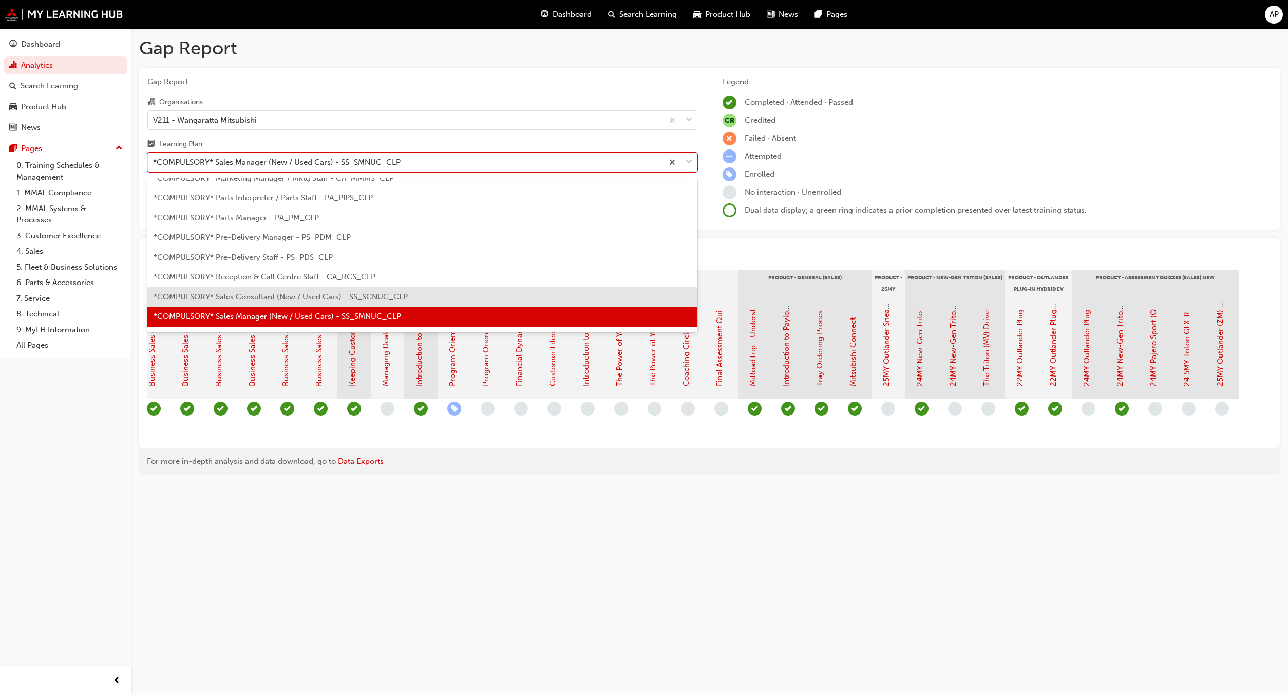
click at [358, 301] on div "*COMPULSORY* Sales Consultant (New / Used Cars) - SS_SCNUC_CLP" at bounding box center [422, 297] width 550 height 20
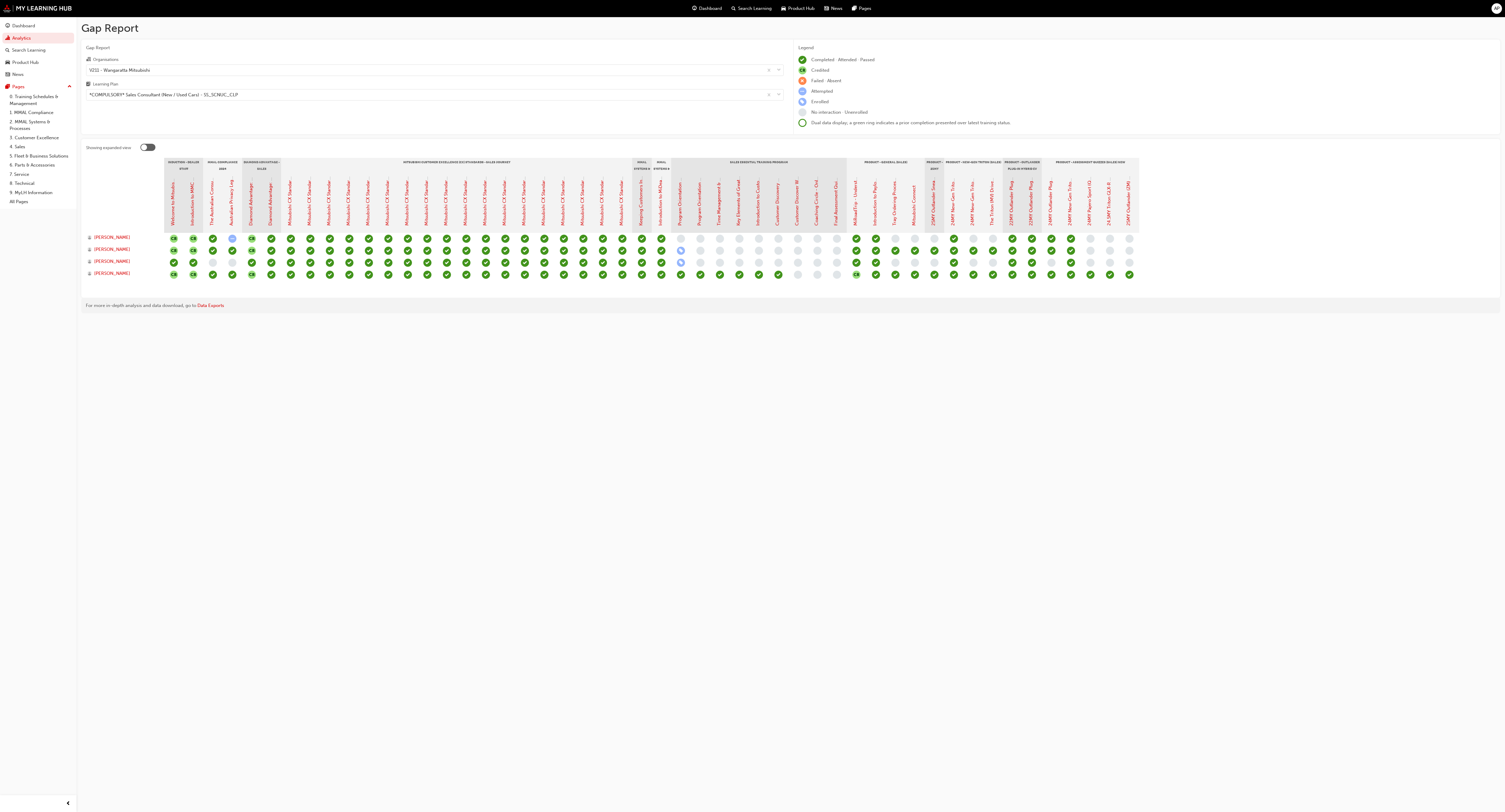
click at [646, 405] on div "Gap Report Gap Report Organisations V211 - Wangaratta Mitsubishi Learning Plan …" at bounding box center [752, 406] width 1505 height 812
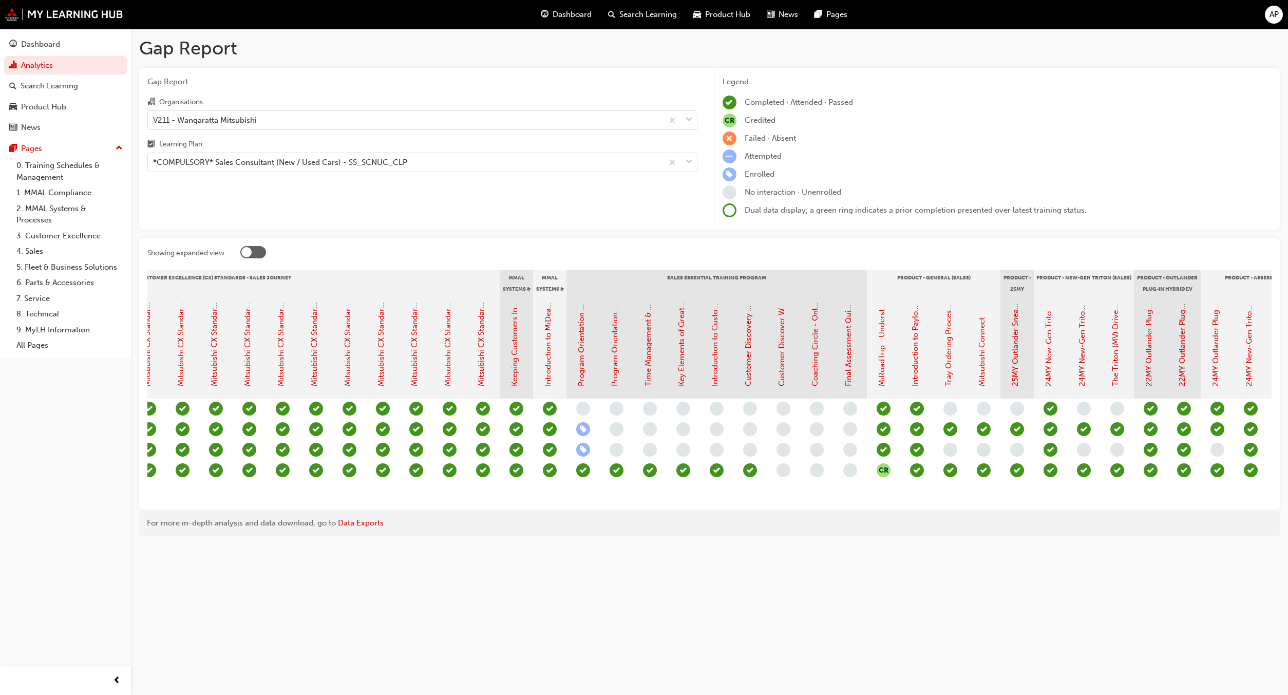
scroll to position [0, 711]
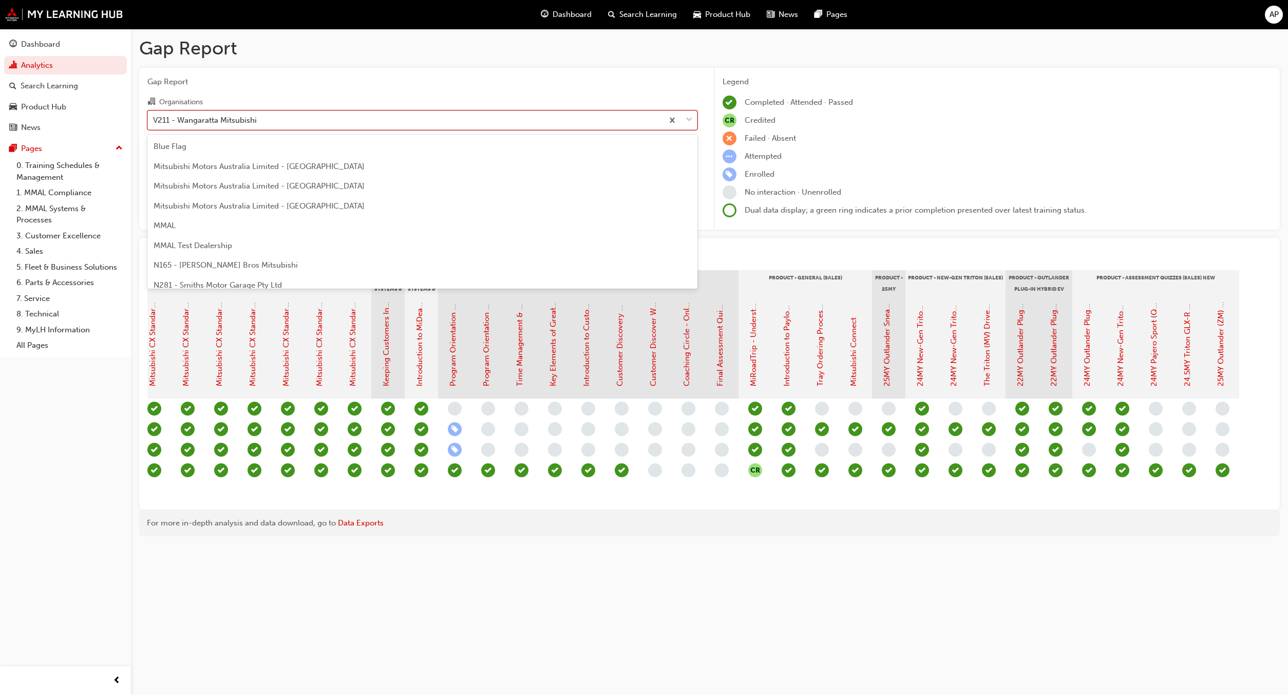
click at [319, 119] on div "V211 - Wangaratta Mitsubishi" at bounding box center [405, 120] width 515 height 18
click at [154, 119] on input "Organisations option V211 - Wangaratta Mitsubishi, selected. option V211 - Wang…" at bounding box center [153, 119] width 1 height 9
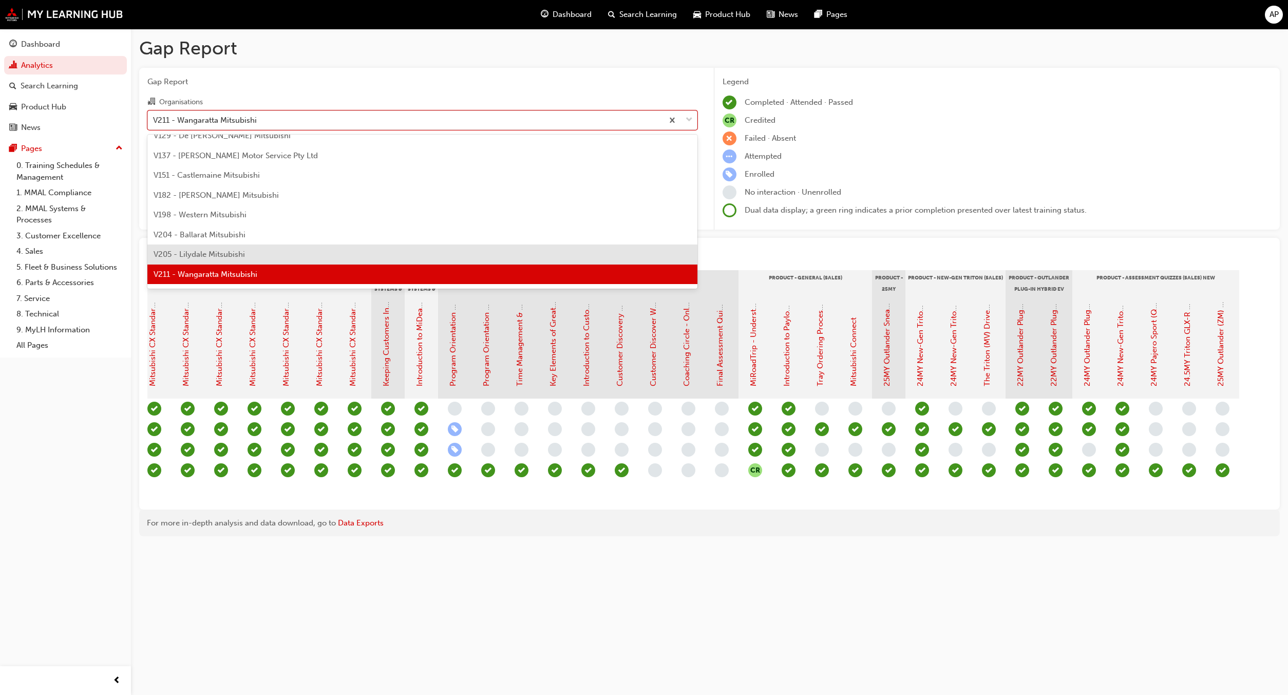
click at [256, 253] on div "V205 - Lilydale Mitsubishi" at bounding box center [422, 254] width 550 height 20
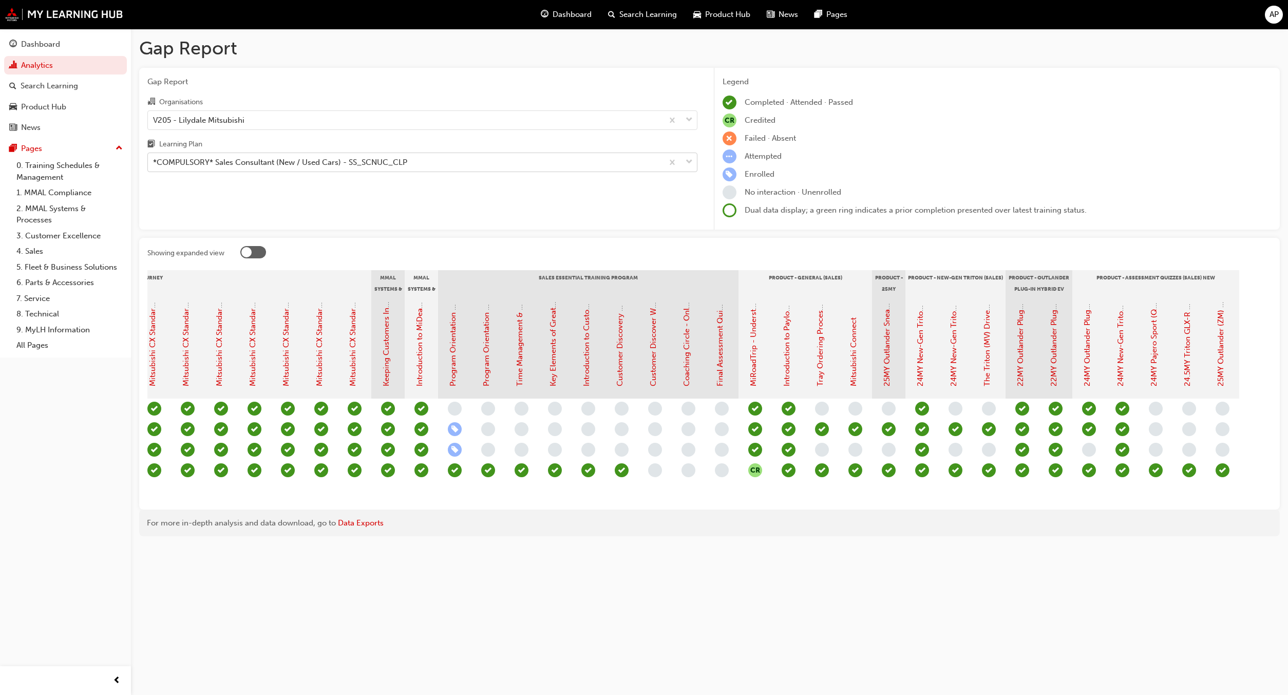
click at [414, 168] on div "*COMPULSORY* Sales Consultant (New / Used Cars) - SS_SCNUC_CLP" at bounding box center [405, 163] width 515 height 18
click at [154, 166] on input "Learning Plan *COMPULSORY* Sales Consultant (New / Used Cars) - SS_SCNUC_CLP" at bounding box center [153, 162] width 1 height 9
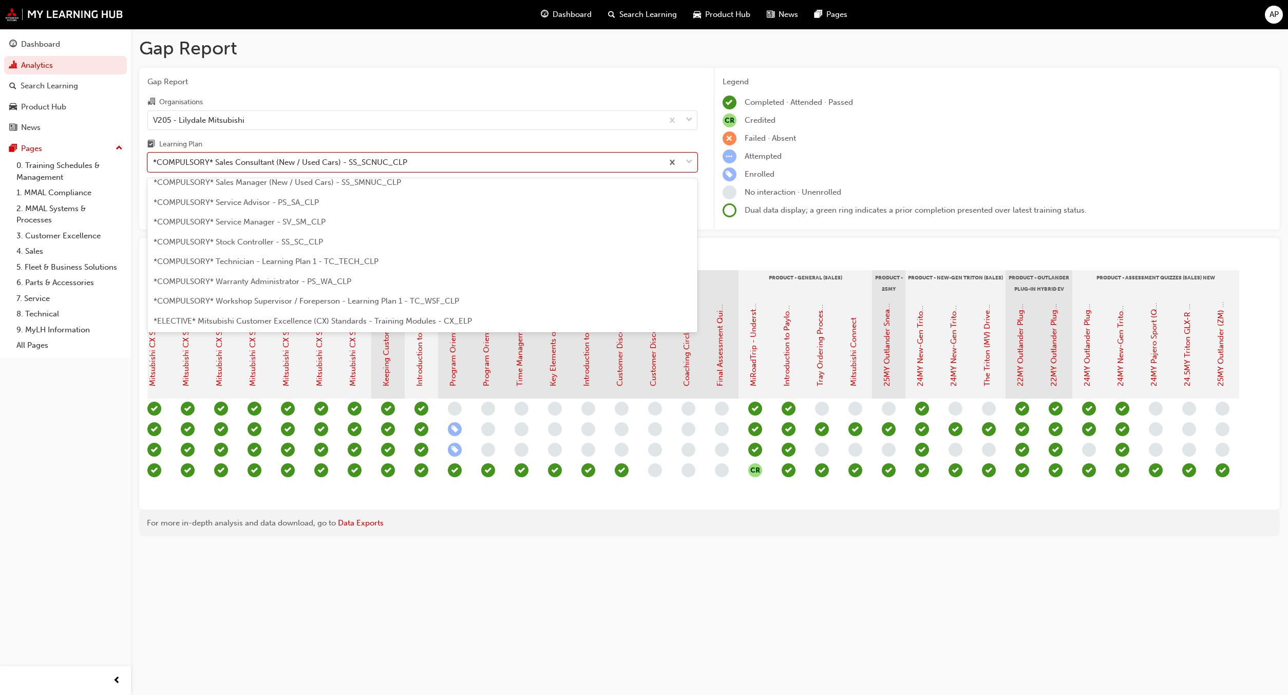
scroll to position [344, 0]
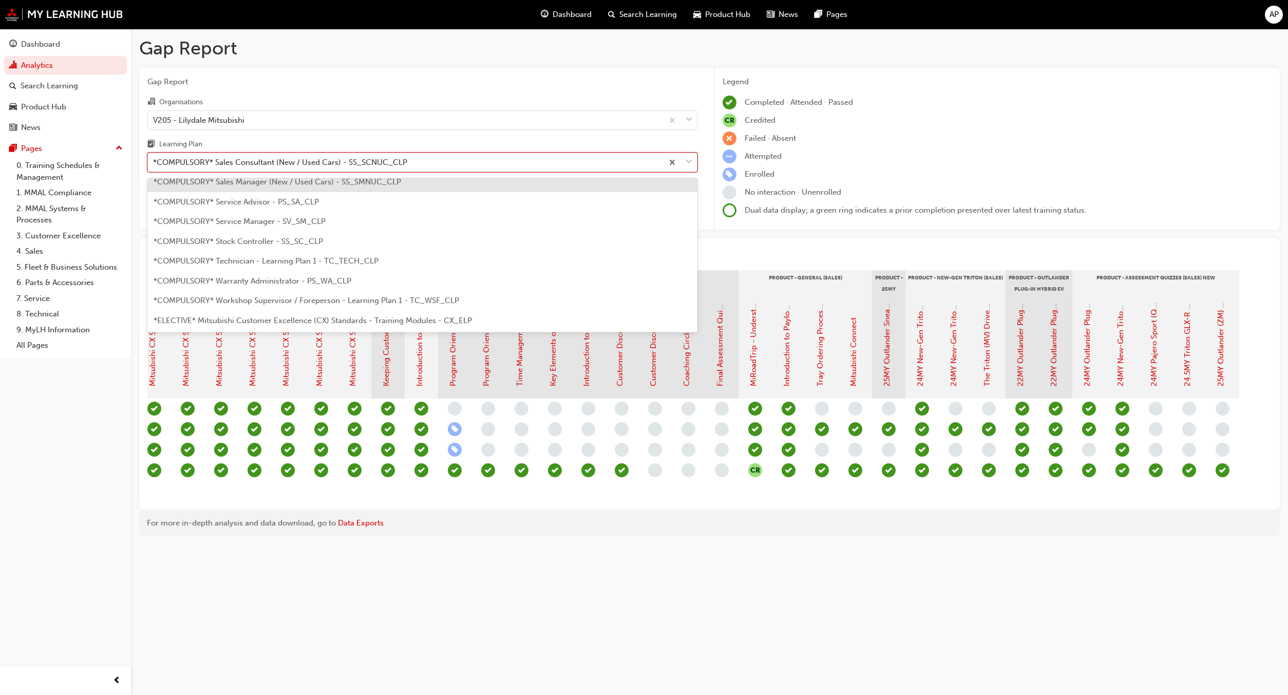
click at [367, 185] on span "*COMPULSORY* Sales Manager (New / Used Cars) - SS_SMNUC_CLP" at bounding box center [278, 181] width 248 height 9
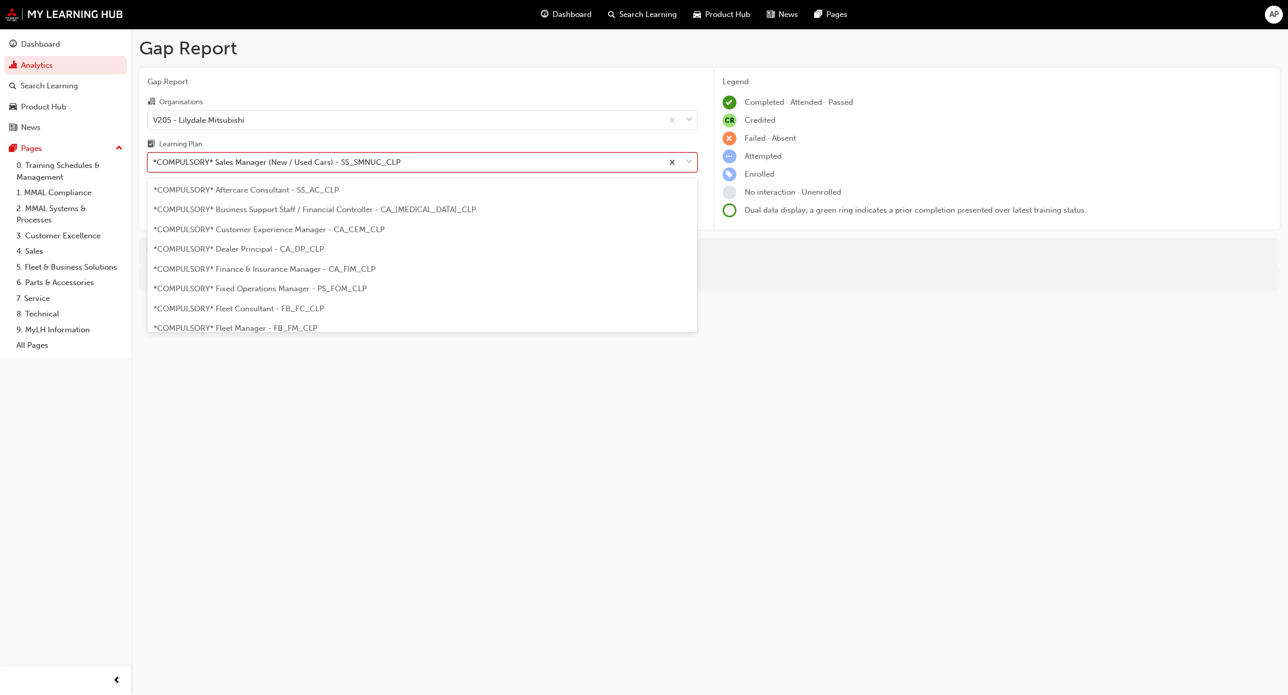
click at [425, 166] on div "*COMPULSORY* Sales Manager (New / Used Cars) - SS_SMNUC_CLP" at bounding box center [405, 163] width 515 height 18
click at [154, 166] on input "Learning Plan option *COMPULSORY* Sales Manager (New / Used Cars) - SS_SMNUC_CL…" at bounding box center [153, 162] width 1 height 9
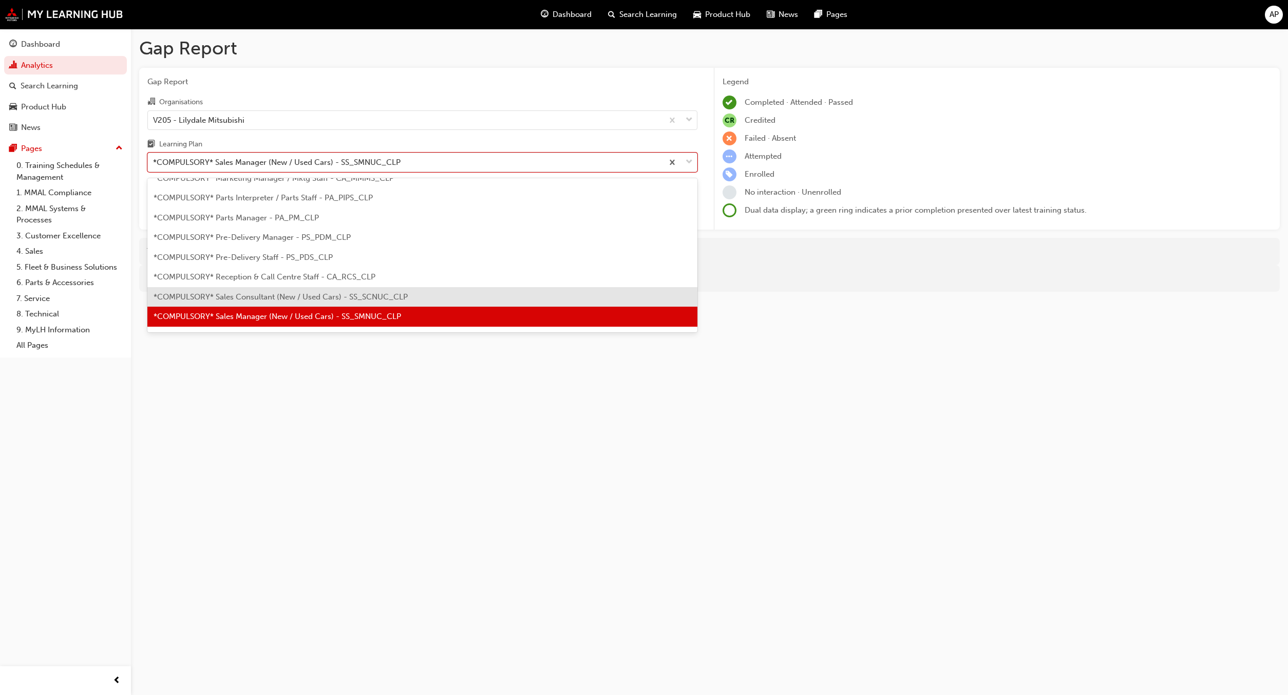
click at [388, 287] on div "*COMPULSORY* Sales Consultant (New / Used Cars) - SS_SCNUC_CLP" at bounding box center [422, 297] width 550 height 20
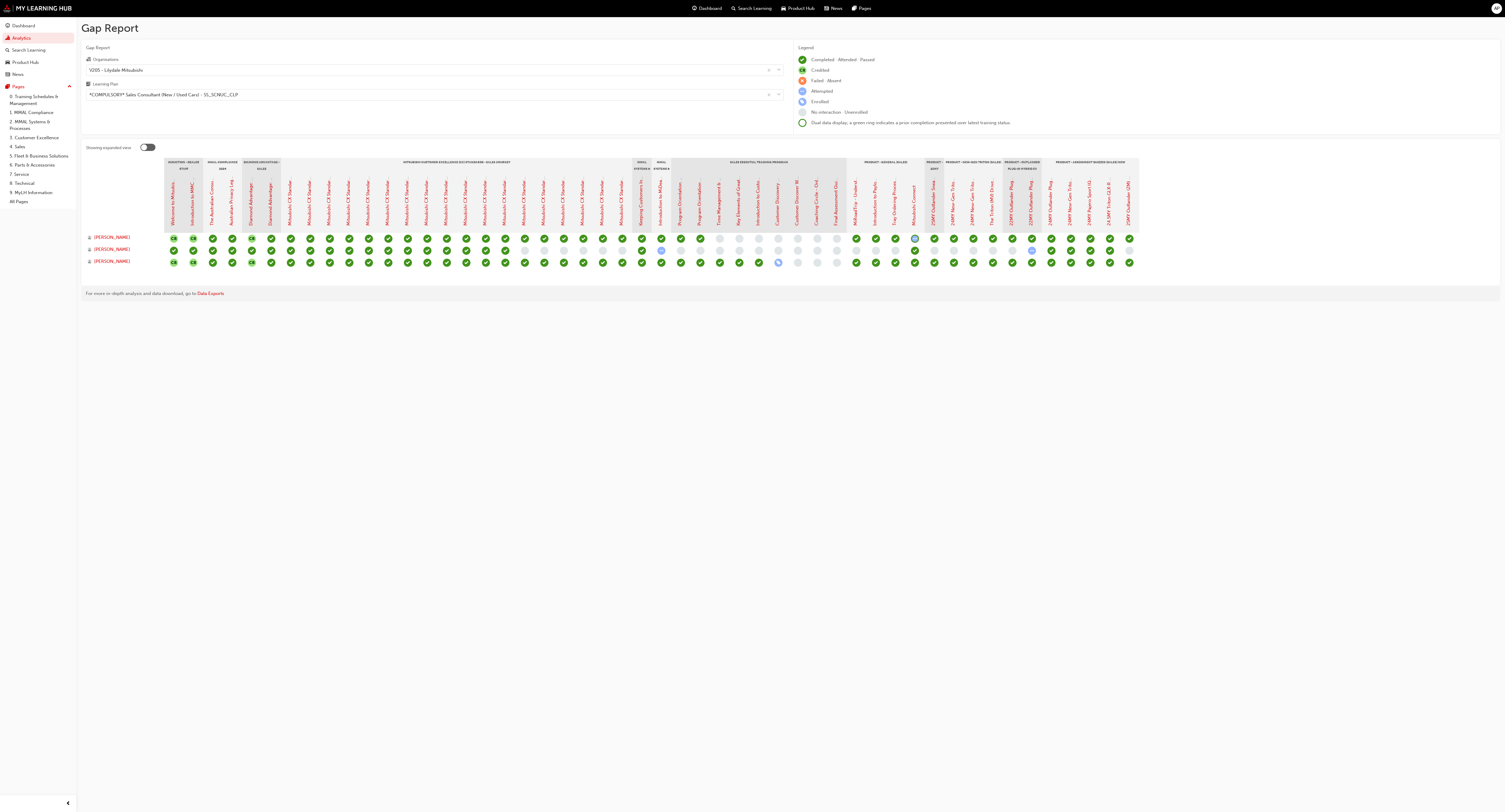
drag, startPoint x: 793, startPoint y: 583, endPoint x: 789, endPoint y: 583, distance: 4.0
click at [752, 405] on div "Gap Report Gap Report Organisations V205 - Lilydale Mitsubishi Learning Plan *C…" at bounding box center [752, 406] width 1505 height 812
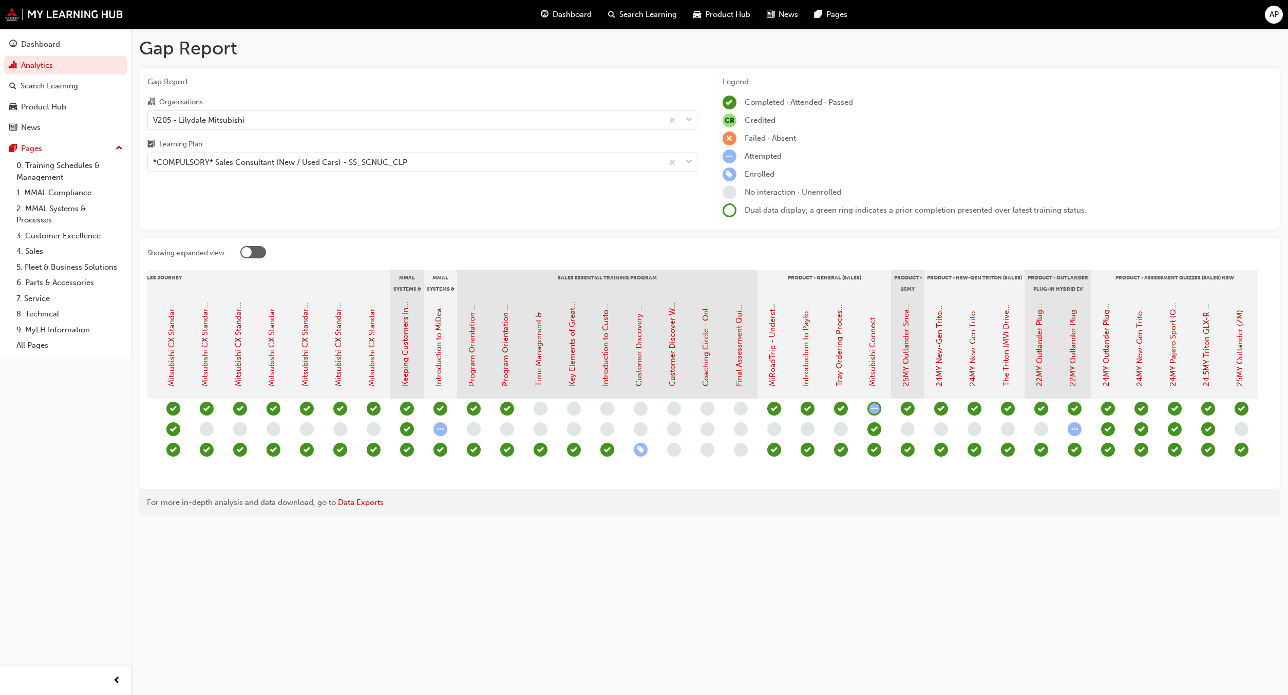
scroll to position [0, 711]
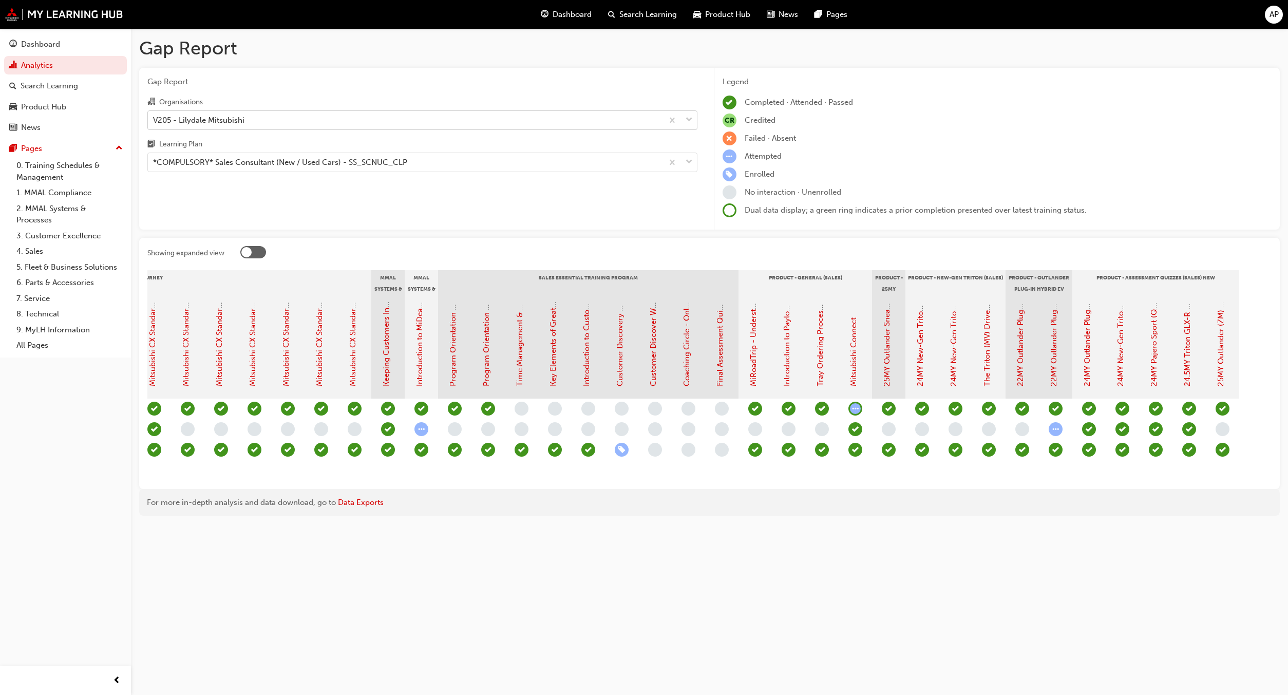
click at [330, 129] on div "V205 - Lilydale Mitsubishi" at bounding box center [405, 120] width 515 height 18
click at [154, 124] on input "Organisations V205 - Lilydale Mitsubishi" at bounding box center [153, 119] width 1 height 9
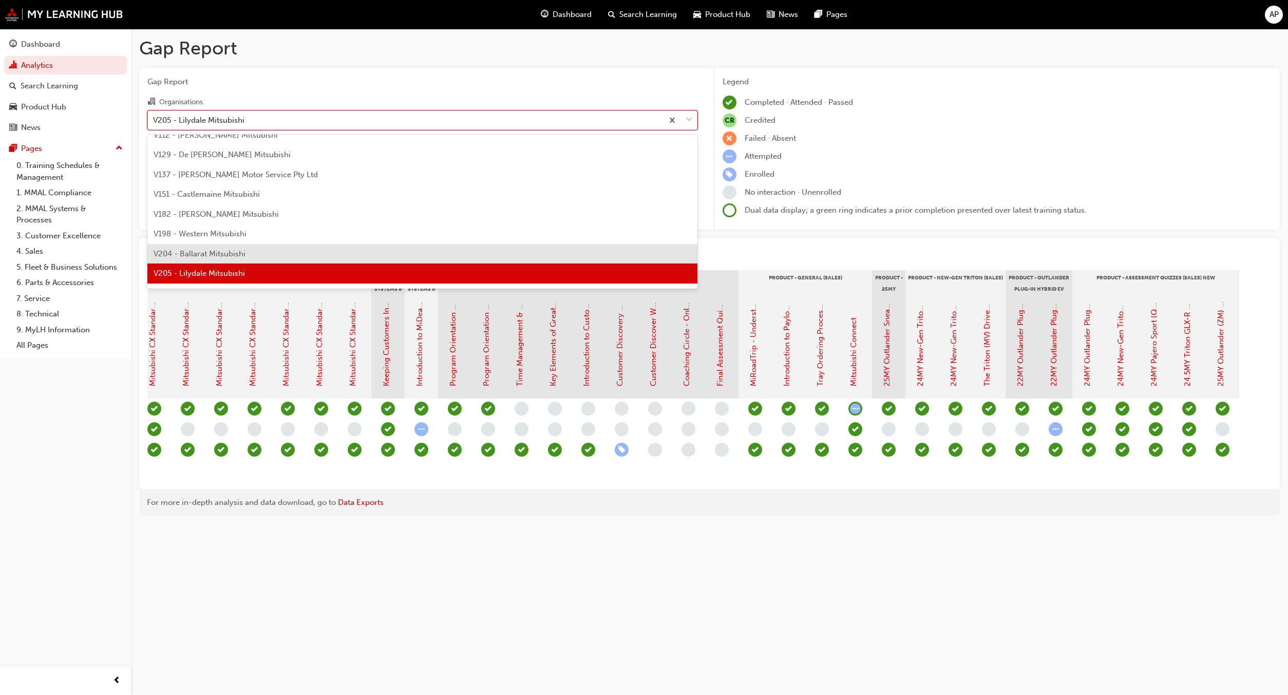
scroll to position [2758, 0]
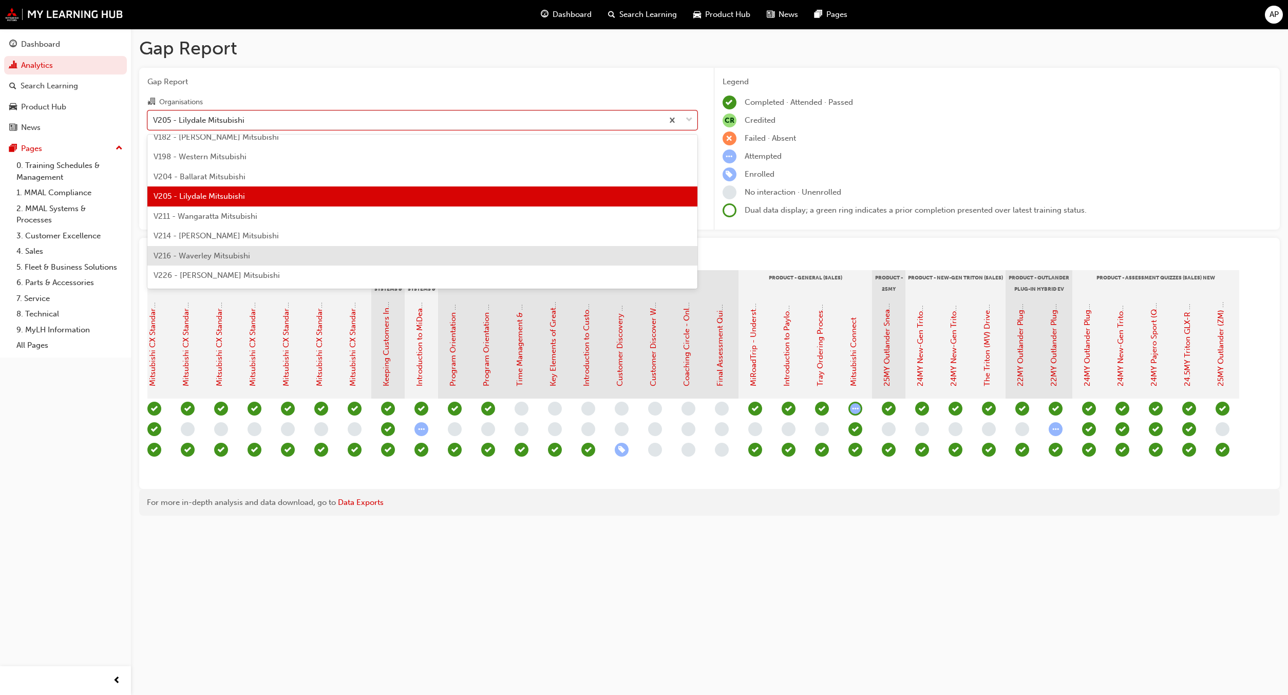
click at [239, 258] on span "V216 - Waverley Mitsubishi" at bounding box center [202, 255] width 97 height 9
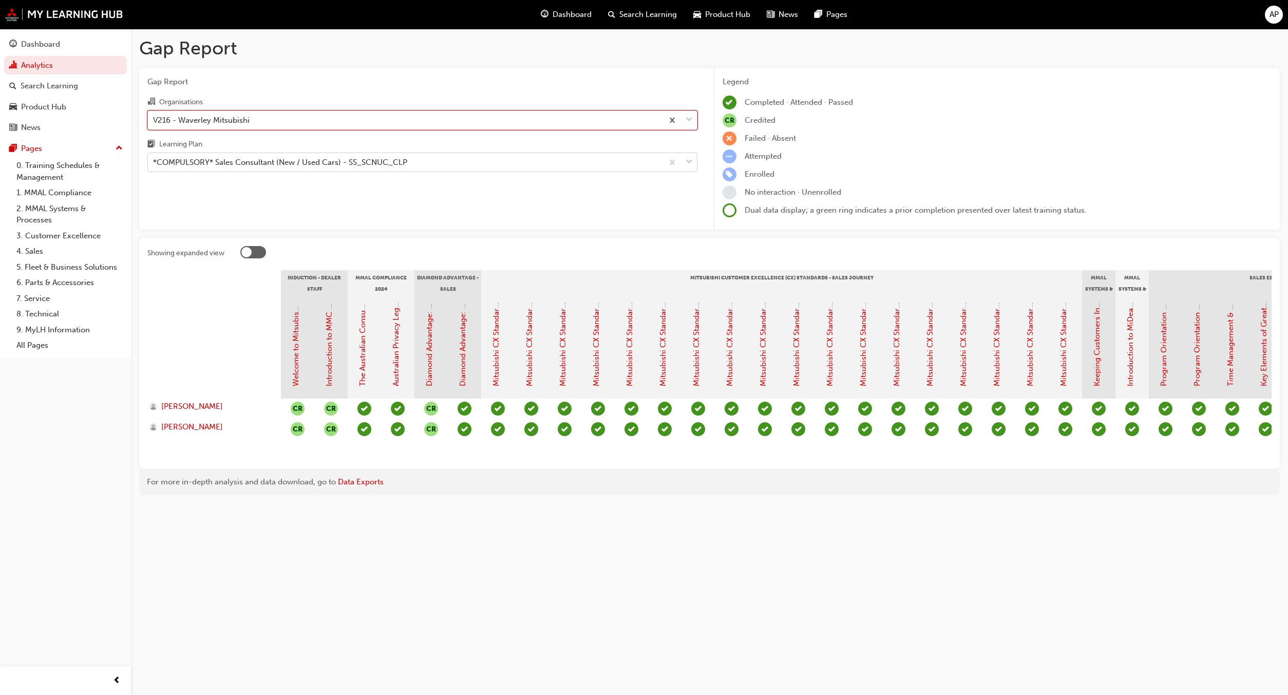
click at [276, 171] on div "*COMPULSORY* Sales Consultant (New / Used Cars) - SS_SCNUC_CLP" at bounding box center [405, 163] width 515 height 18
click at [154, 166] on input "Learning Plan *COMPULSORY* Sales Consultant (New / Used Cars) - SS_SCNUC_CLP" at bounding box center [153, 162] width 1 height 9
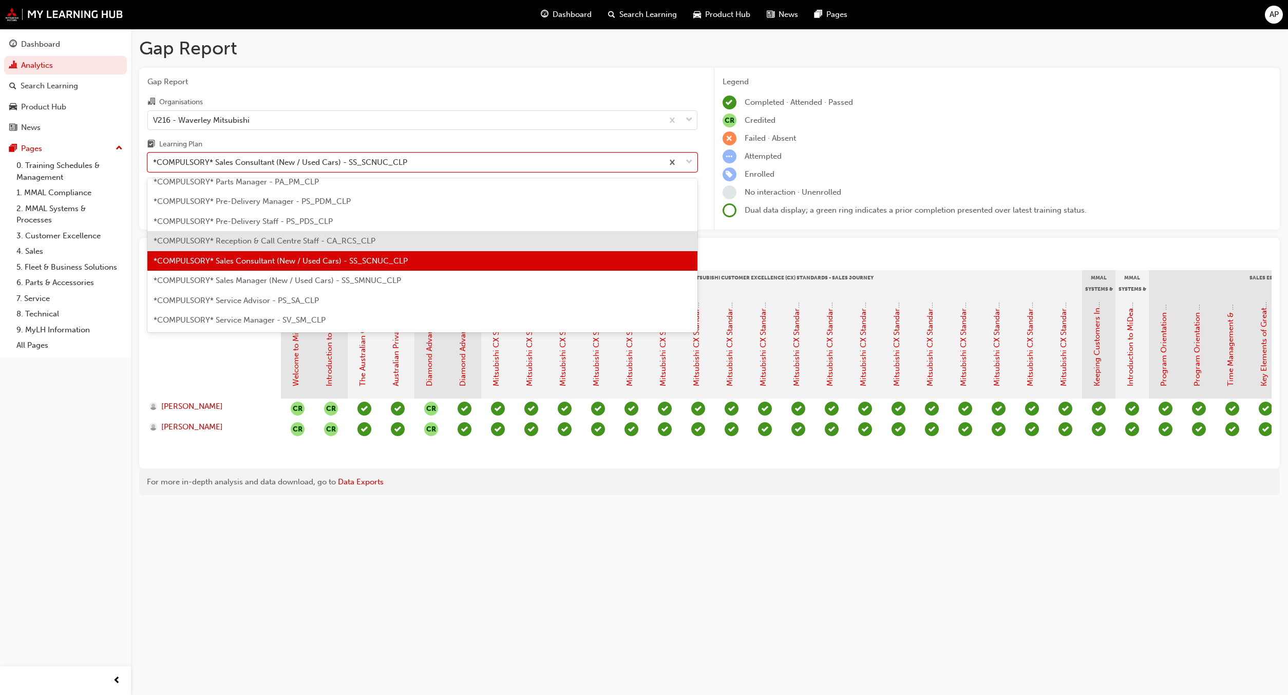
scroll to position [267, 0]
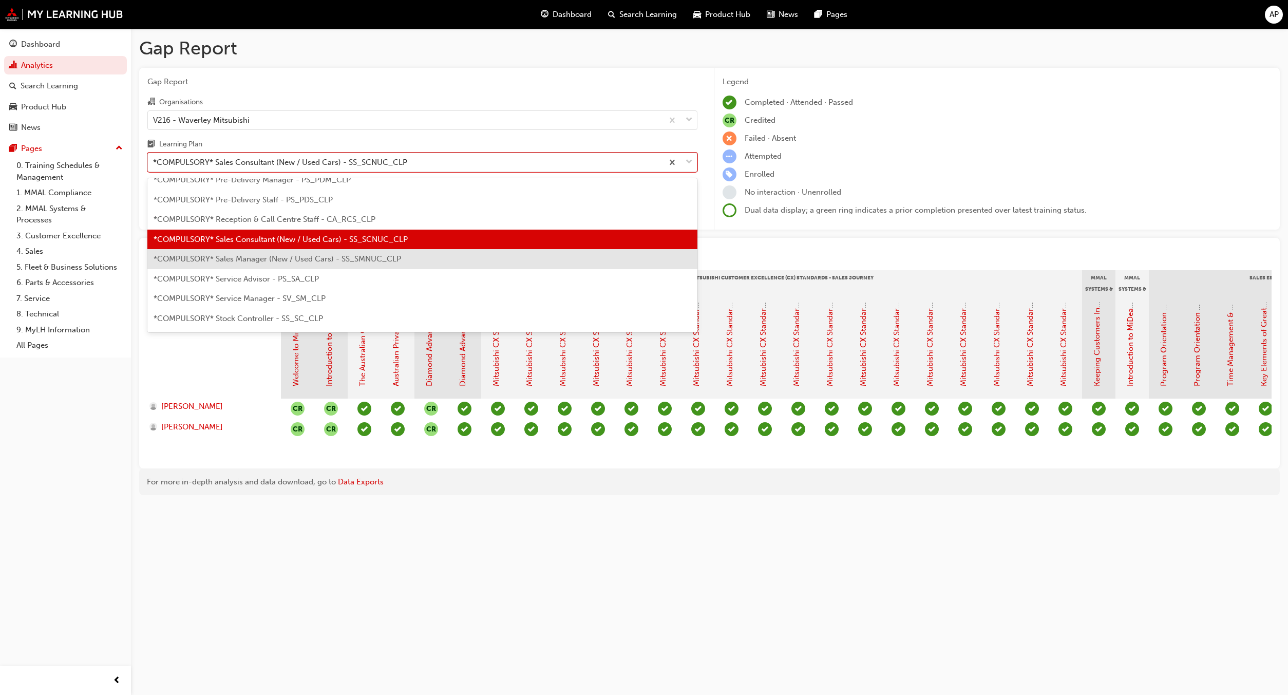
click at [300, 263] on div "*COMPULSORY* Sales Manager (New / Used Cars) - SS_SMNUC_CLP" at bounding box center [422, 259] width 550 height 20
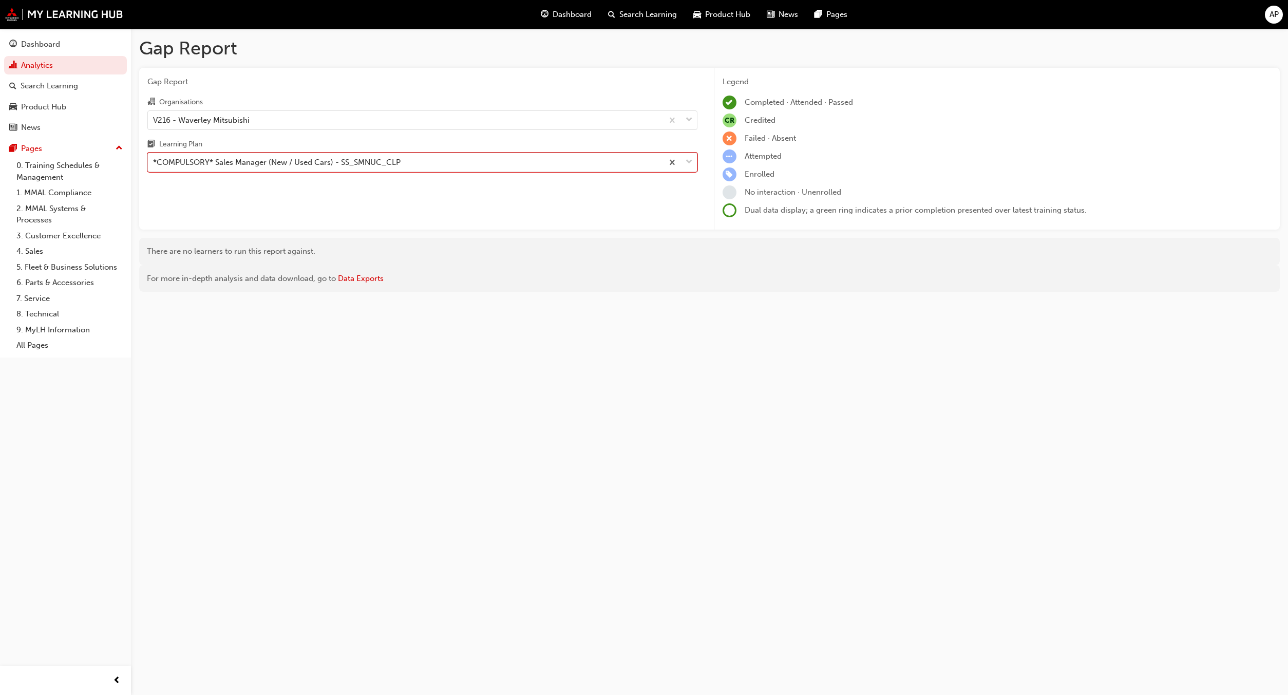
click at [409, 194] on div "Gap Report Organisations V216 - Waverley Mitsubishi Learning Plan option *COMPU…" at bounding box center [422, 149] width 566 height 162
click at [409, 159] on div "*COMPULSORY* Sales Manager (New / Used Cars) - SS_SMNUC_CLP" at bounding box center [405, 163] width 515 height 18
click at [154, 159] on input "Learning Plan *COMPULSORY* Sales Manager (New / Used Cars) - SS_SMNUC_CLP" at bounding box center [153, 162] width 1 height 9
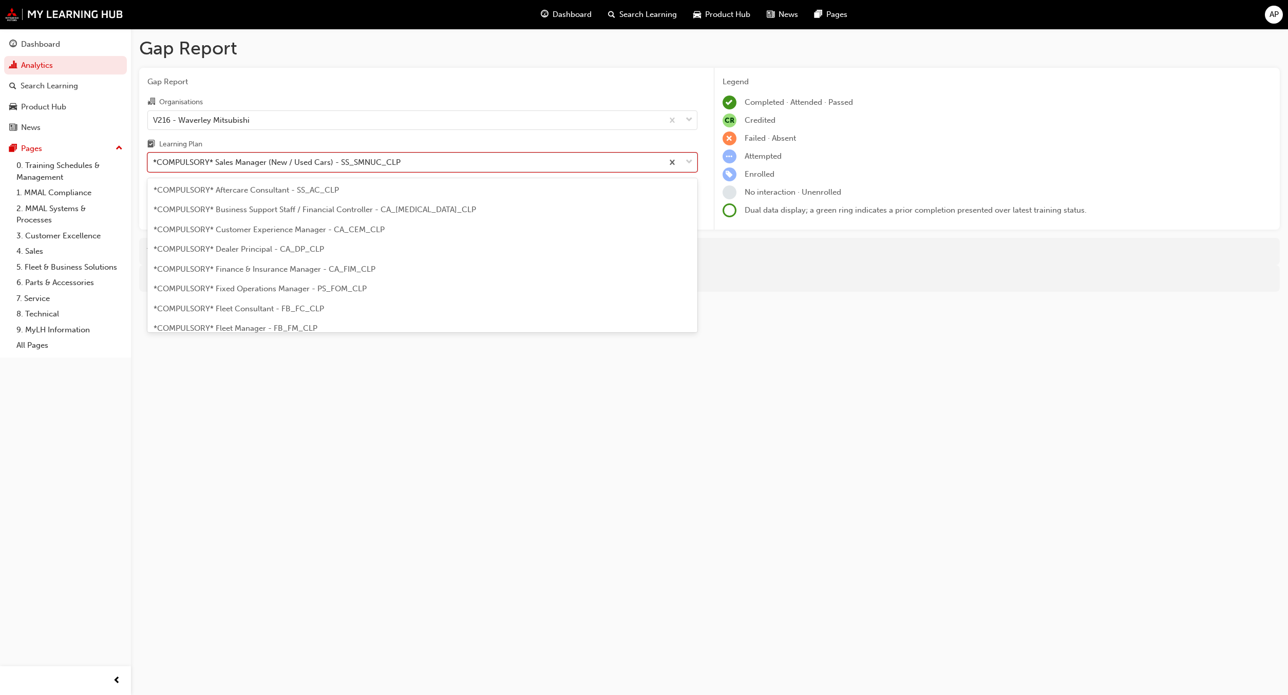
scroll to position [210, 0]
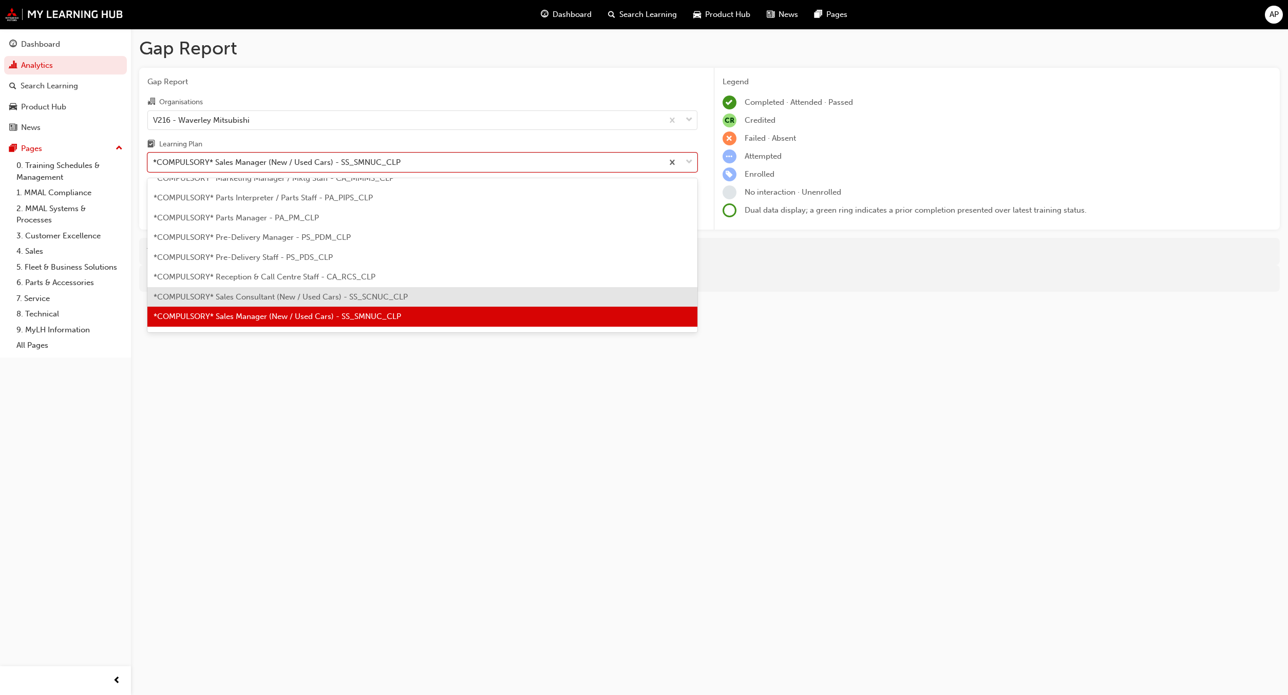
click at [364, 294] on span "*COMPULSORY* Sales Consultant (New / Used Cars) - SS_SCNUC_CLP" at bounding box center [281, 296] width 254 height 9
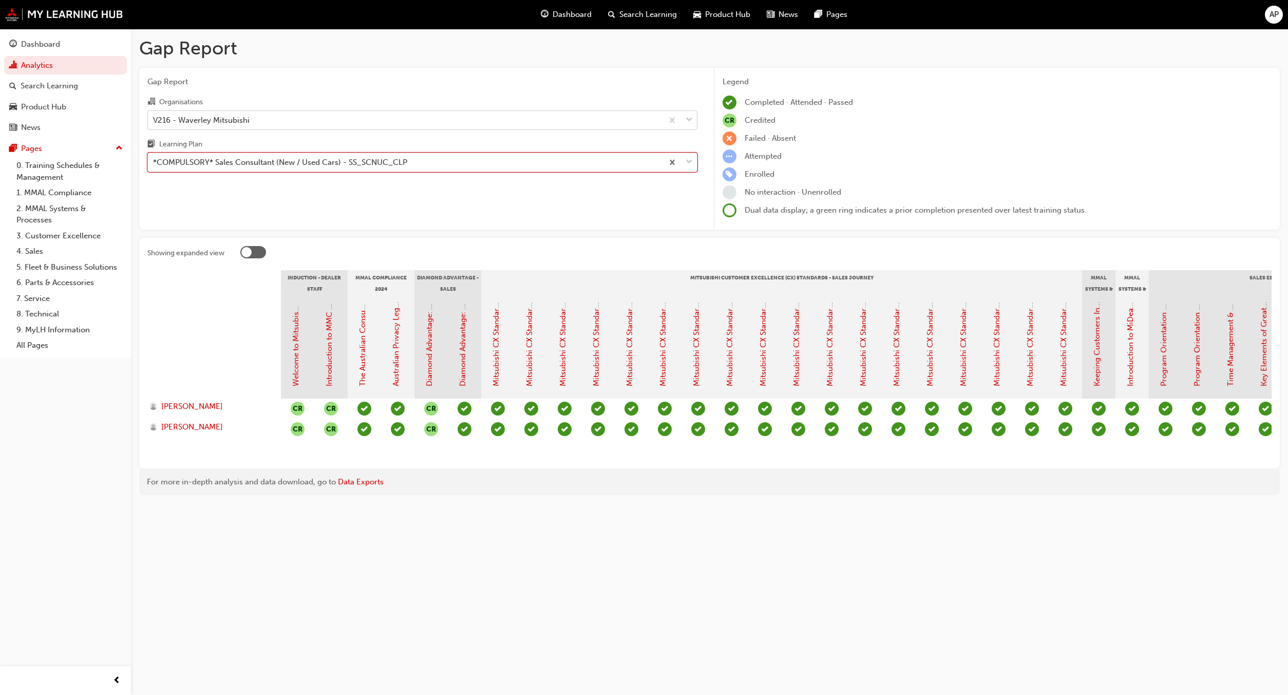
click at [331, 123] on div "V216 - Waverley Mitsubishi" at bounding box center [405, 120] width 515 height 18
click at [154, 123] on input "Organisations V216 - Waverley Mitsubishi" at bounding box center [153, 119] width 1 height 9
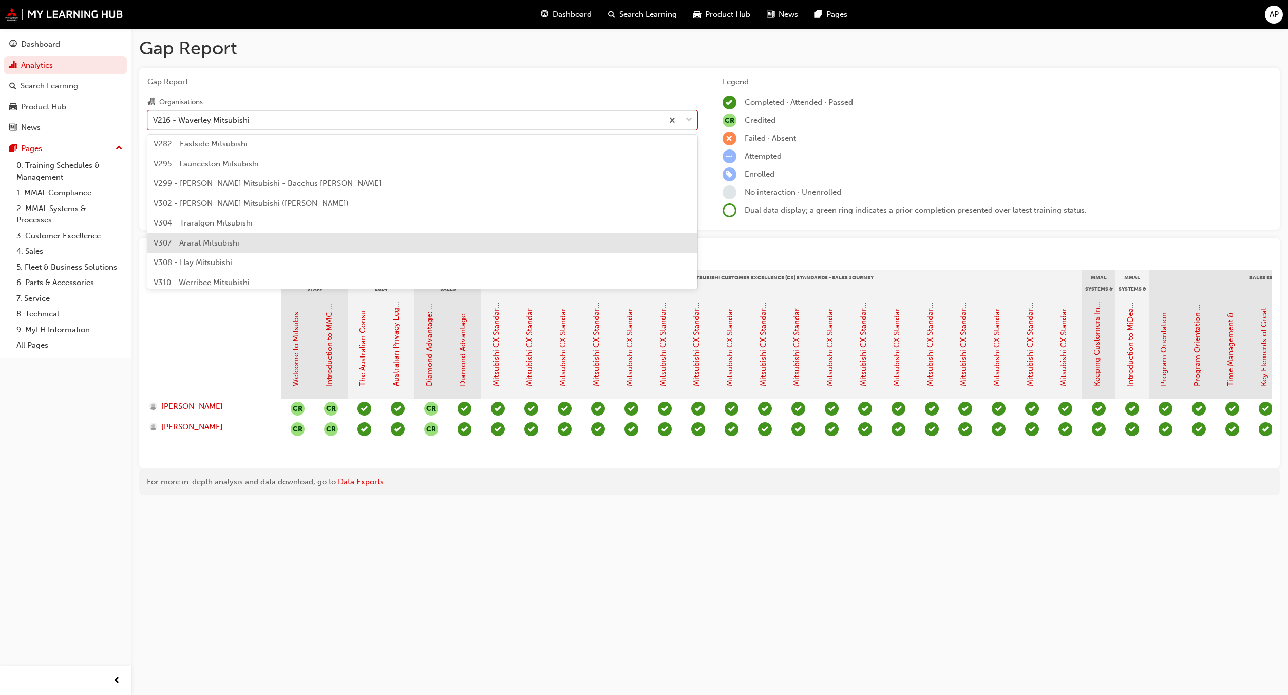
scroll to position [3124, 0]
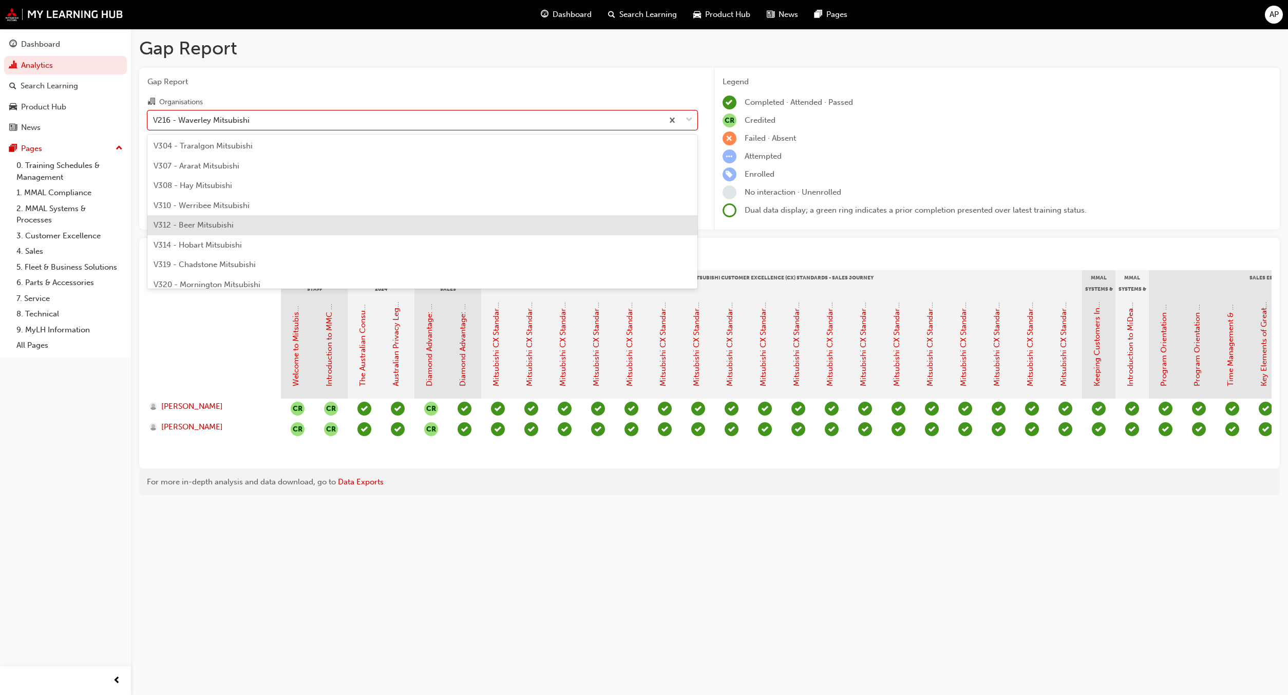
click at [225, 226] on span "V312 - Beer Mitsubishi" at bounding box center [194, 224] width 80 height 9
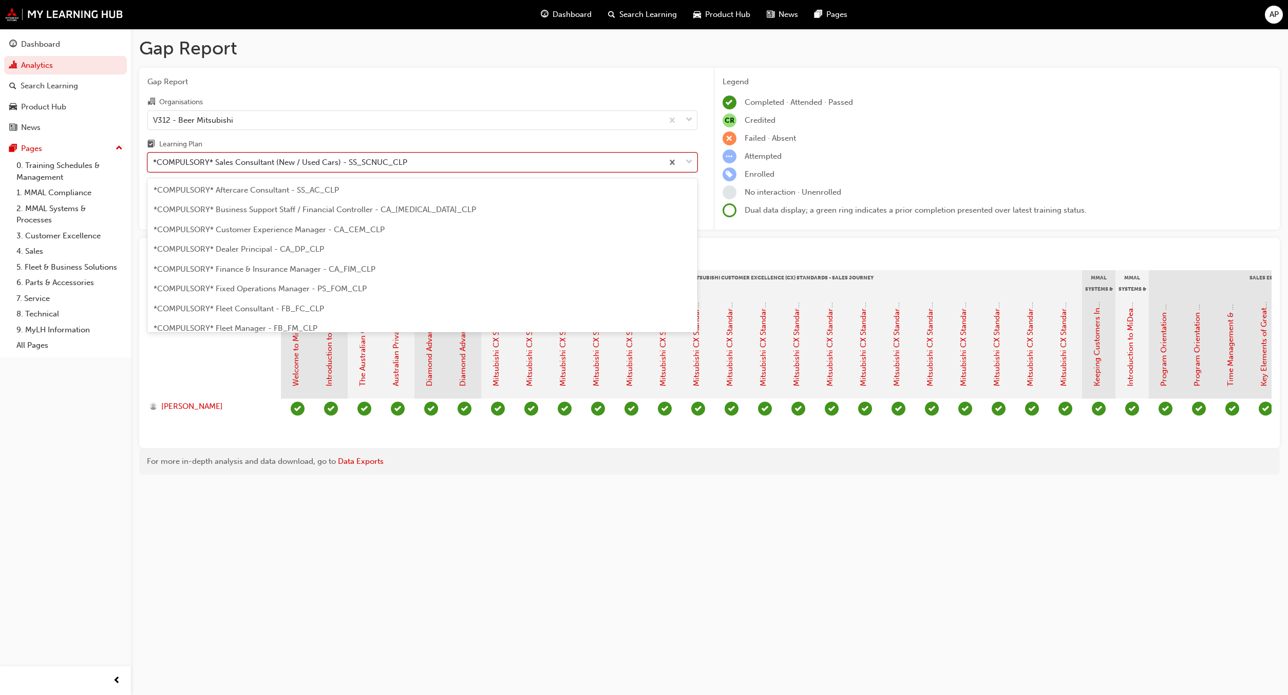
click at [196, 164] on div "*COMPULSORY* Sales Consultant (New / Used Cars) - SS_SCNUC_CLP" at bounding box center [280, 163] width 254 height 12
click at [154, 164] on input "Learning Plan option *COMPULSORY* Sales Consultant (New / Used Cars) - SS_SCNUC…" at bounding box center [153, 162] width 1 height 9
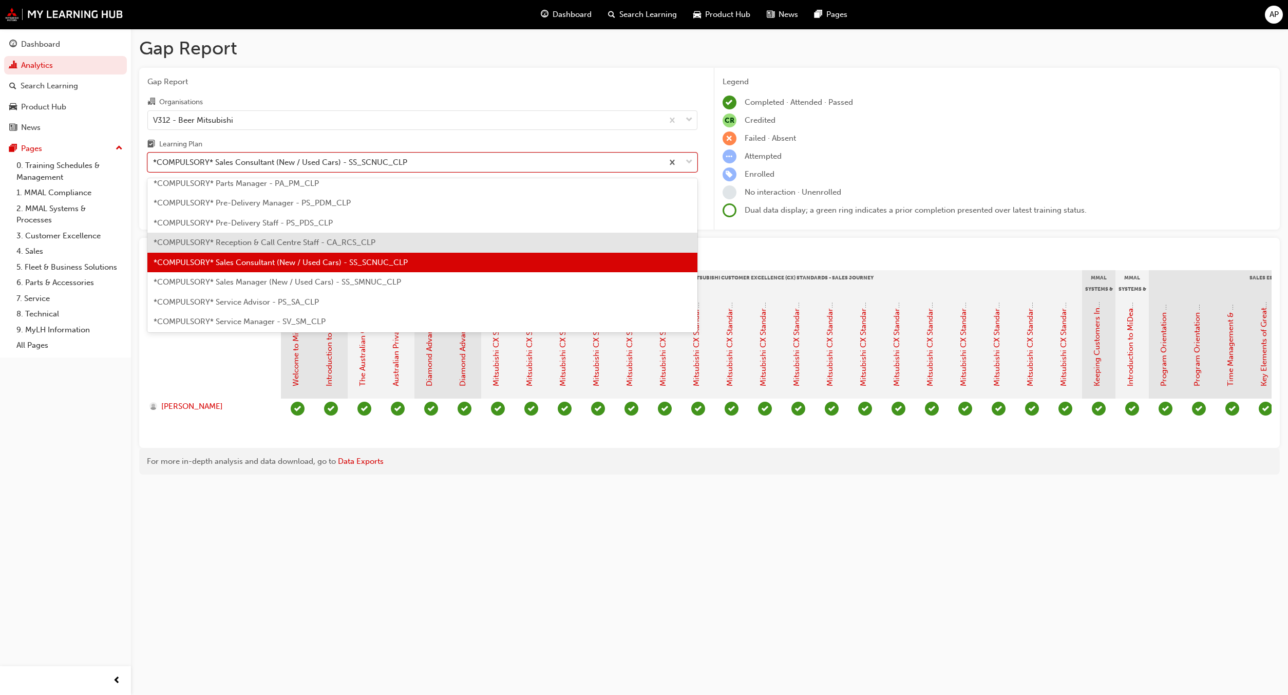
scroll to position [267, 0]
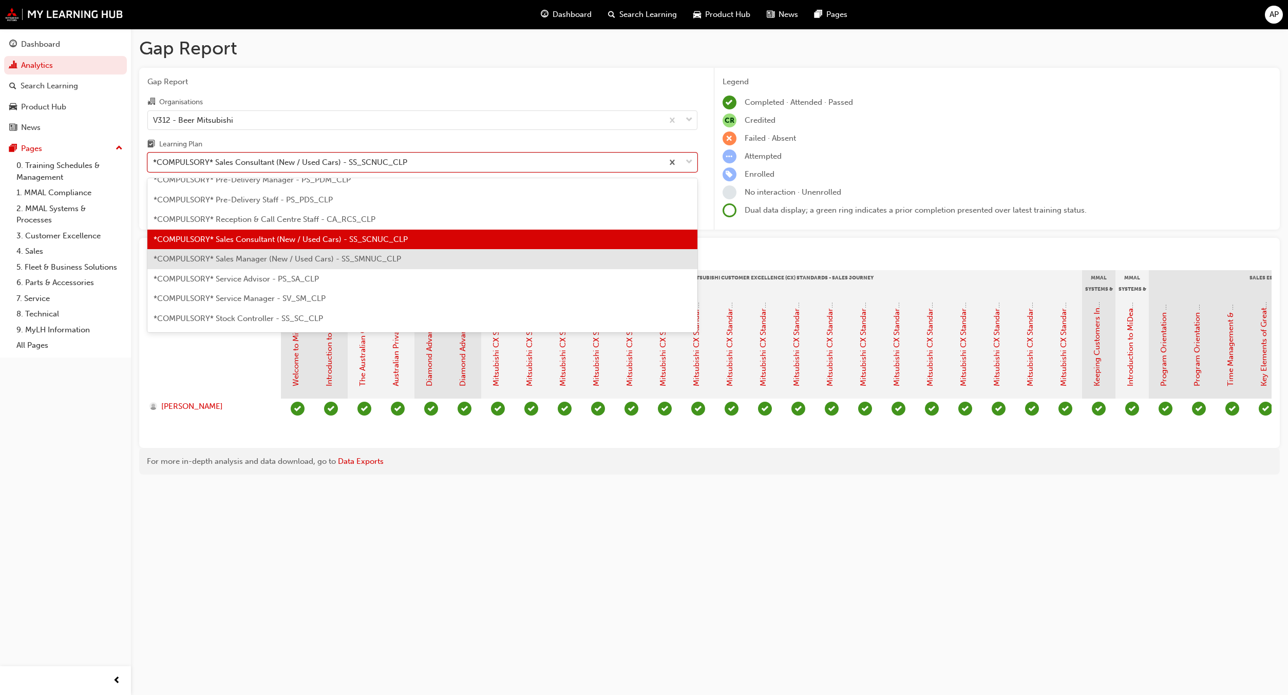
click at [233, 259] on span "*COMPULSORY* Sales Manager (New / Used Cars) - SS_SMNUC_CLP" at bounding box center [278, 258] width 248 height 9
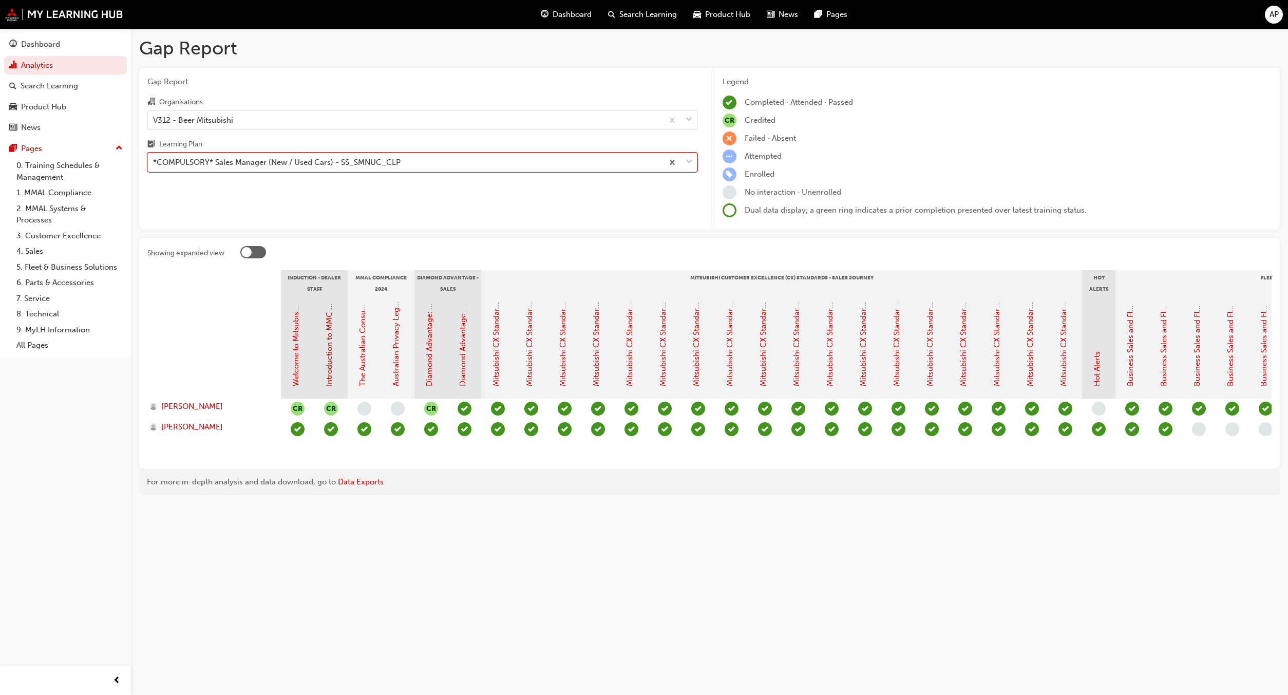
click at [290, 132] on div "Organisations V312 - Beer Mitsubishi Learning Plan option *COMPULSORY* Sales Ma…" at bounding box center [422, 134] width 550 height 77
click at [290, 125] on div "V312 - Beer Mitsubishi" at bounding box center [405, 120] width 515 height 18
click at [154, 124] on input "Organisations V312 - Beer Mitsubishi" at bounding box center [153, 119] width 1 height 9
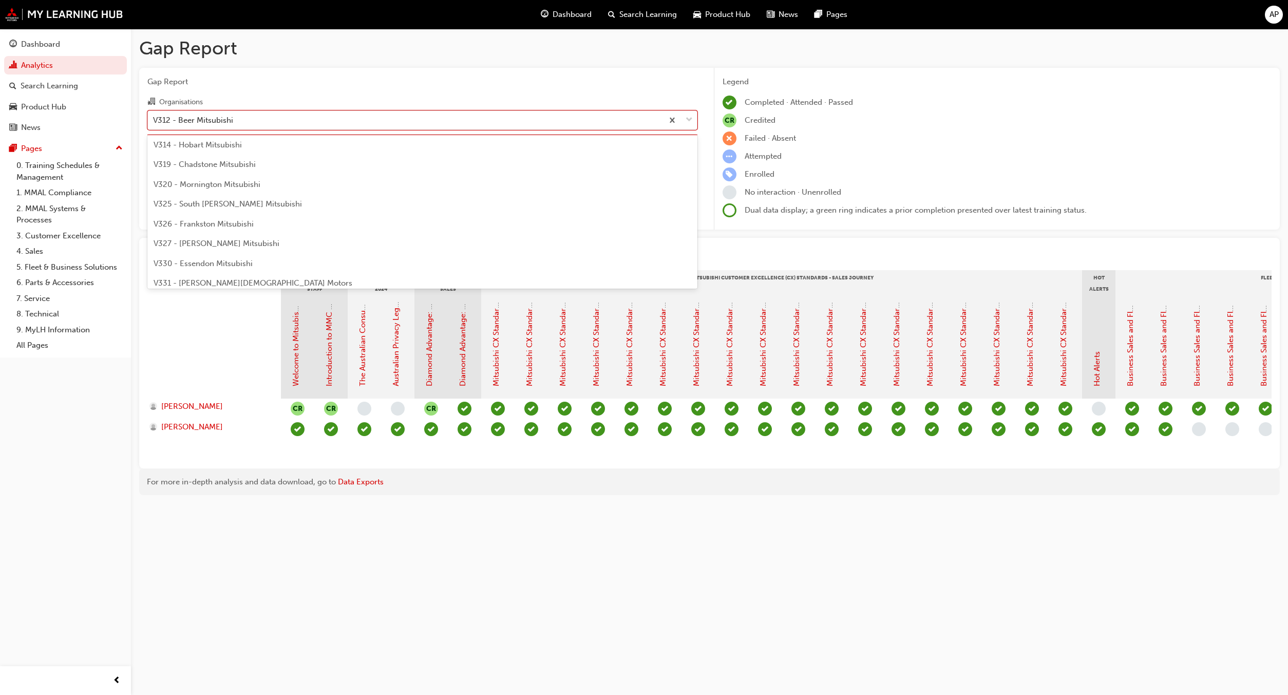
scroll to position [3229, 0]
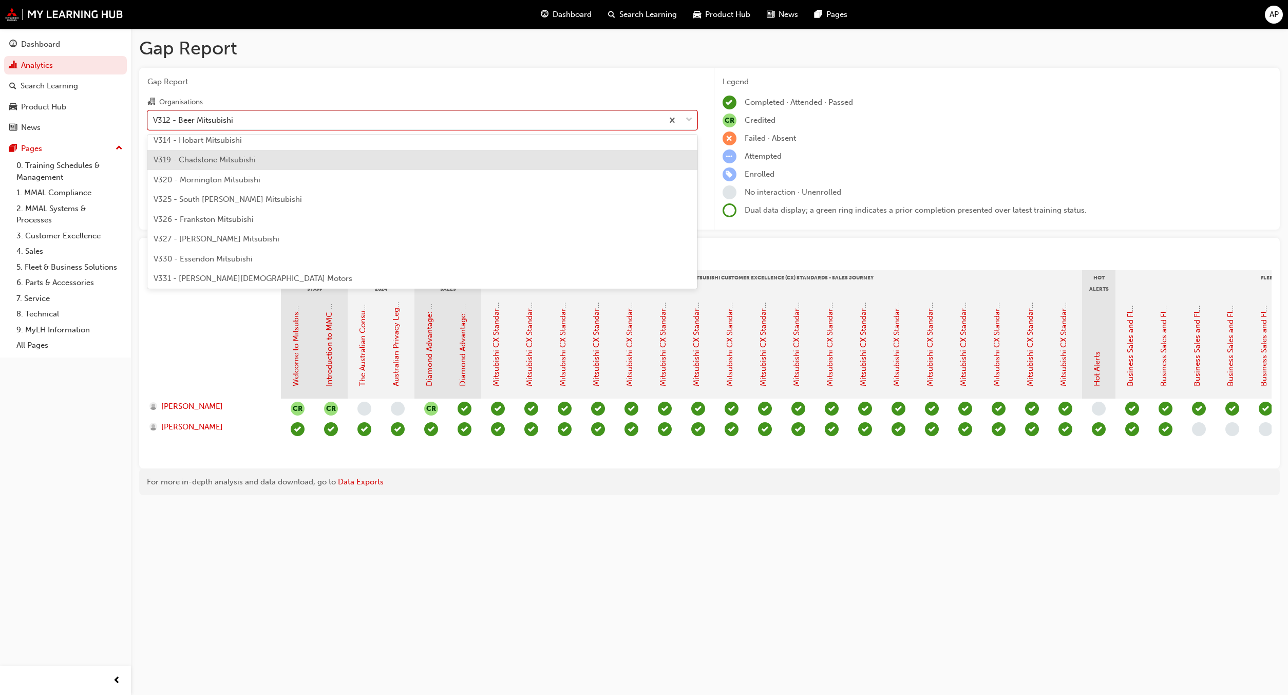
click at [229, 165] on div "V319 - Chadstone Mitsubishi" at bounding box center [422, 160] width 550 height 20
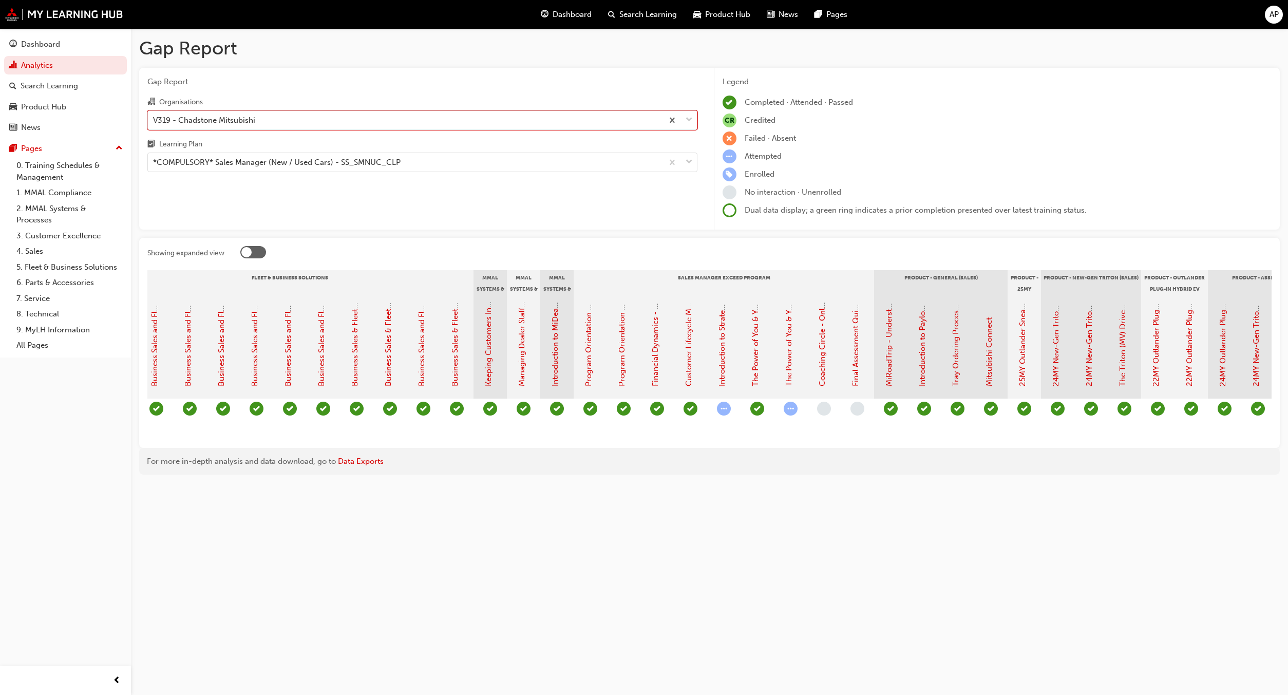
scroll to position [0, 1145]
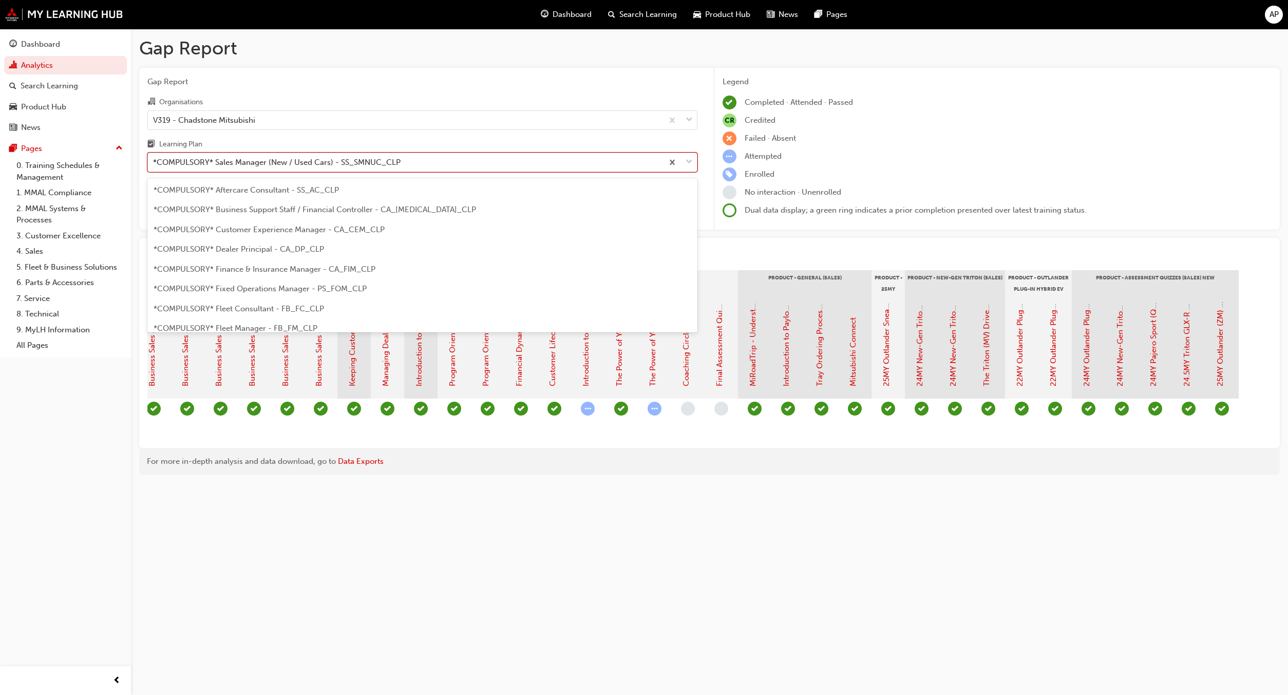
click at [372, 167] on div "*COMPULSORY* Sales Manager (New / Used Cars) - SS_SMNUC_CLP" at bounding box center [277, 163] width 248 height 12
click at [154, 166] on input "Learning Plan option *COMPULSORY* Sales Manager (New / Used Cars) - SS_SMNUC_CL…" at bounding box center [153, 162] width 1 height 9
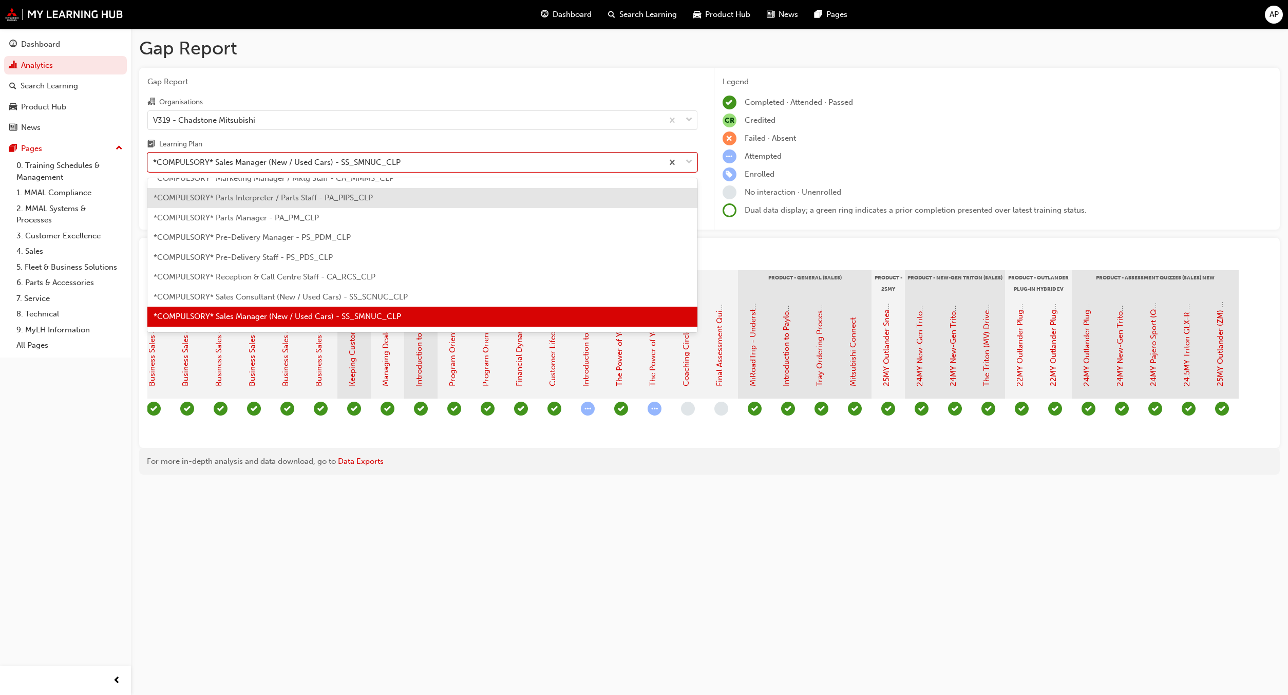
click at [626, 78] on span "Gap Report" at bounding box center [422, 82] width 550 height 12
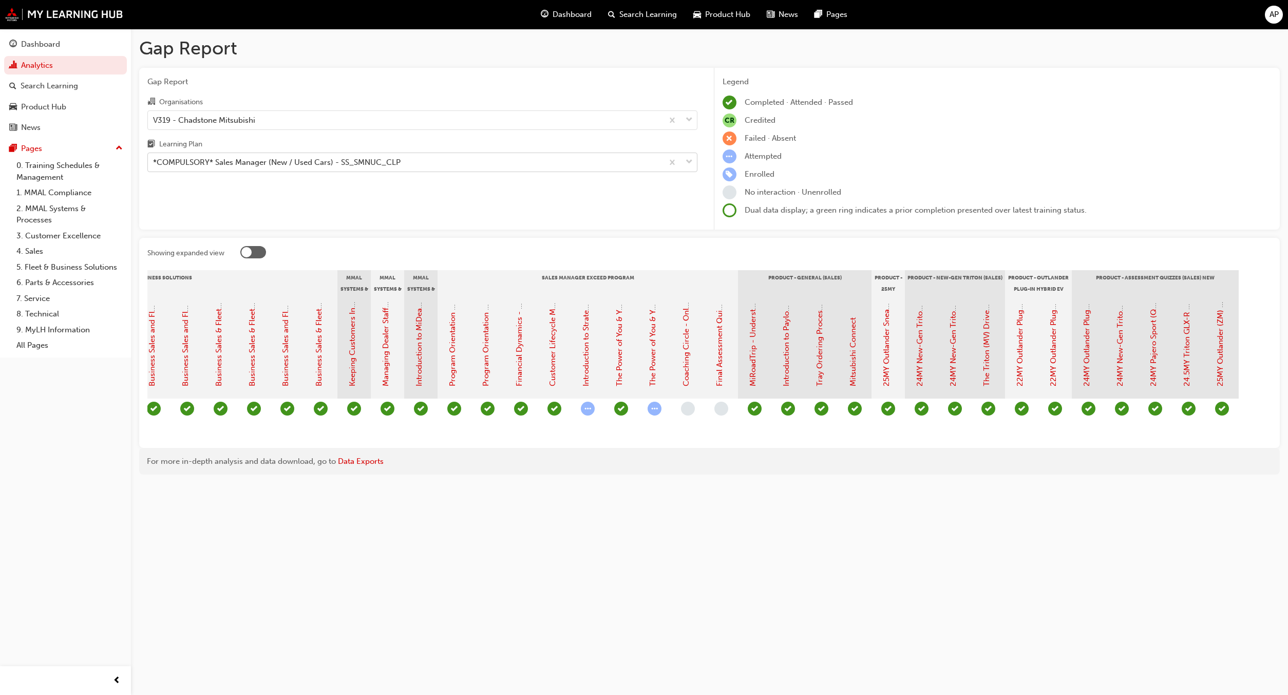
click at [336, 161] on div "*COMPULSORY* Sales Manager (New / Used Cars) - SS_SMNUC_CLP" at bounding box center [277, 163] width 248 height 12
click at [154, 161] on input "Learning Plan *COMPULSORY* Sales Manager (New / Used Cars) - SS_SMNUC_CLP" at bounding box center [153, 162] width 1 height 9
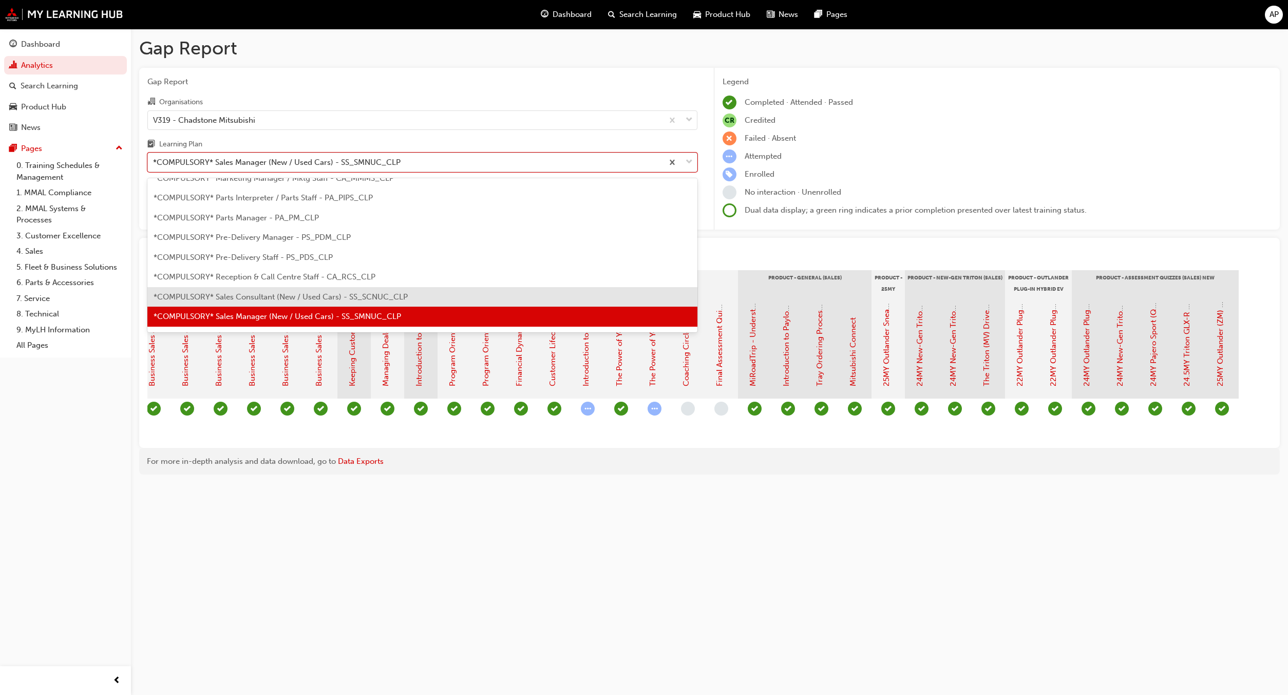
click at [267, 293] on span "*COMPULSORY* Sales Consultant (New / Used Cars) - SS_SCNUC_CLP" at bounding box center [281, 296] width 254 height 9
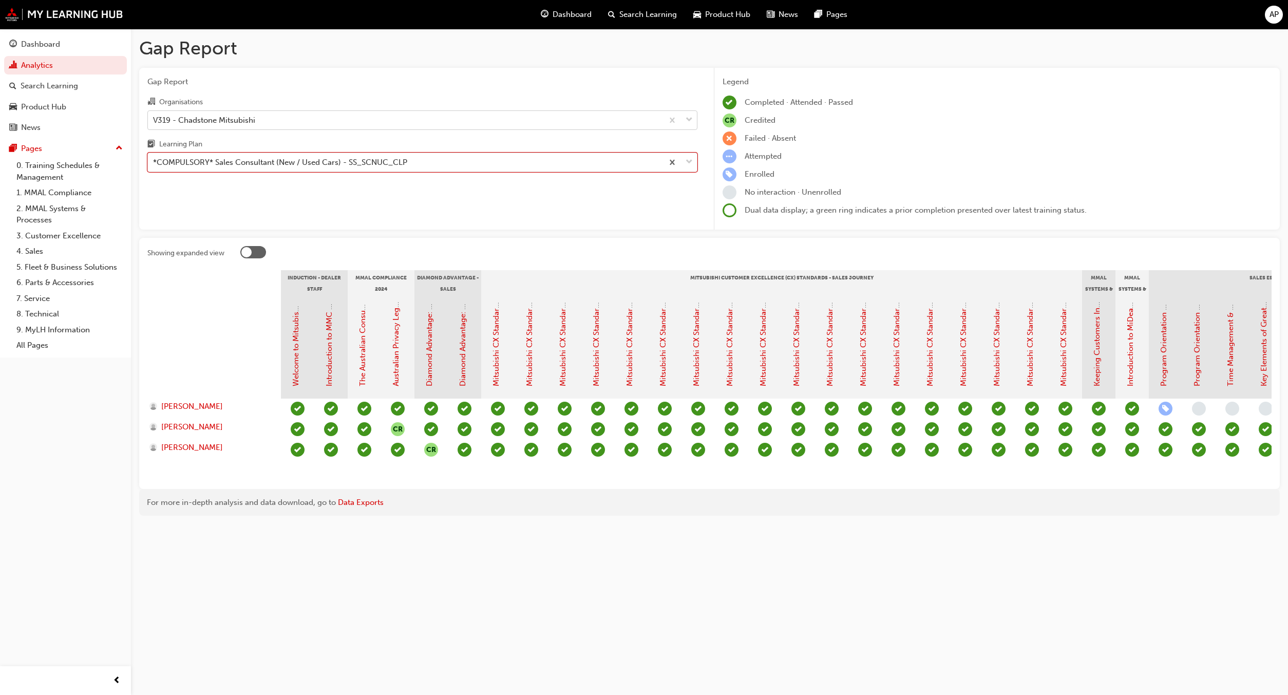
click at [250, 117] on div "V319 - Chadstone Mitsubishi" at bounding box center [204, 120] width 102 height 12
click at [154, 117] on input "Organisations V319 - Chadstone Mitsubishi" at bounding box center [153, 119] width 1 height 9
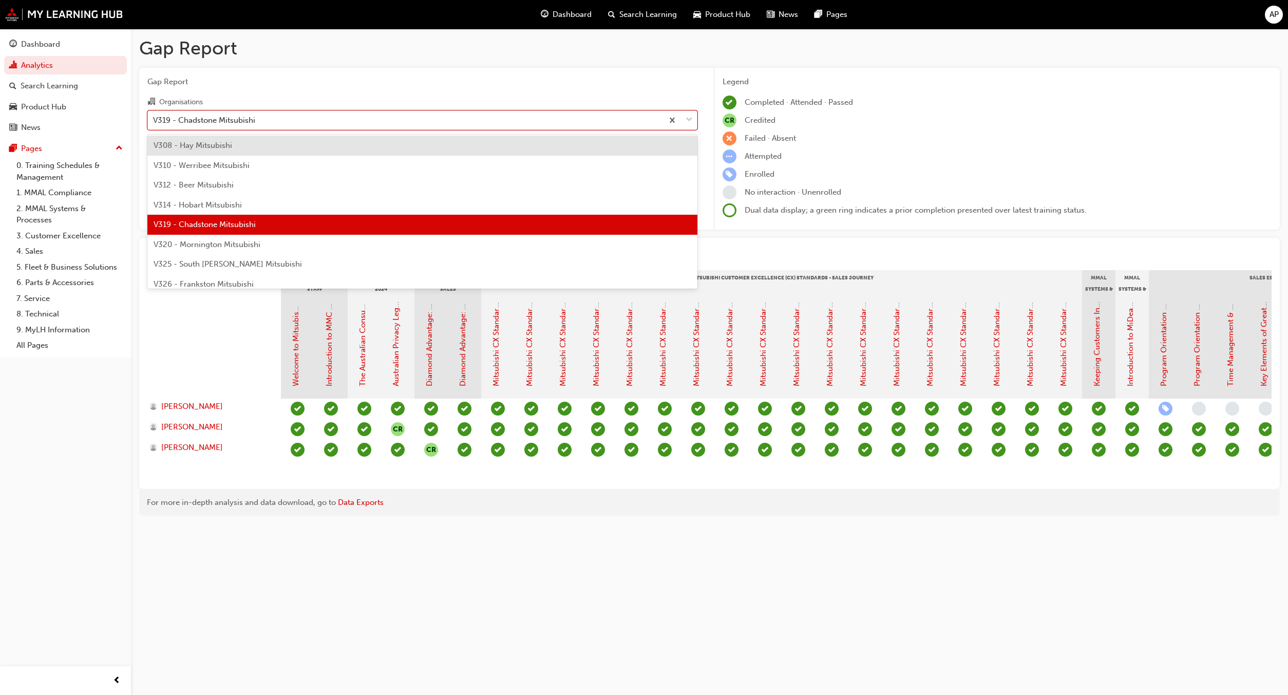
scroll to position [3192, 0]
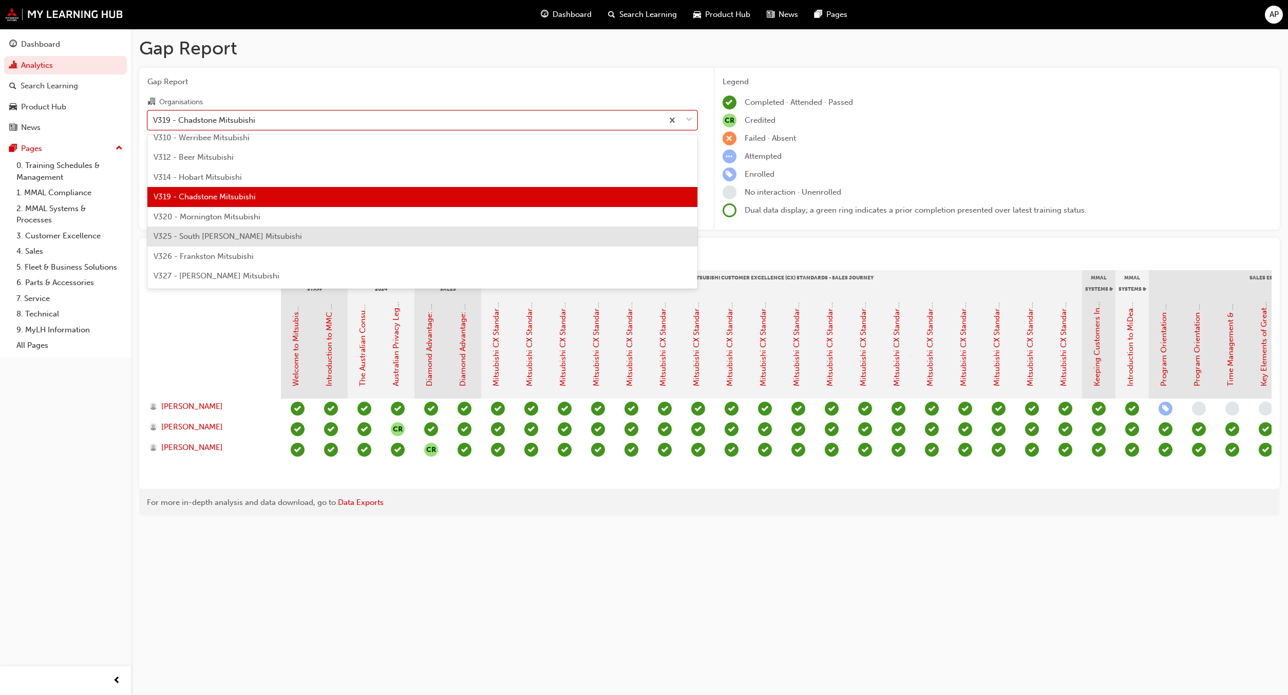
click at [216, 237] on span "V325 - South Morang Mitsubishi" at bounding box center [228, 236] width 148 height 9
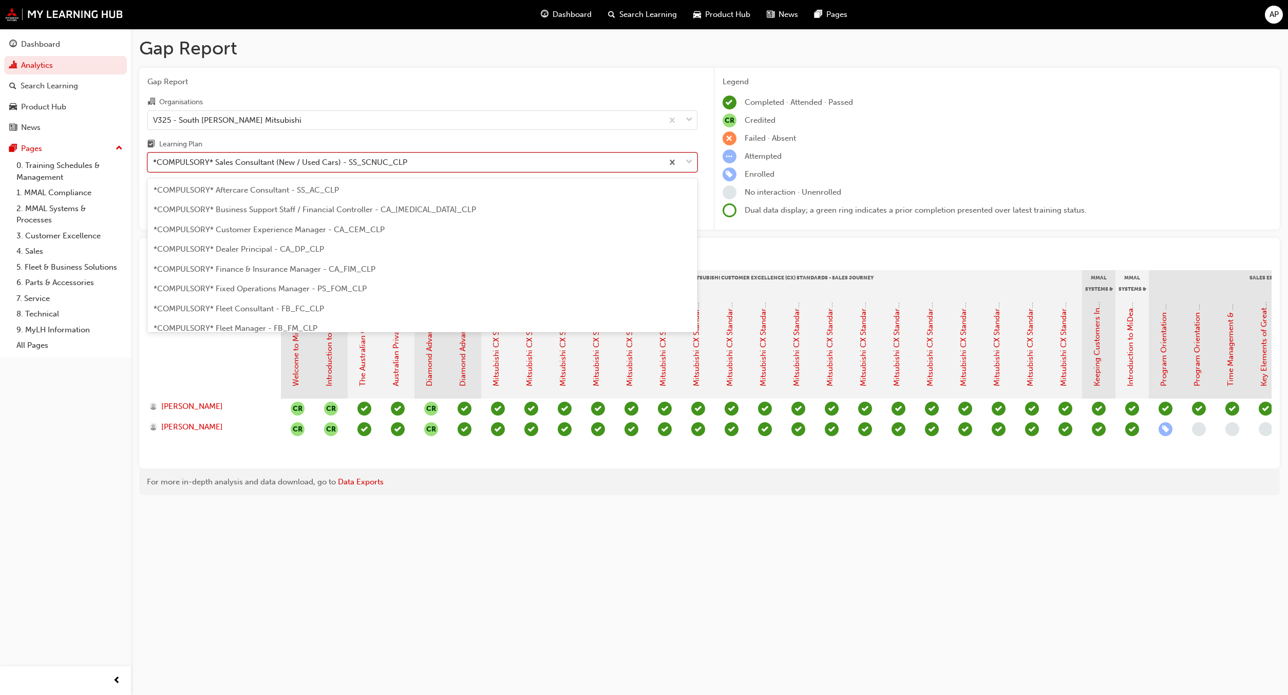
click at [310, 167] on div "*COMPULSORY* Sales Consultant (New / Used Cars) - SS_SCNUC_CLP" at bounding box center [280, 163] width 254 height 12
click at [154, 166] on input "Learning Plan option *COMPULSORY* Sales Consultant (New / Used Cars) - SS_SCNUC…" at bounding box center [153, 162] width 1 height 9
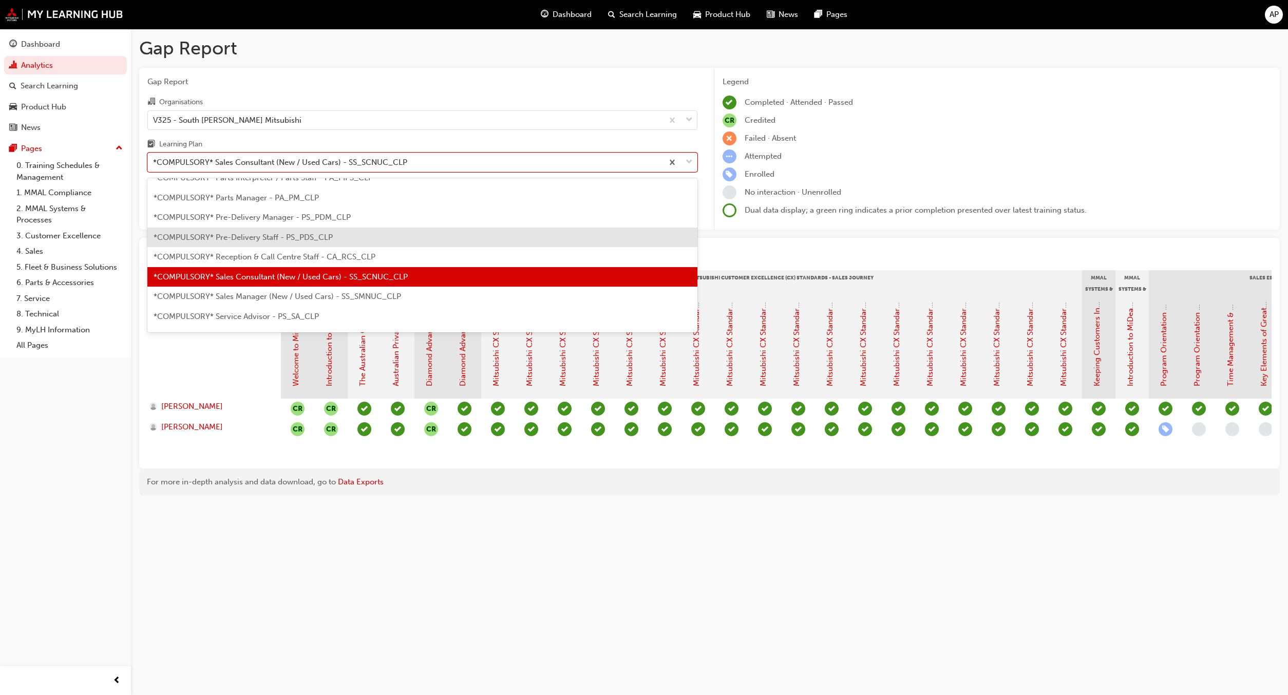
scroll to position [267, 0]
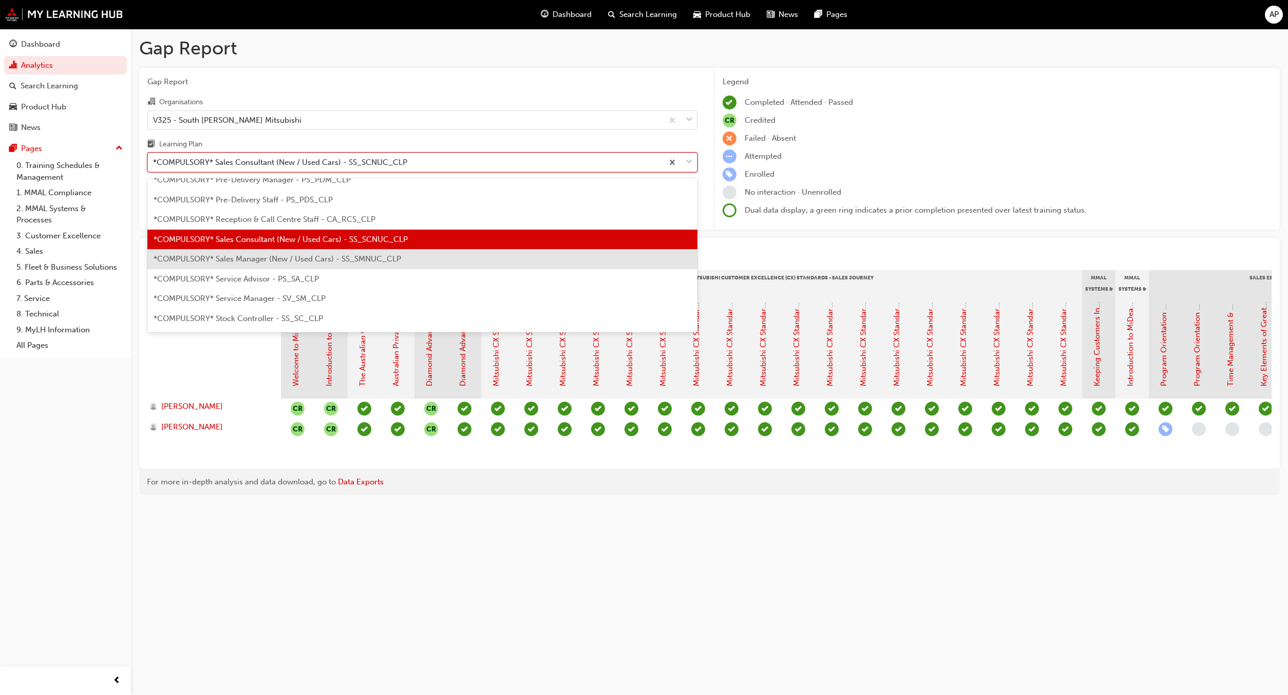
click at [271, 258] on span "*COMPULSORY* Sales Manager (New / Used Cars) - SS_SMNUC_CLP" at bounding box center [278, 258] width 248 height 9
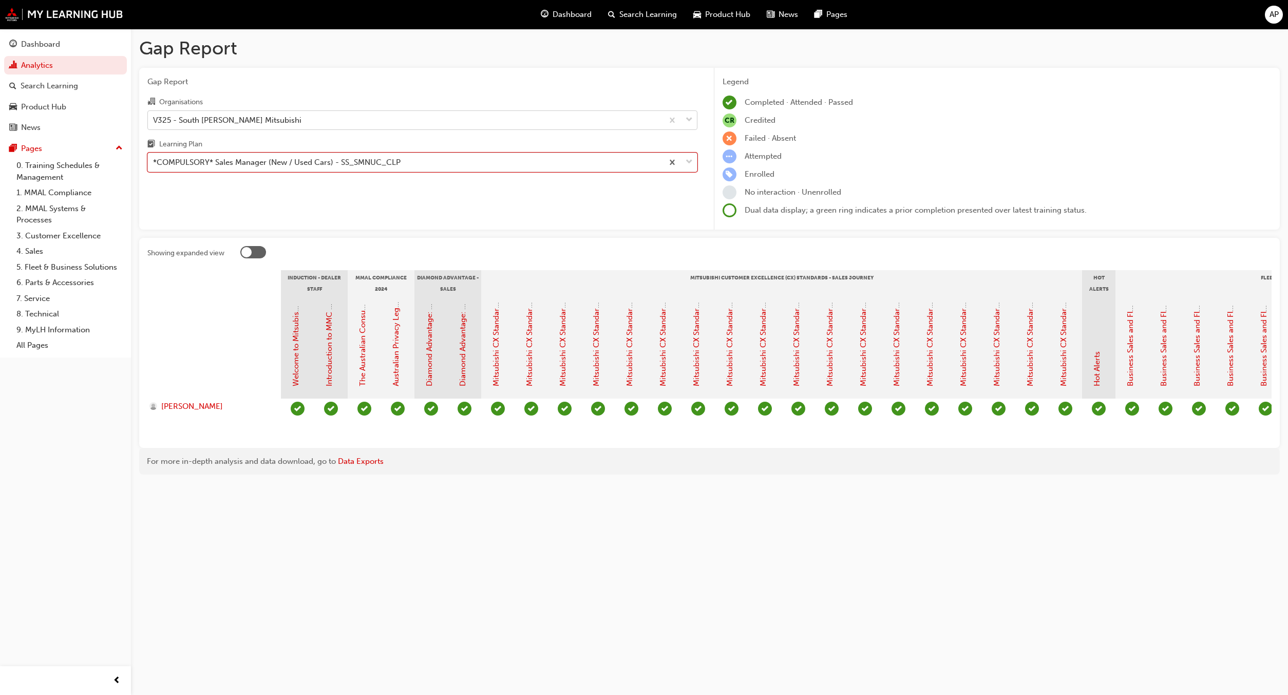
click at [252, 126] on div "V325 - South Morang Mitsubishi" at bounding box center [227, 120] width 148 height 12
click at [154, 124] on input "Organisations V325 - South Morang Mitsubishi" at bounding box center [153, 119] width 1 height 9
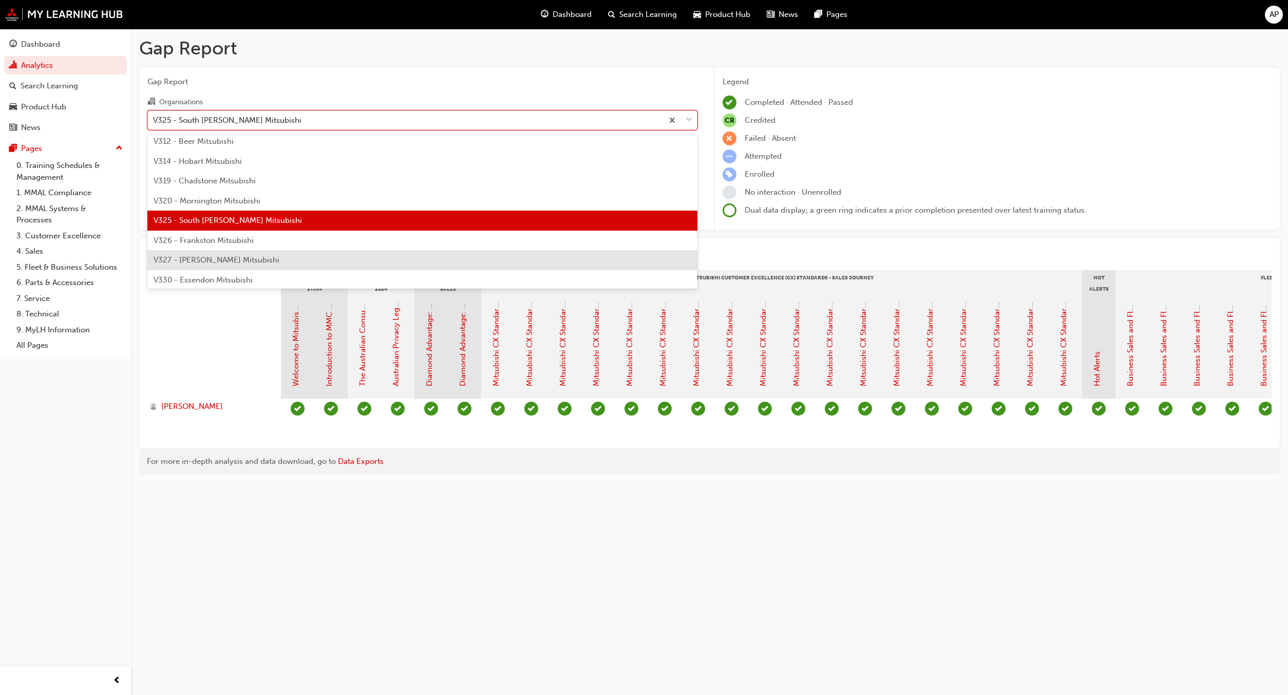
scroll to position [3231, 0]
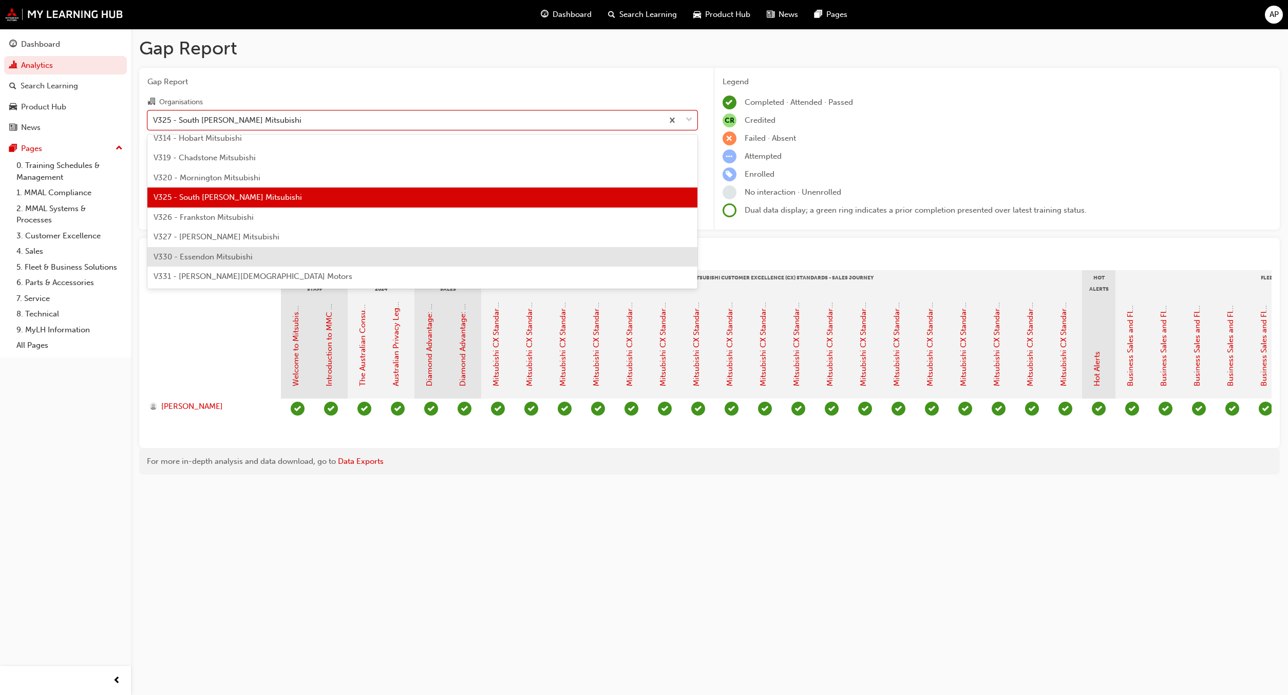
click at [218, 255] on span "V330 - Essendon Mitsubishi" at bounding box center [203, 256] width 99 height 9
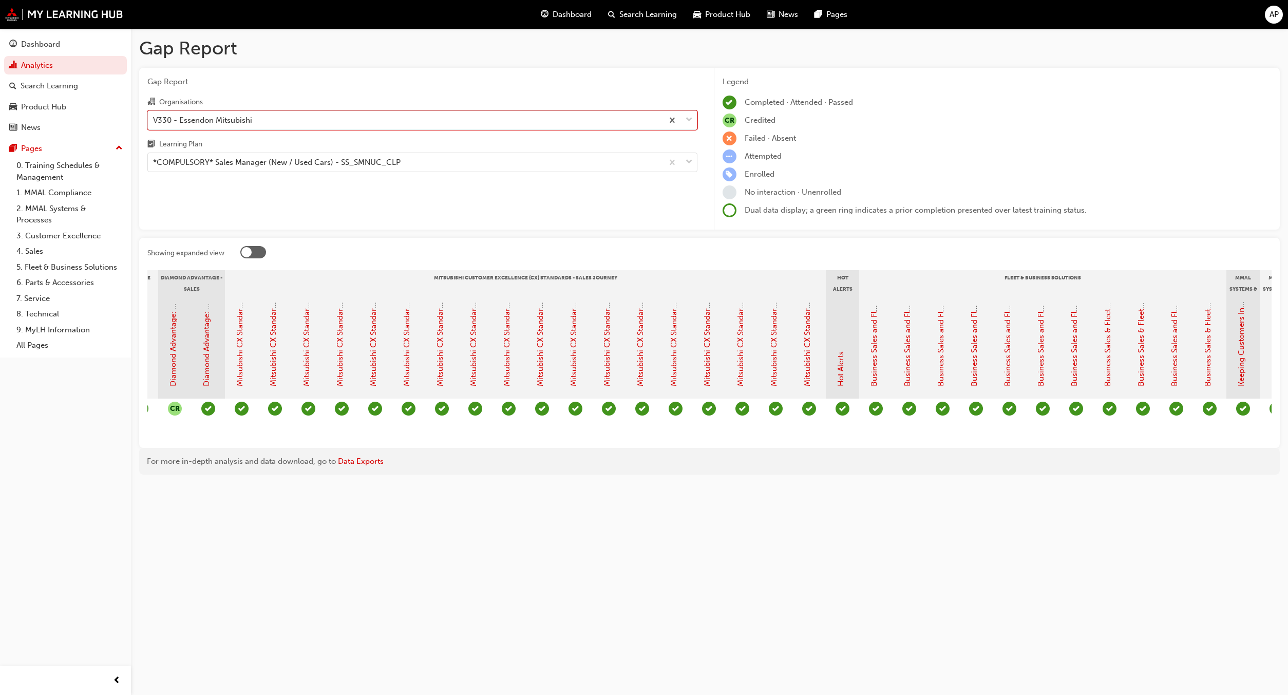
scroll to position [0, 1145]
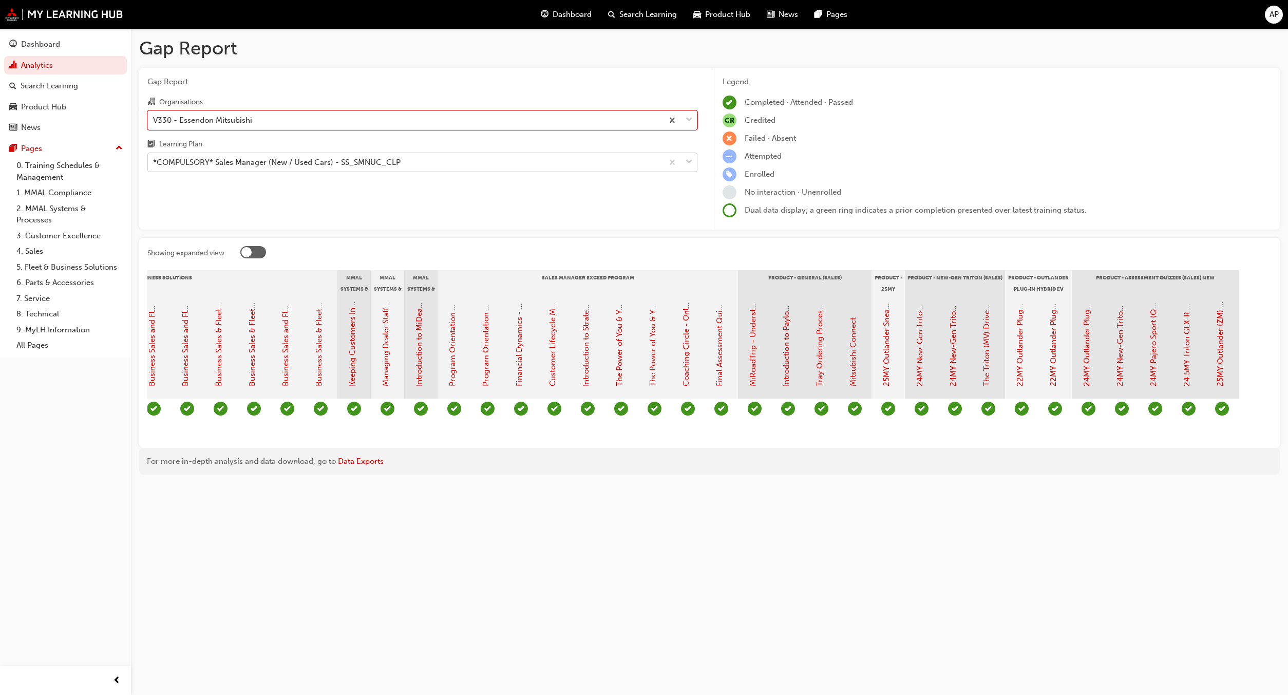
click at [359, 165] on div "*COMPULSORY* Sales Manager (New / Used Cars) - SS_SMNUC_CLP" at bounding box center [277, 163] width 248 height 12
click at [154, 165] on input "Learning Plan *COMPULSORY* Sales Manager (New / Used Cars) - SS_SMNUC_CLP" at bounding box center [153, 162] width 1 height 9
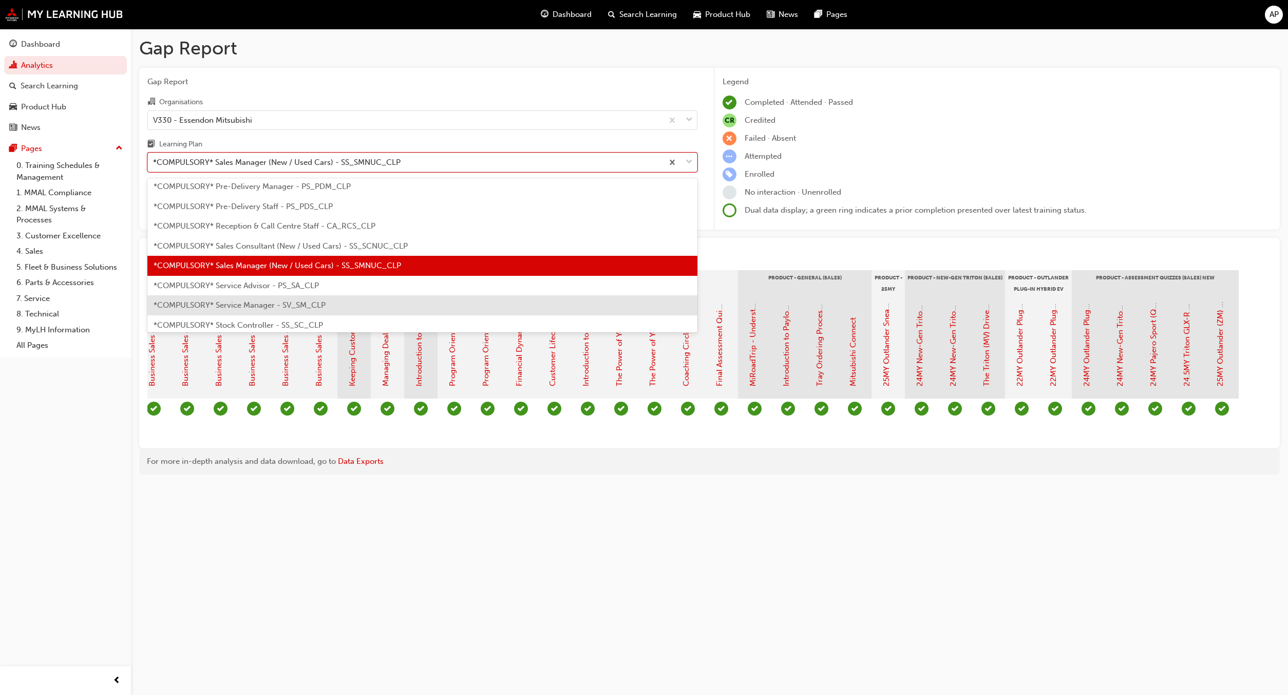
scroll to position [287, 0]
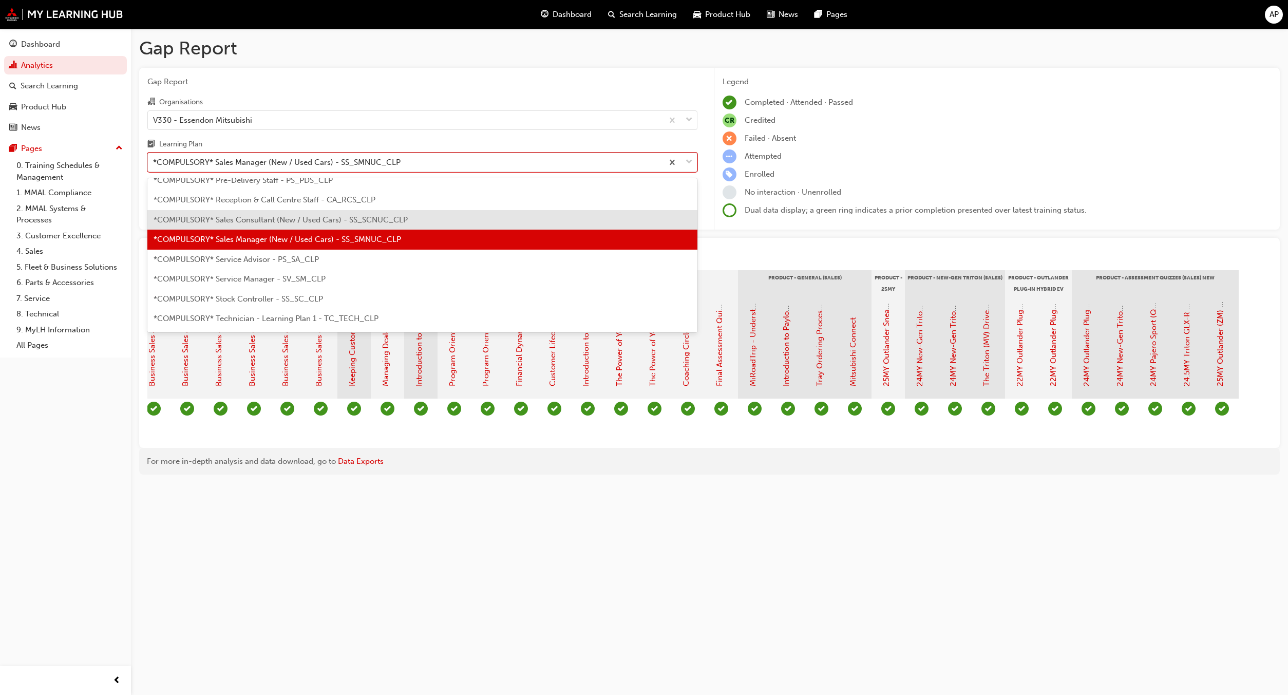
click at [318, 213] on div "*COMPULSORY* Sales Consultant (New / Used Cars) - SS_SCNUC_CLP" at bounding box center [422, 220] width 550 height 20
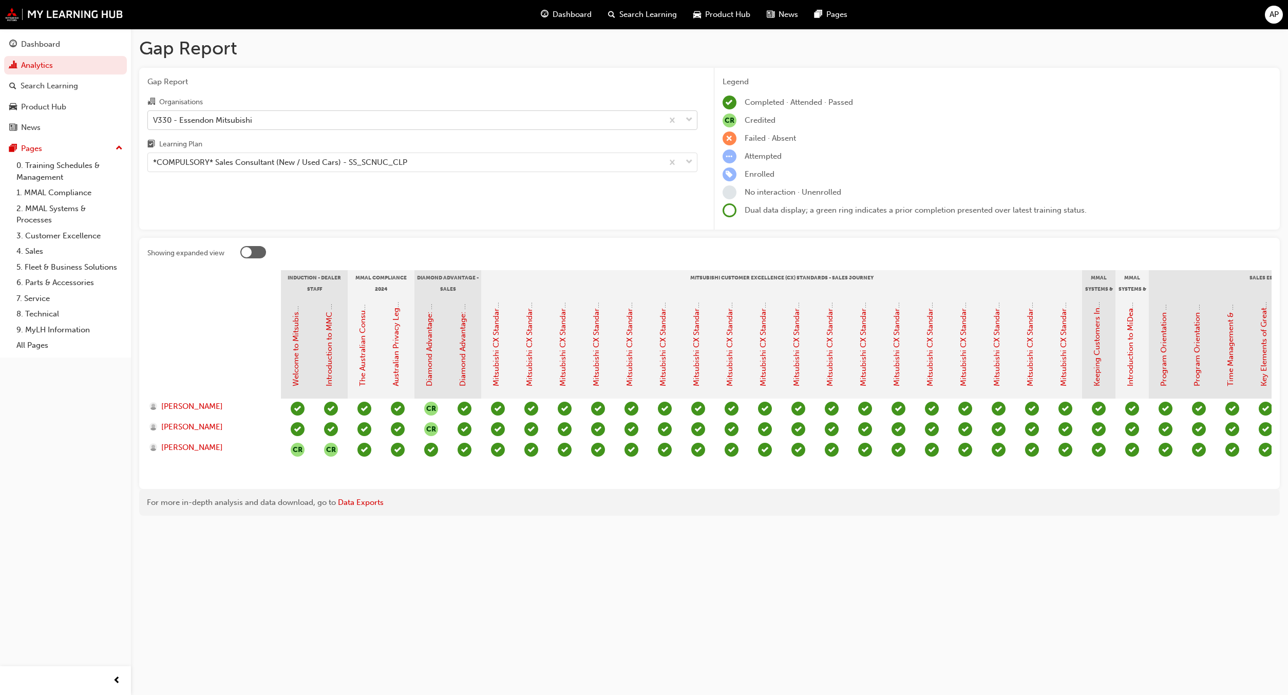
click at [444, 126] on div "V330 - Essendon Mitsubishi" at bounding box center [405, 120] width 515 height 18
click at [154, 124] on input "Organisations V330 - Essendon Mitsubishi" at bounding box center [153, 119] width 1 height 9
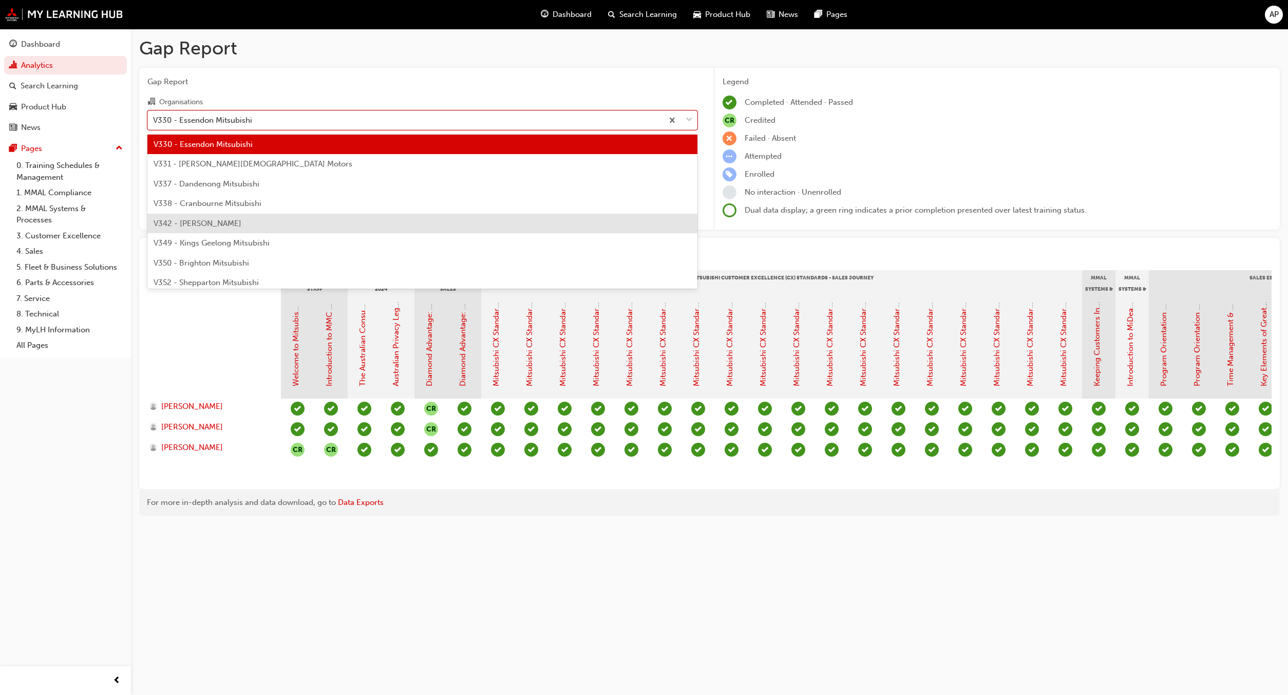
scroll to position [3368, 0]
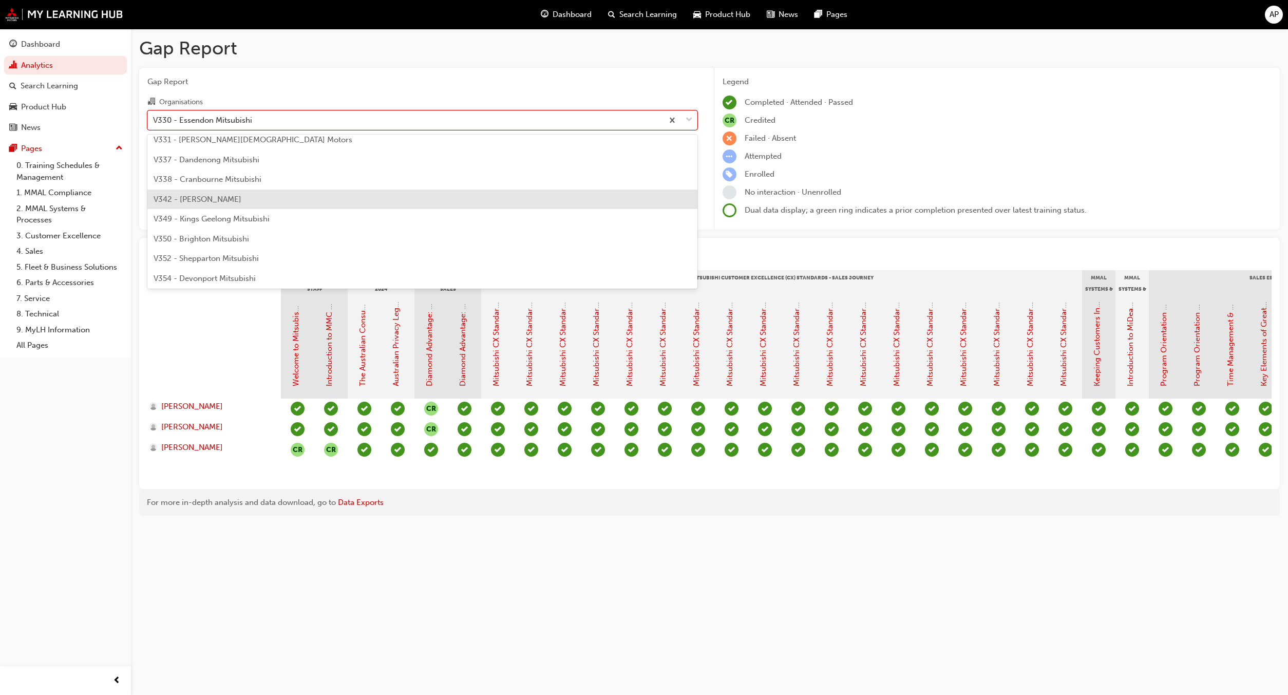
click at [241, 198] on span "V342 - Ralph D'silva Mitsubishi" at bounding box center [198, 199] width 88 height 9
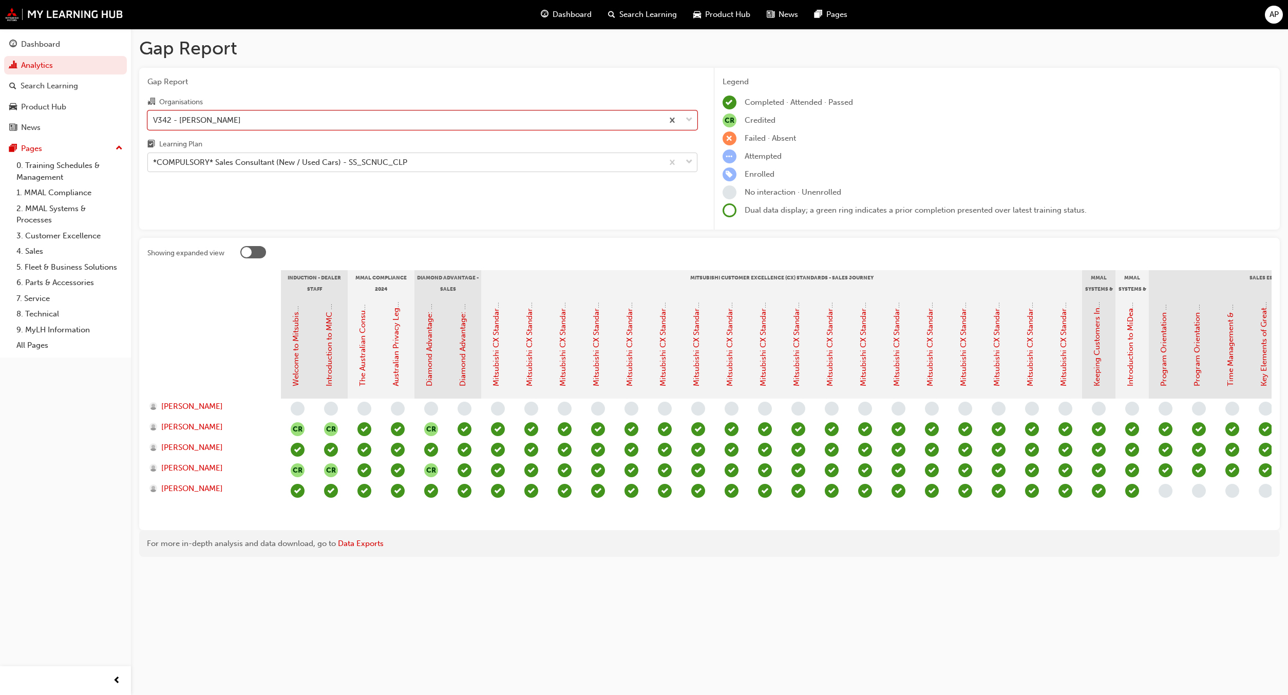
click at [461, 167] on div "*COMPULSORY* Sales Consultant (New / Used Cars) - SS_SCNUC_CLP" at bounding box center [405, 163] width 515 height 18
click at [154, 166] on input "Learning Plan *COMPULSORY* Sales Consultant (New / Used Cars) - SS_SCNUC_CLP" at bounding box center [153, 162] width 1 height 9
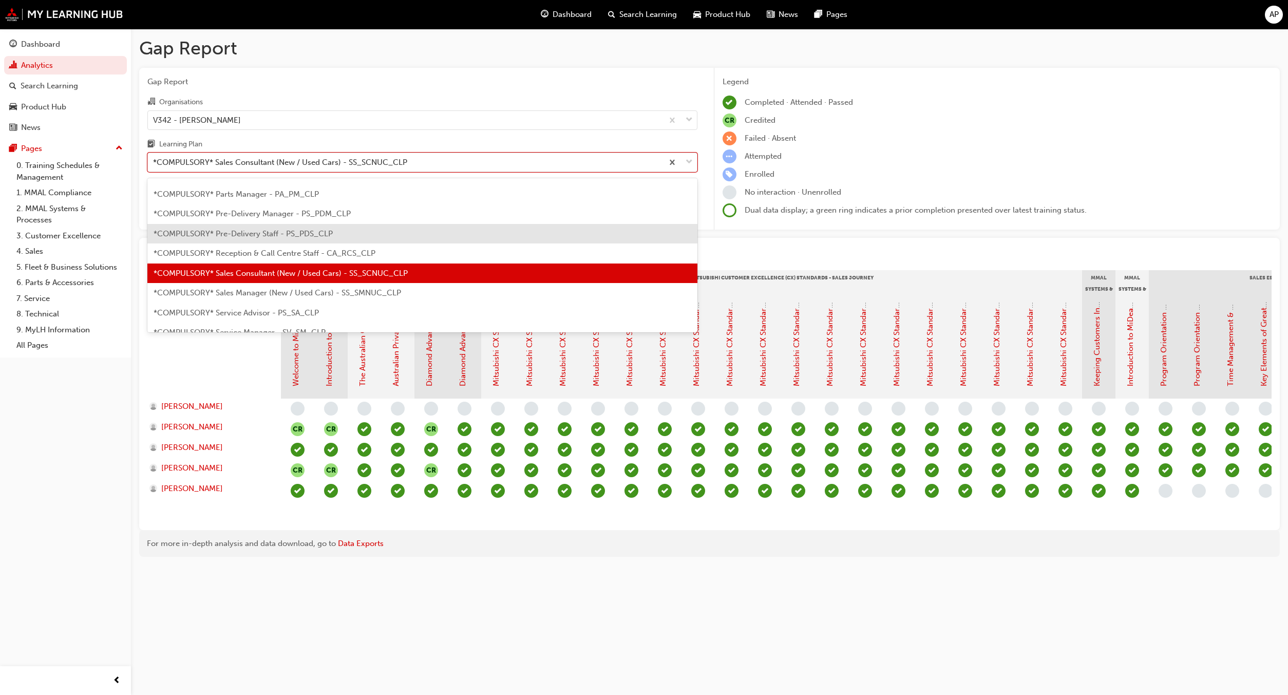
scroll to position [267, 0]
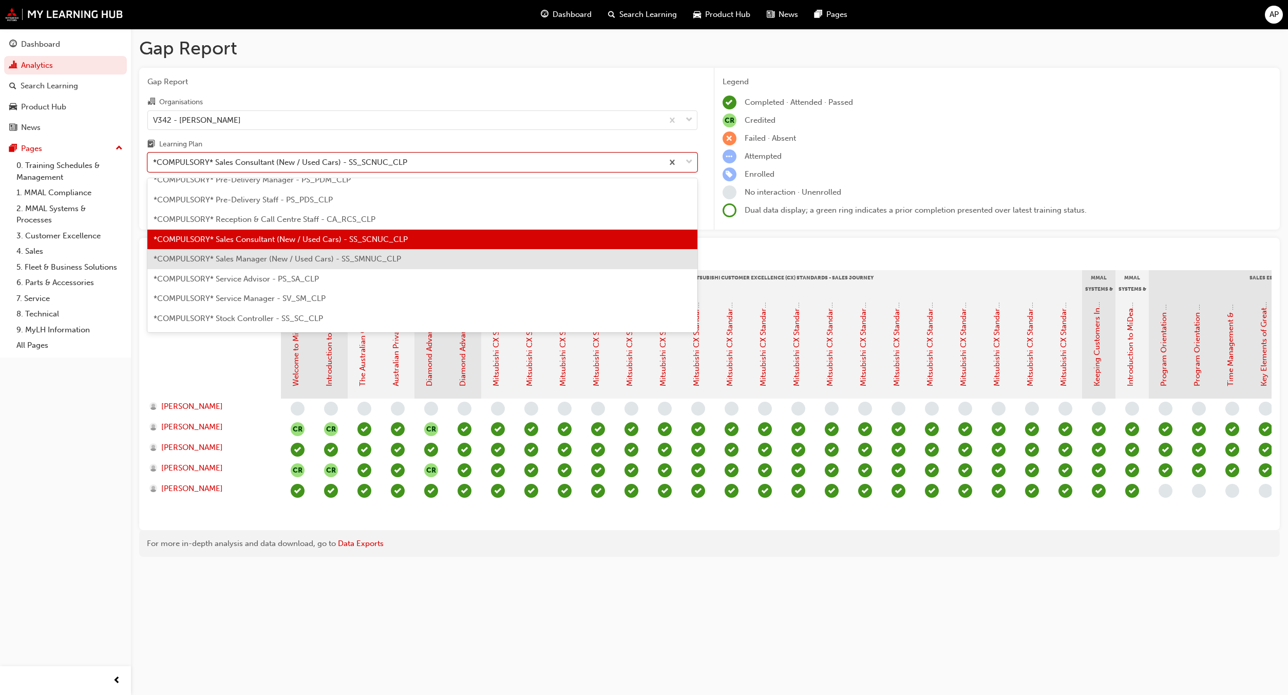
click at [314, 259] on span "*COMPULSORY* Sales Manager (New / Used Cars) - SS_SMNUC_CLP" at bounding box center [278, 258] width 248 height 9
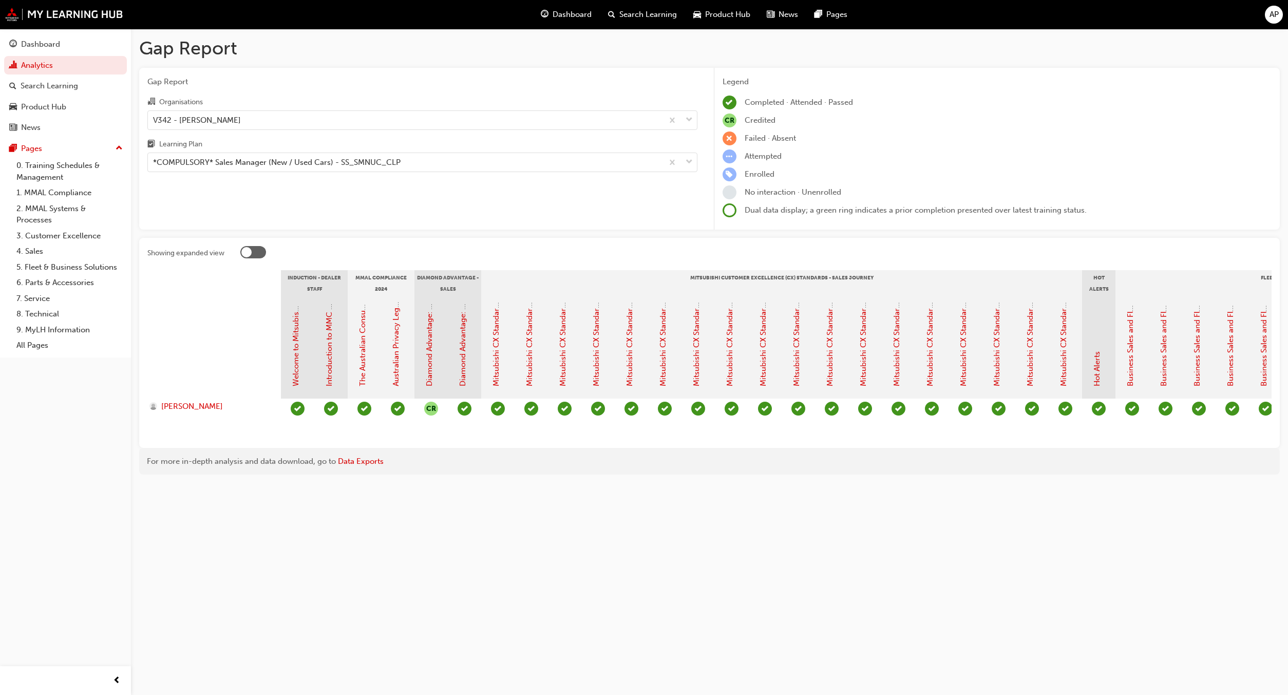
drag, startPoint x: 520, startPoint y: 439, endPoint x: 951, endPoint y: 433, distance: 431.4
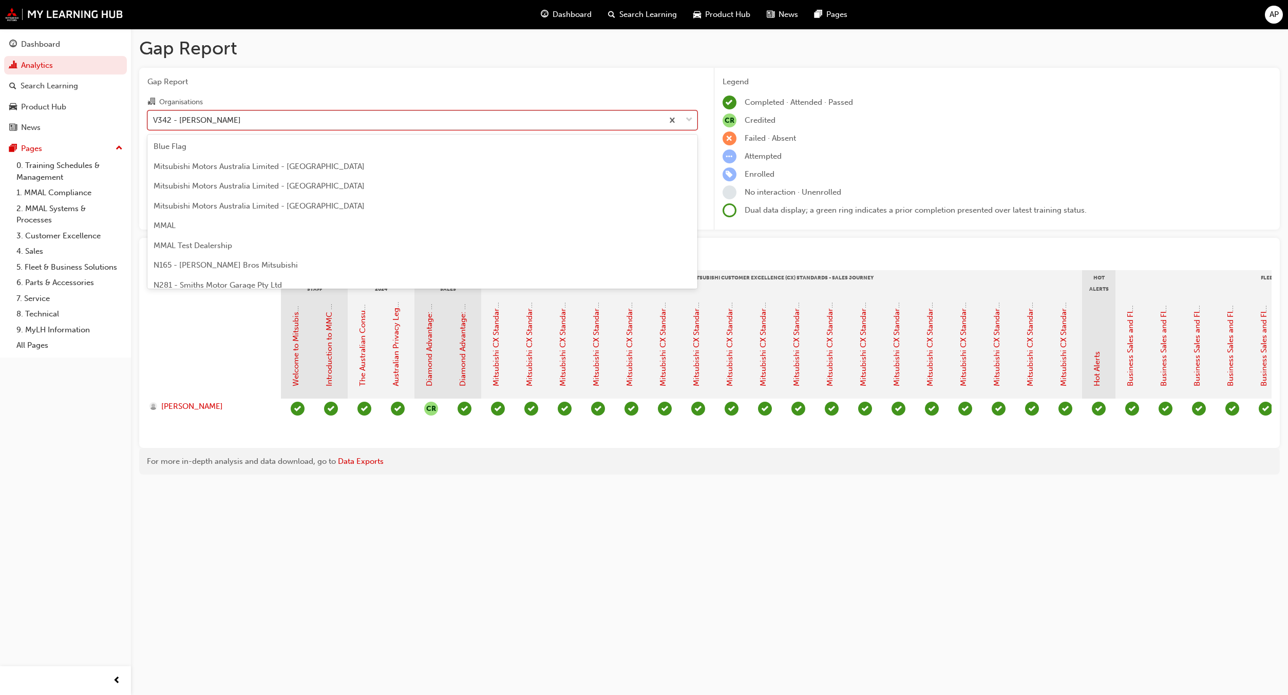
click at [390, 119] on div "V342 - Ralph D'silva Mitsubishi" at bounding box center [405, 120] width 515 height 18
click at [154, 119] on input "Organisations option V342 - Ralph D'silva Mitsubishi, selected. option V342 - R…" at bounding box center [153, 119] width 1 height 9
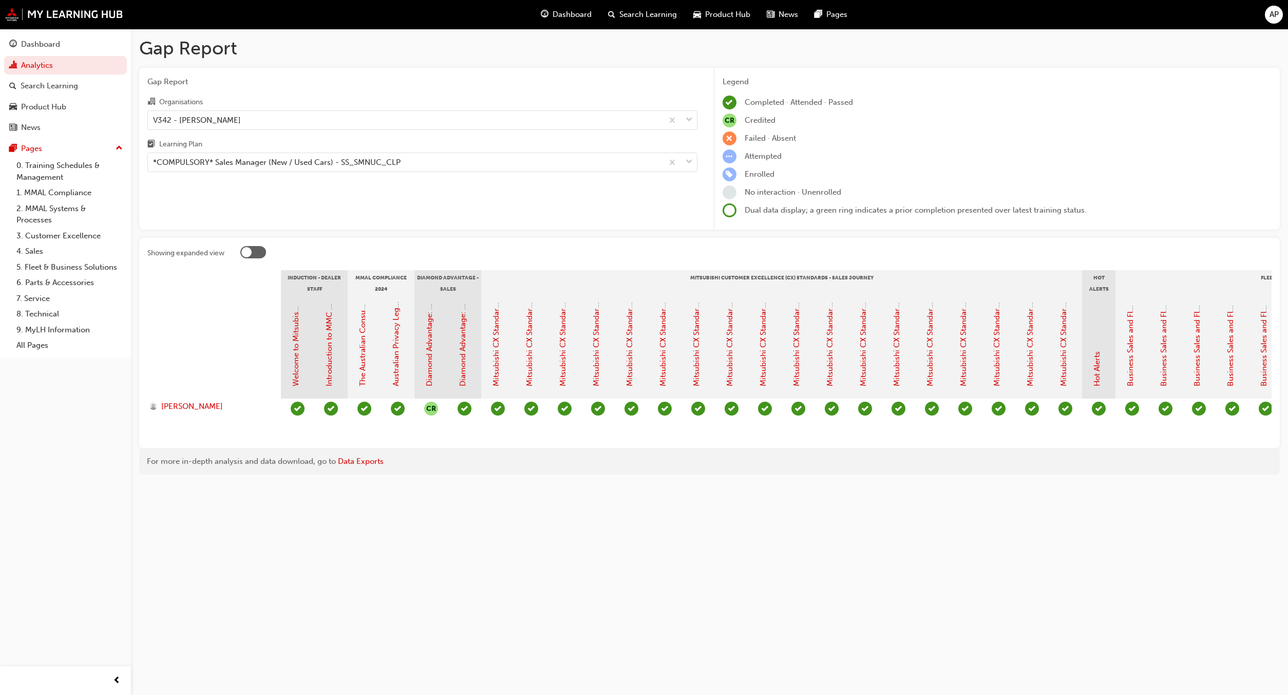
click at [427, 88] on div "Gap Report Organisations V342 - Ralph D'silva Mitsubishi Learning Plan *COMPULS…" at bounding box center [422, 149] width 566 height 162
click at [381, 162] on div "*COMPULSORY* Sales Manager (New / Used Cars) - SS_SMNUC_CLP" at bounding box center [277, 163] width 248 height 12
click at [154, 162] on input "Learning Plan *COMPULSORY* Sales Manager (New / Used Cars) - SS_SMNUC_CLP" at bounding box center [153, 162] width 1 height 9
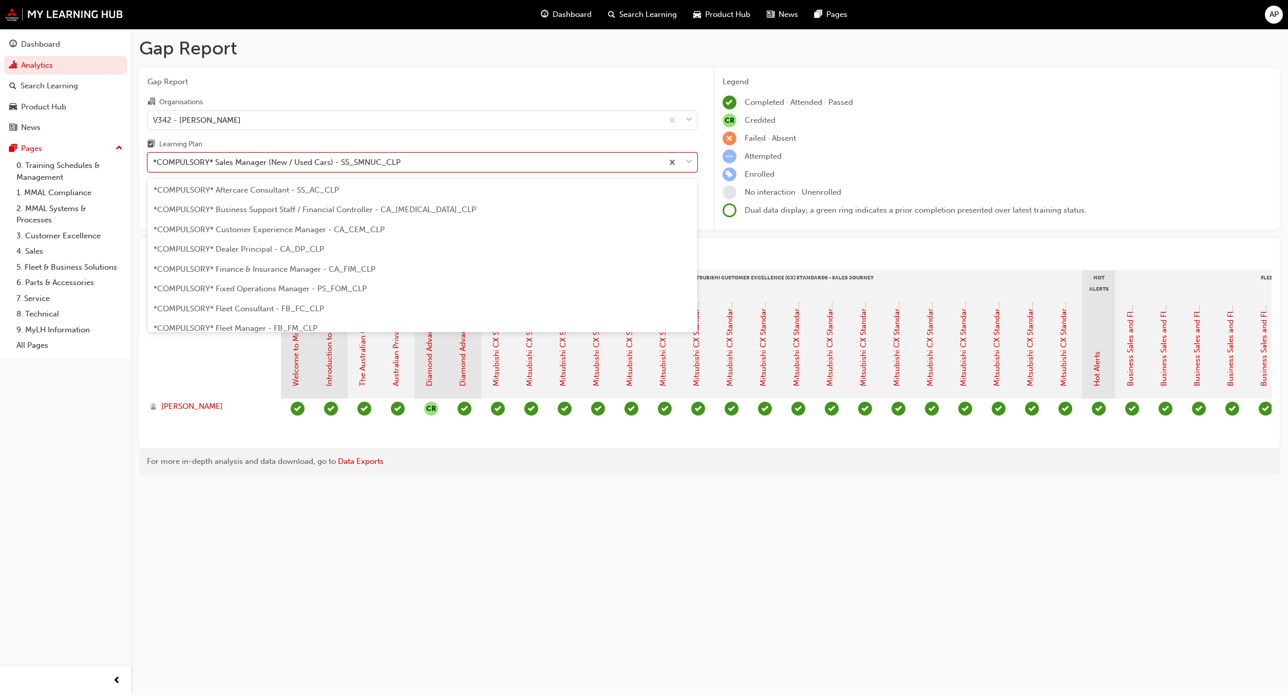
scroll to position [210, 0]
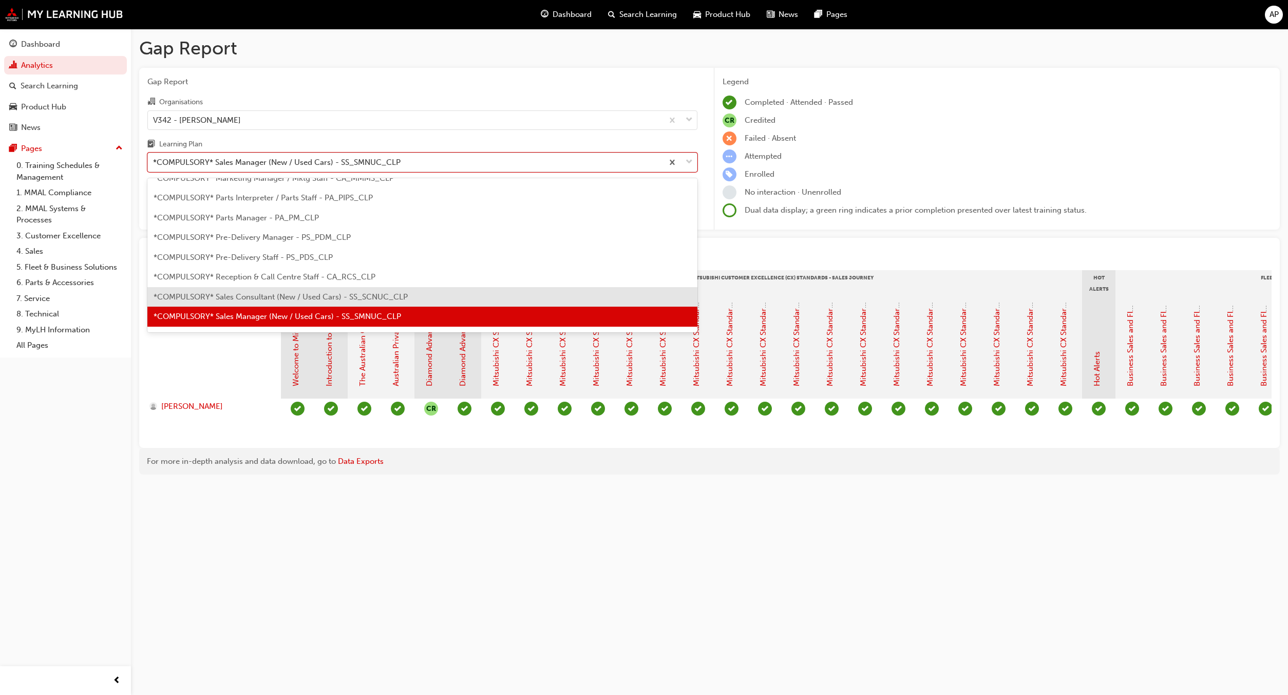
click at [342, 292] on span "*COMPULSORY* Sales Consultant (New / Used Cars) - SS_SCNUC_CLP" at bounding box center [281, 296] width 254 height 9
